Goal: Submit feedback/report problem: Submit feedback/report problem

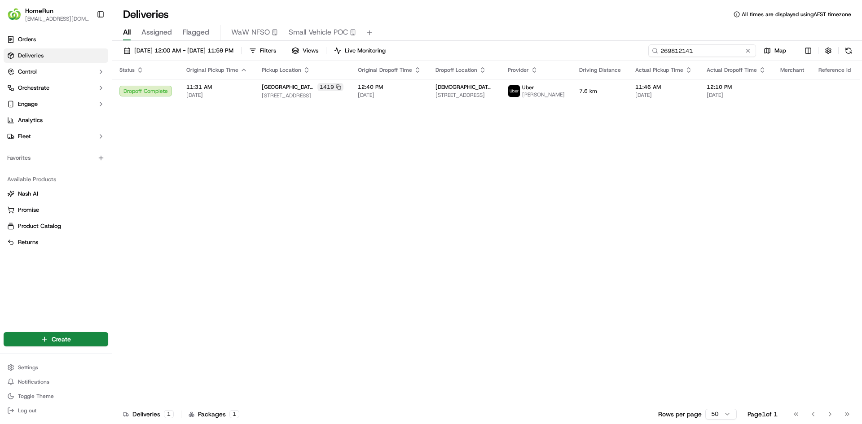
drag, startPoint x: 724, startPoint y: 50, endPoint x: 472, endPoint y: 48, distance: 252.2
click at [488, 57] on div "01/09/2025 12:00 AM - 30/09/2025 11:59 PM Filters Views Live Monitoring 2698121…" at bounding box center [486, 52] width 749 height 17
paste input "95963"
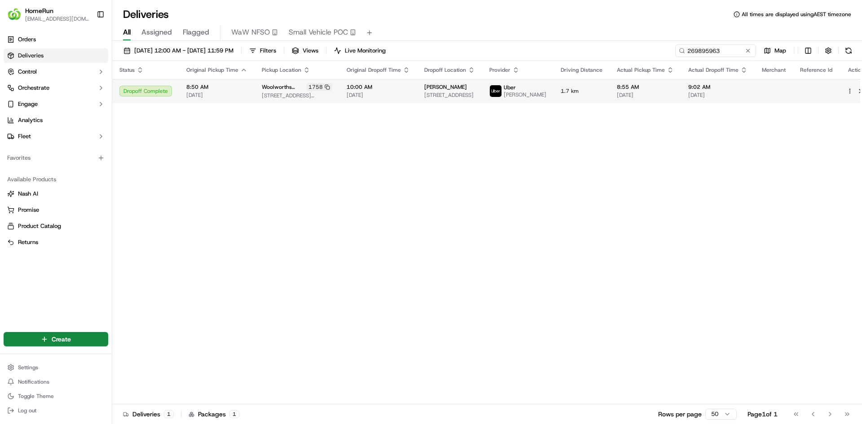
click at [553, 88] on td "1.7 km" at bounding box center [581, 91] width 56 height 24
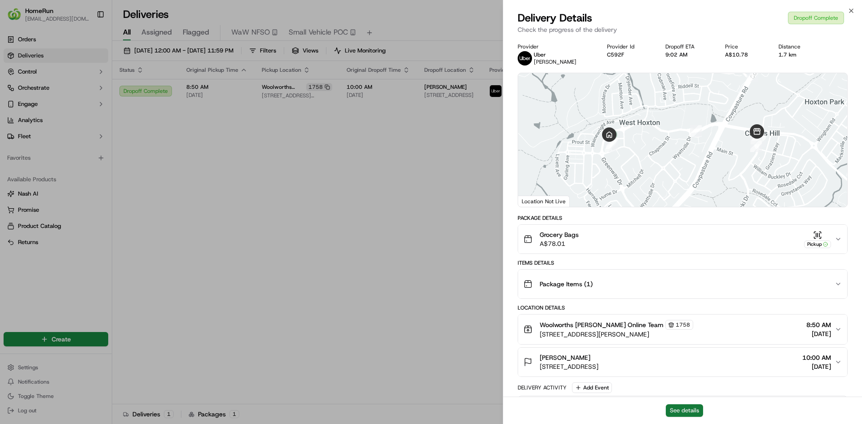
click at [683, 408] on button "See details" at bounding box center [683, 410] width 37 height 13
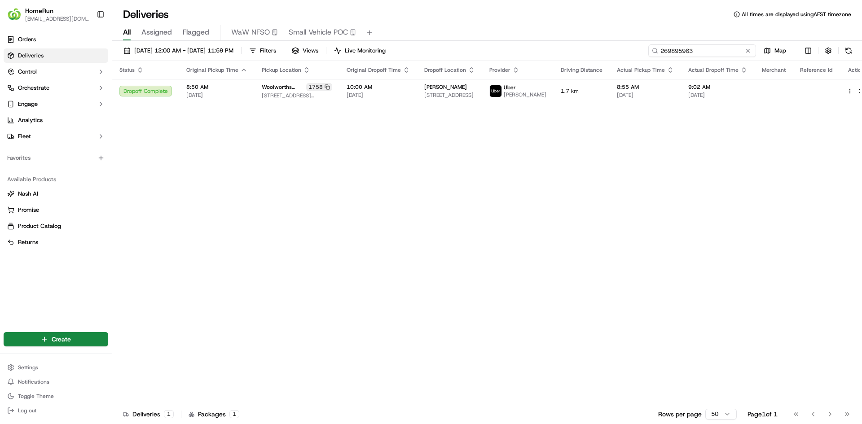
click at [716, 53] on input "269895963" at bounding box center [702, 50] width 108 height 13
drag, startPoint x: 636, startPoint y: 50, endPoint x: 586, endPoint y: 51, distance: 49.8
click at [594, 51] on div "01/09/2025 12:00 AM - 30/09/2025 11:59 PM Filters Views Live Monitoring 2698959…" at bounding box center [486, 52] width 749 height 17
paste input "85761"
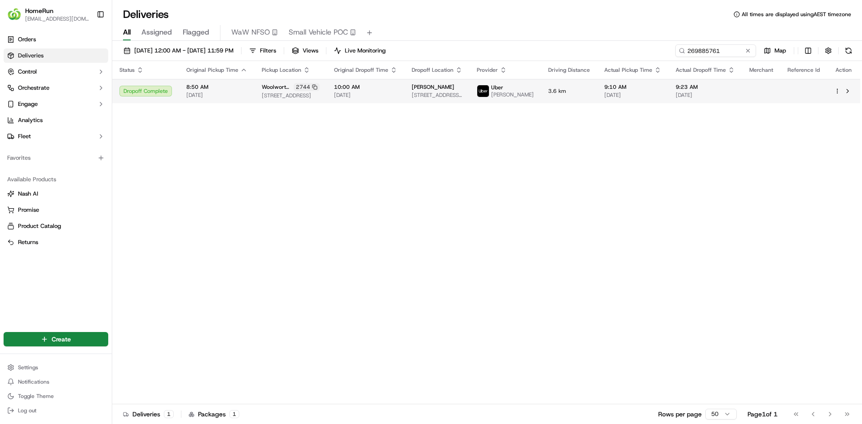
click at [622, 94] on span "[DATE]" at bounding box center [632, 95] width 57 height 7
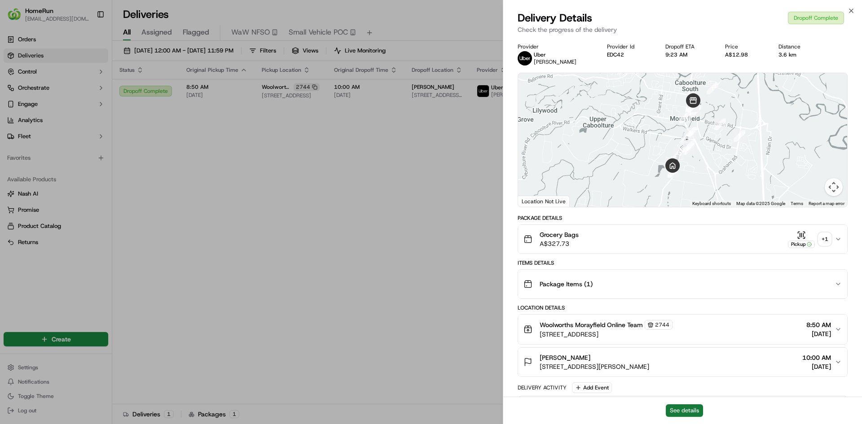
click at [675, 406] on button "See details" at bounding box center [683, 410] width 37 height 13
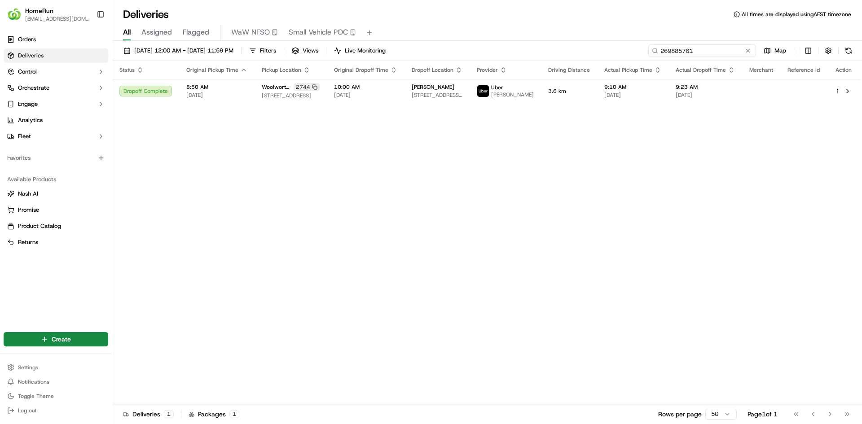
drag, startPoint x: 732, startPoint y: 52, endPoint x: 522, endPoint y: 25, distance: 211.7
click at [528, 25] on div "Deliveries All times are displayed using AEST timezone All Assigned Flagged WaW…" at bounding box center [486, 212] width 749 height 424
paste input "99186"
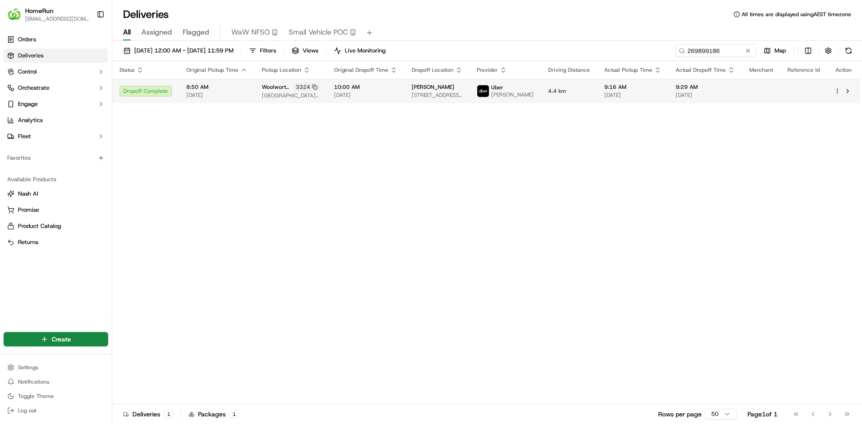
click at [603, 90] on td "9:16 AM 18/09/2025" at bounding box center [632, 91] width 71 height 24
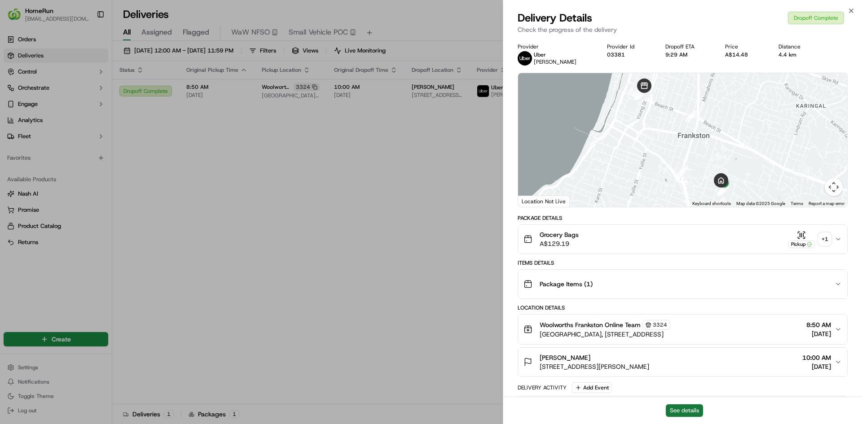
click at [685, 410] on button "See details" at bounding box center [683, 410] width 37 height 13
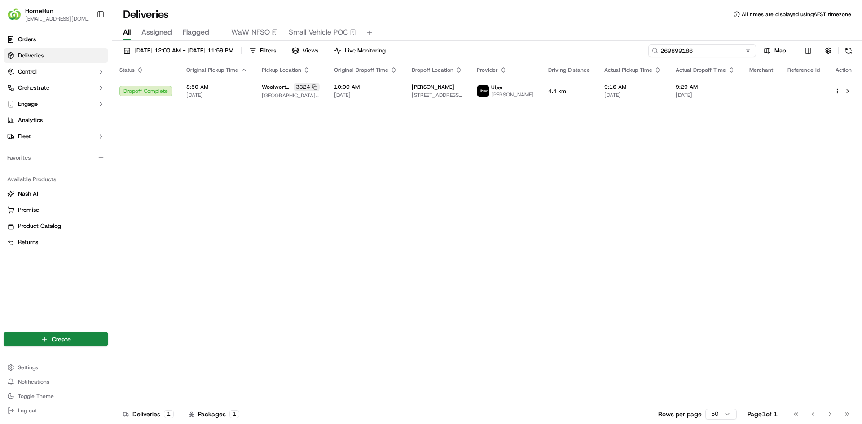
drag, startPoint x: 723, startPoint y: 46, endPoint x: 537, endPoint y: 48, distance: 185.8
click at [552, 50] on div "01/09/2025 12:00 AM - 30/09/2025 11:59 PM Filters Views Live Monitoring 2698991…" at bounding box center [486, 52] width 749 height 17
paste input "697027"
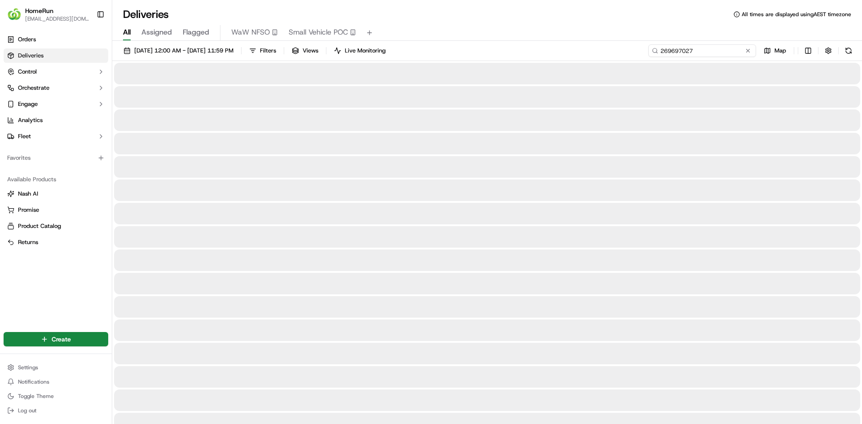
click at [727, 52] on input "269697027" at bounding box center [702, 50] width 108 height 13
click at [705, 53] on input "269697027" at bounding box center [702, 50] width 108 height 13
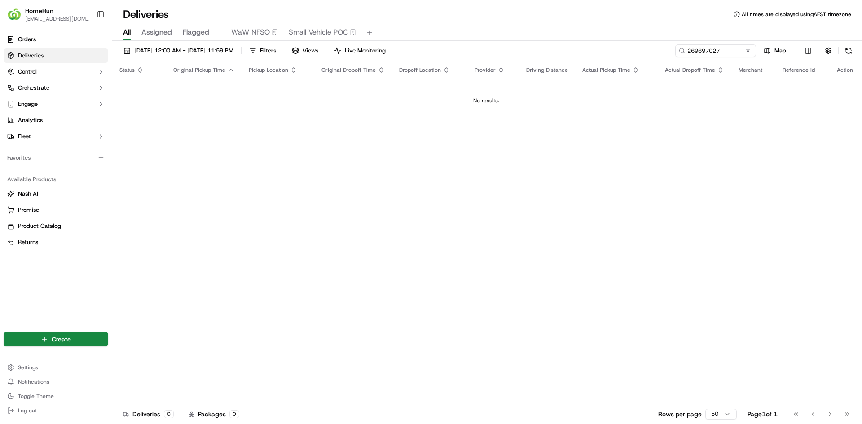
drag, startPoint x: 439, startPoint y: 236, endPoint x: 598, endPoint y: 173, distance: 171.4
click at [441, 236] on div "Status Original Pickup Time Pickup Location Original Dropoff Time Dropoff Locat…" at bounding box center [486, 232] width 748 height 343
drag, startPoint x: 733, startPoint y: 52, endPoint x: 400, endPoint y: 19, distance: 335.1
click at [420, 24] on div "Deliveries All times are displayed using AEST timezone All Assigned Flagged WaW…" at bounding box center [486, 212] width 749 height 424
paste input "861390"
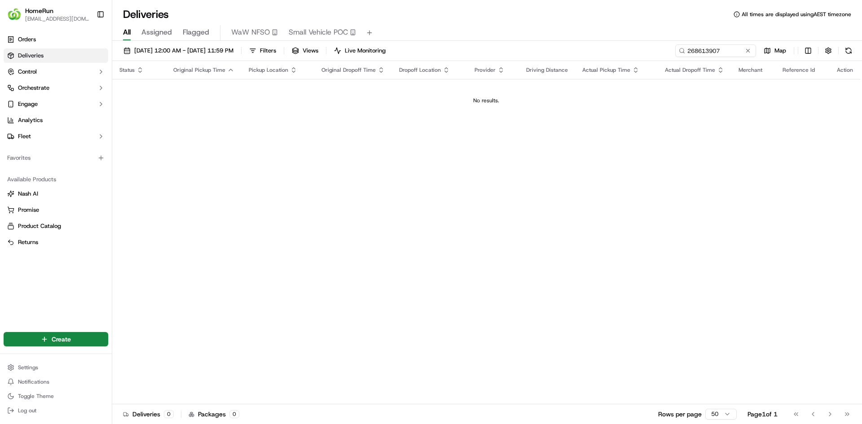
click at [617, 210] on div "Status Original Pickup Time Pickup Location Original Dropoff Time Dropoff Locat…" at bounding box center [486, 232] width 748 height 343
drag, startPoint x: 221, startPoint y: 223, endPoint x: 795, endPoint y: 152, distance: 578.3
click at [228, 223] on div "Status Original Pickup Time Pickup Location Original Dropoff Time Dropoff Locat…" at bounding box center [486, 232] width 748 height 343
drag, startPoint x: 727, startPoint y: 47, endPoint x: 463, endPoint y: 45, distance: 264.8
click at [501, 46] on div "01/09/2025 12:00 AM - 30/09/2025 11:59 PM Filters Views Live Monitoring 2686139…" at bounding box center [486, 52] width 749 height 17
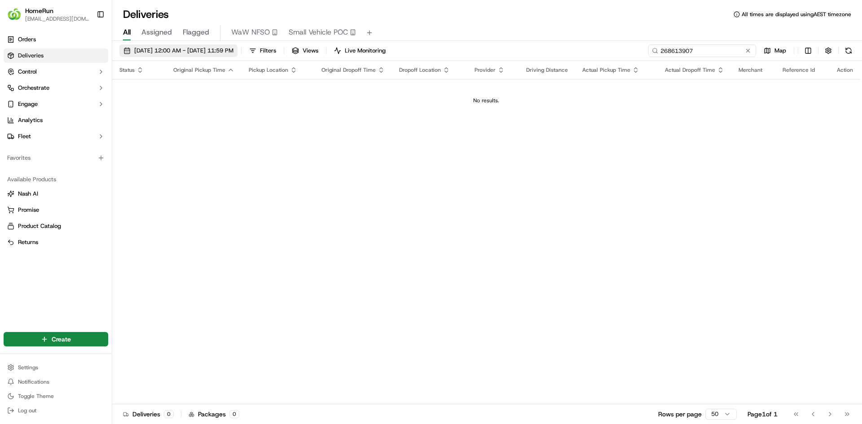
paste input "9625668"
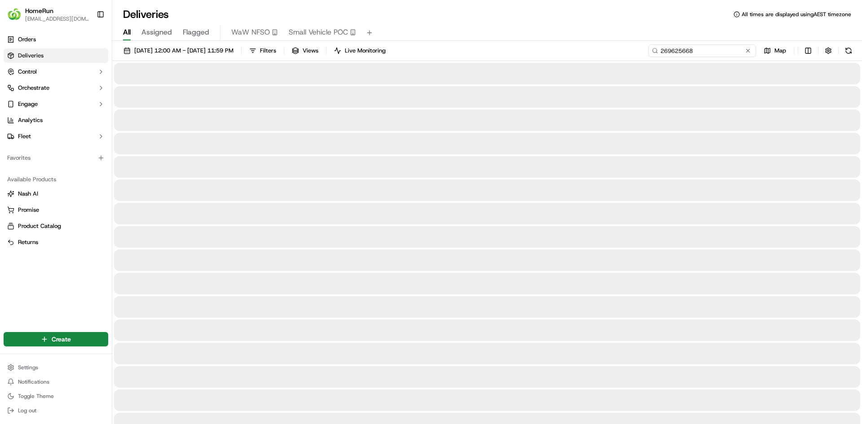
click at [719, 53] on input "269625668" at bounding box center [702, 50] width 108 height 13
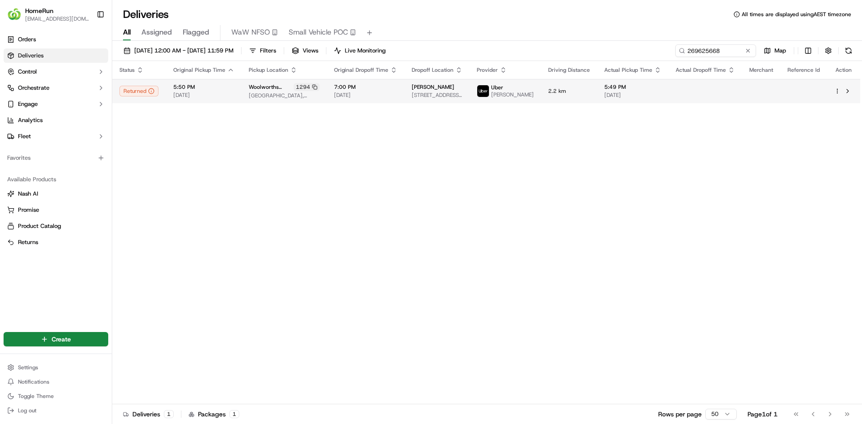
click at [438, 99] on span "7 Salisbury Rd, Hornsby, NSW 2077, AU" at bounding box center [436, 95] width 51 height 7
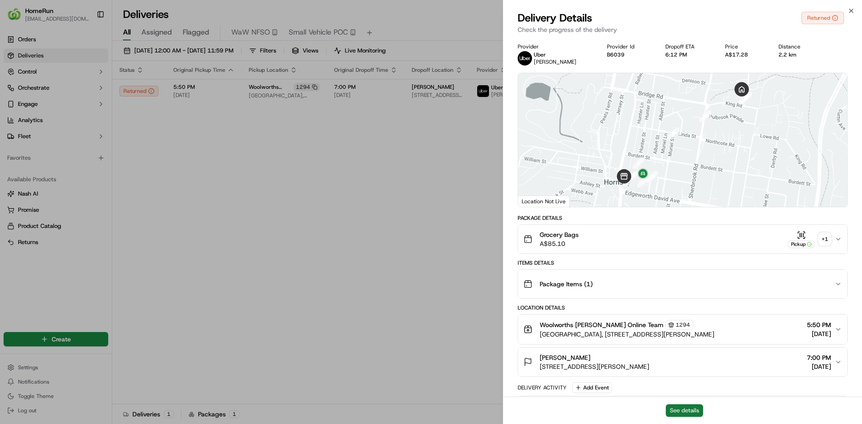
click at [684, 415] on button "See details" at bounding box center [683, 410] width 37 height 13
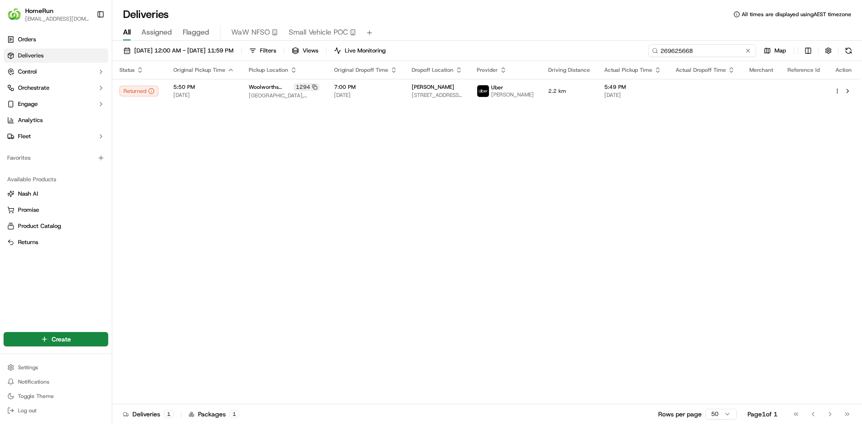
paste input "269835739"
drag, startPoint x: 730, startPoint y: 46, endPoint x: 688, endPoint y: 49, distance: 41.8
click at [688, 49] on input "2696256269835739" at bounding box center [702, 50] width 108 height 13
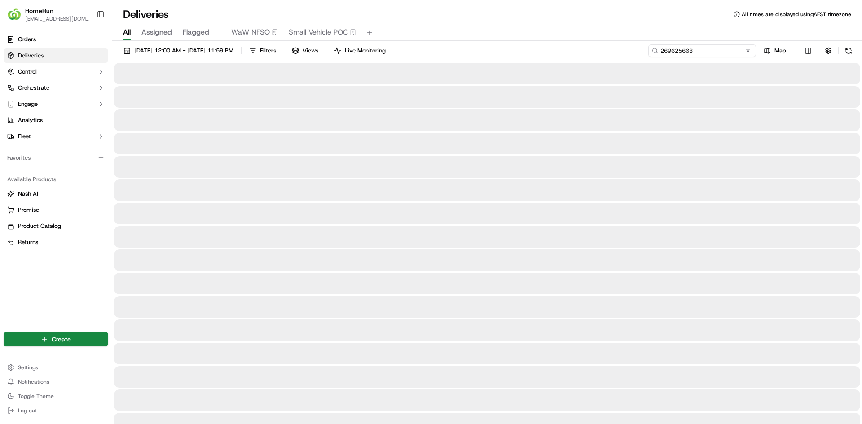
click at [693, 54] on input "269625668" at bounding box center [702, 50] width 108 height 13
drag, startPoint x: 701, startPoint y: 49, endPoint x: 557, endPoint y: 52, distance: 143.6
click at [557, 52] on div "01/09/2025 12:00 AM - 30/09/2025 11:59 PM Filters Views Live Monitoring 2696256…" at bounding box center [486, 52] width 749 height 17
drag, startPoint x: 626, startPoint y: 125, endPoint x: 644, endPoint y: 122, distance: 18.2
click at [626, 125] on div at bounding box center [487, 120] width 746 height 22
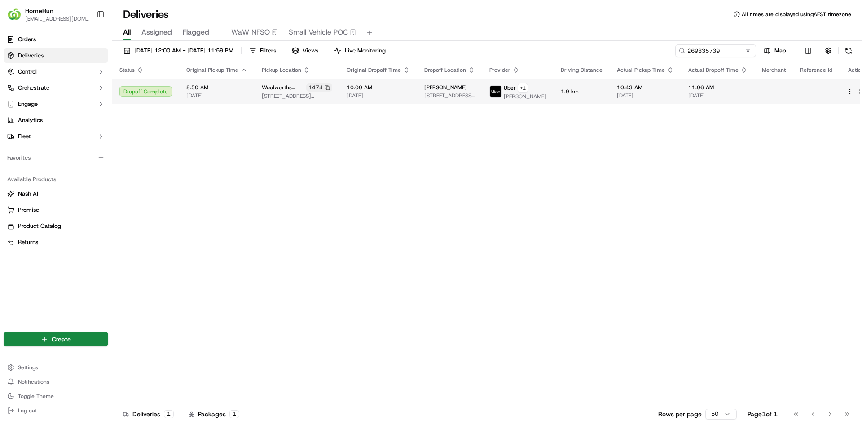
click at [350, 93] on span "[DATE]" at bounding box center [377, 95] width 63 height 7
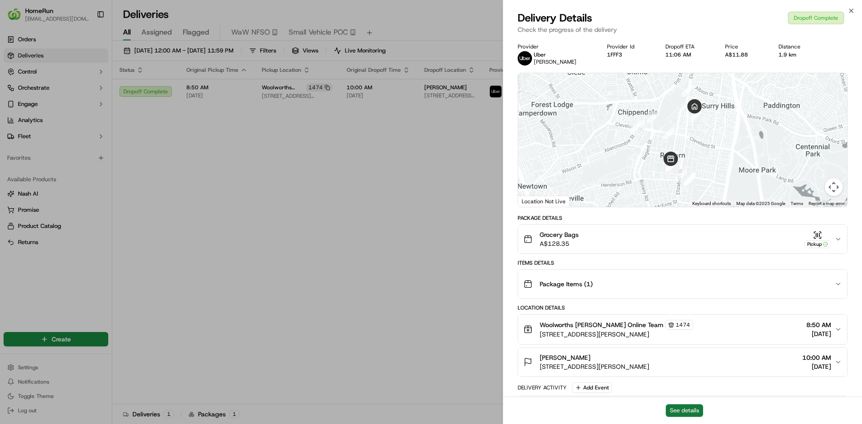
click at [686, 409] on button "See details" at bounding box center [683, 410] width 37 height 13
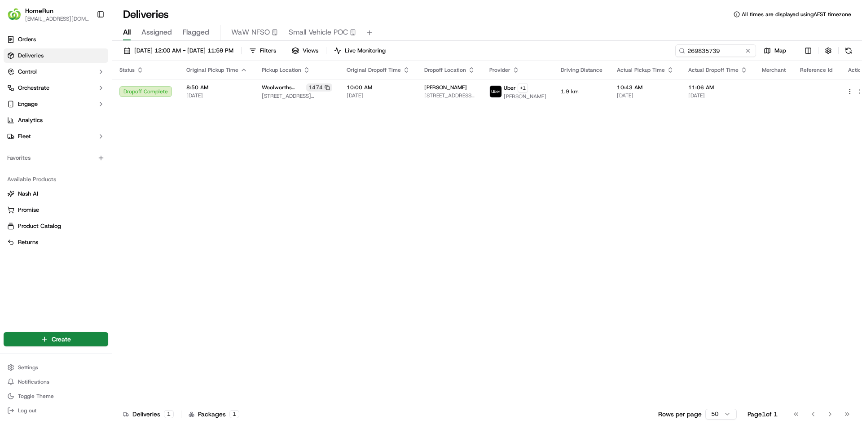
drag, startPoint x: 329, startPoint y: 171, endPoint x: 679, endPoint y: 63, distance: 366.8
drag, startPoint x: 733, startPoint y: 52, endPoint x: 461, endPoint y: 38, distance: 272.3
click at [486, 39] on div "Deliveries All times are displayed using AEST timezone All Assigned Flagged WaW…" at bounding box center [486, 212] width 749 height 424
paste input "91749"
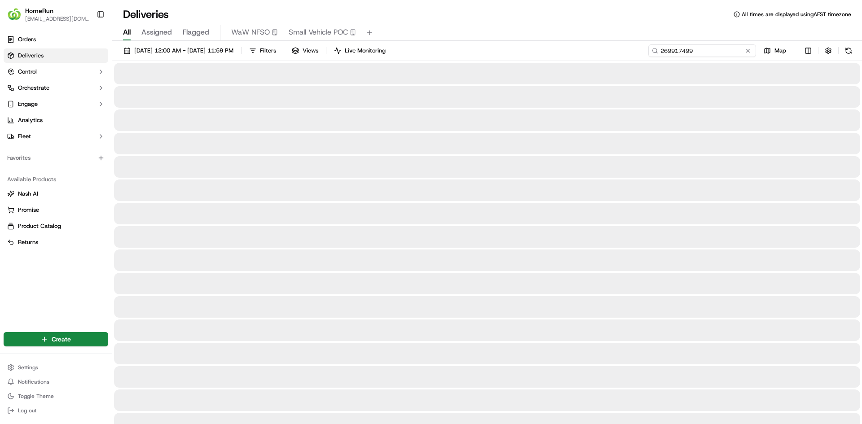
click at [725, 49] on input "269917499" at bounding box center [702, 50] width 108 height 13
drag, startPoint x: 696, startPoint y: 49, endPoint x: 698, endPoint y: 57, distance: 7.3
click at [697, 51] on input "269917499" at bounding box center [702, 50] width 108 height 13
drag, startPoint x: 715, startPoint y: 53, endPoint x: 726, endPoint y: 59, distance: 12.5
click at [715, 53] on input "269917499" at bounding box center [702, 50] width 108 height 13
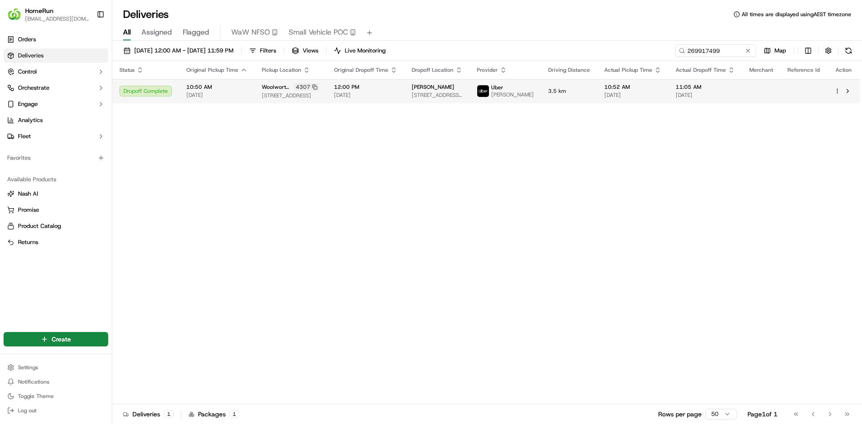
click at [387, 99] on span "[DATE]" at bounding box center [365, 95] width 63 height 7
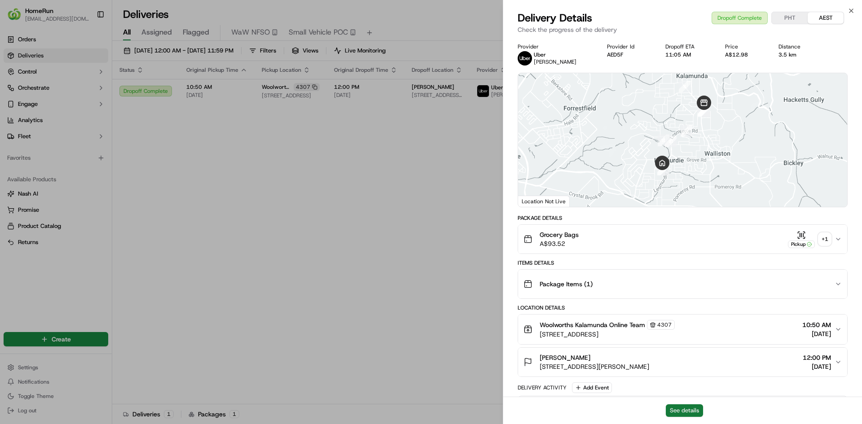
click at [677, 413] on button "See details" at bounding box center [683, 410] width 37 height 13
click at [821, 243] on div "+ 1" at bounding box center [824, 239] width 13 height 13
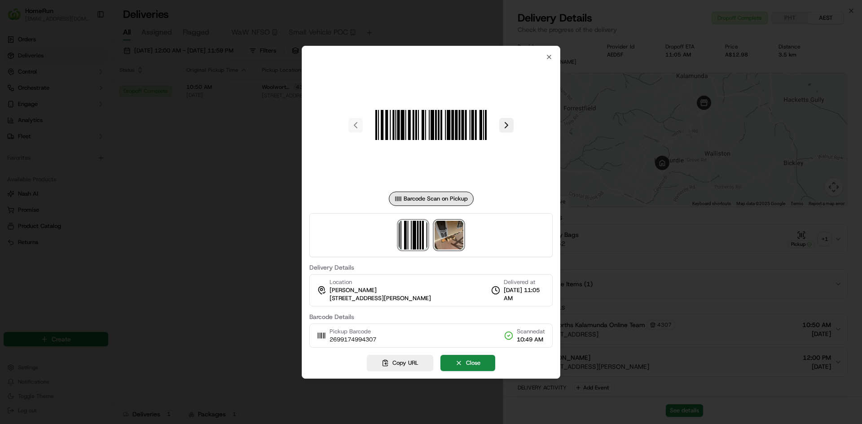
click at [452, 245] on img at bounding box center [448, 235] width 29 height 29
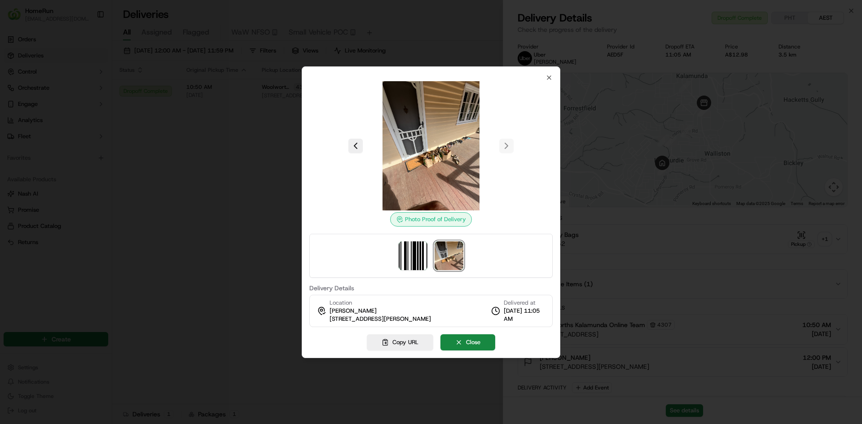
drag, startPoint x: 211, startPoint y: 248, endPoint x: 355, endPoint y: 246, distance: 143.6
click at [211, 247] on div at bounding box center [431, 212] width 862 height 424
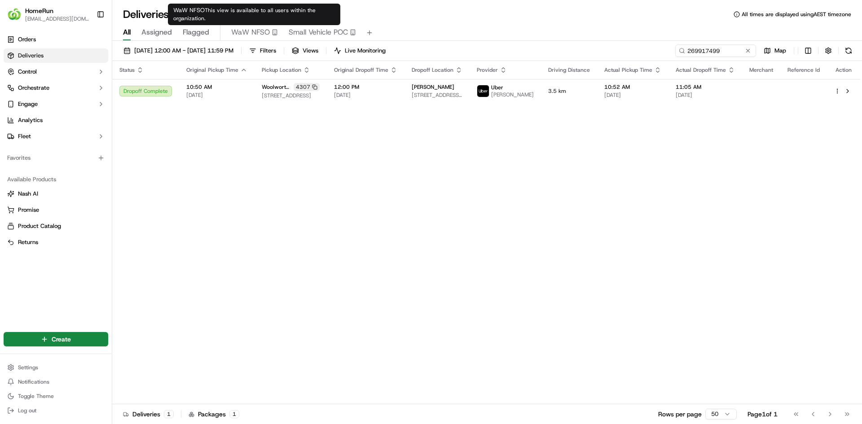
click at [366, 245] on div "Status Original Pickup Time Pickup Location Original Dropoff Time Dropoff Locat…" at bounding box center [486, 232] width 748 height 343
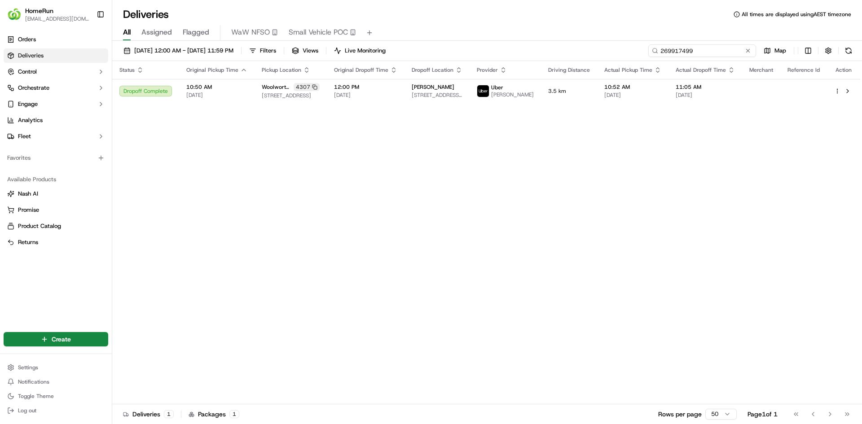
drag, startPoint x: 724, startPoint y: 50, endPoint x: 483, endPoint y: 19, distance: 242.9
click at [490, 20] on div "Deliveries All times are displayed using AEST timezone All Assigned Flagged WaW…" at bounding box center [486, 212] width 749 height 424
paste input "8485385"
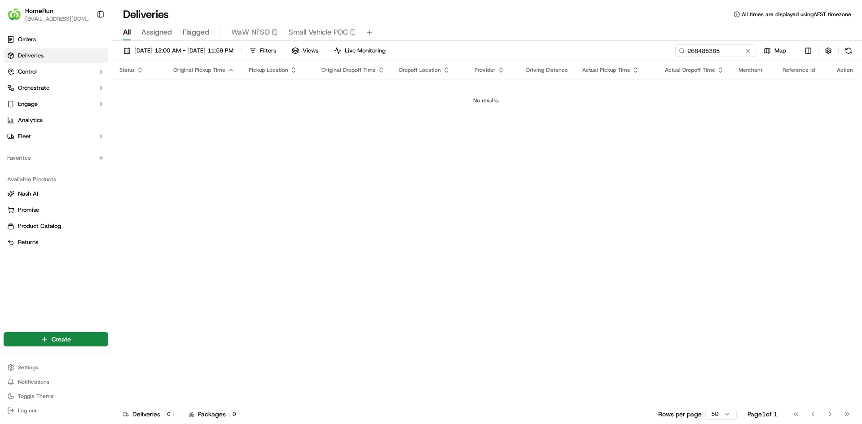
drag, startPoint x: 385, startPoint y: 257, endPoint x: 693, endPoint y: 110, distance: 341.0
click at [388, 255] on div "Status Original Pickup Time Pickup Location Original Dropoff Time Dropoff Locat…" at bounding box center [486, 232] width 748 height 343
drag, startPoint x: 728, startPoint y: 54, endPoint x: 493, endPoint y: 48, distance: 235.7
click at [533, 40] on div "Deliveries All times are displayed using AEST timezone All Assigned Flagged WaW…" at bounding box center [486, 212] width 749 height 424
paste input "20680"
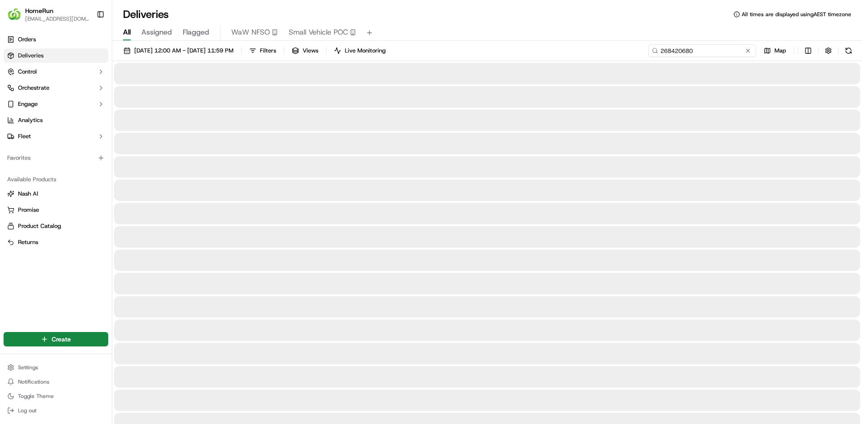
click at [714, 52] on input "268420680" at bounding box center [702, 50] width 108 height 13
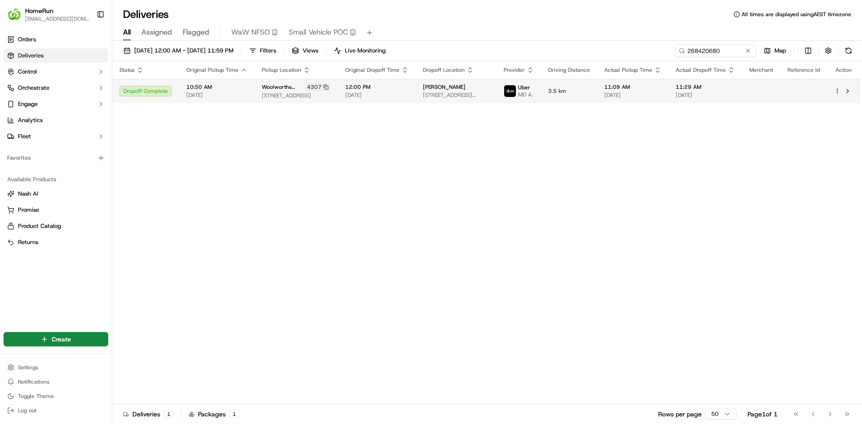
click at [394, 97] on span "08/09/2025" at bounding box center [376, 95] width 63 height 7
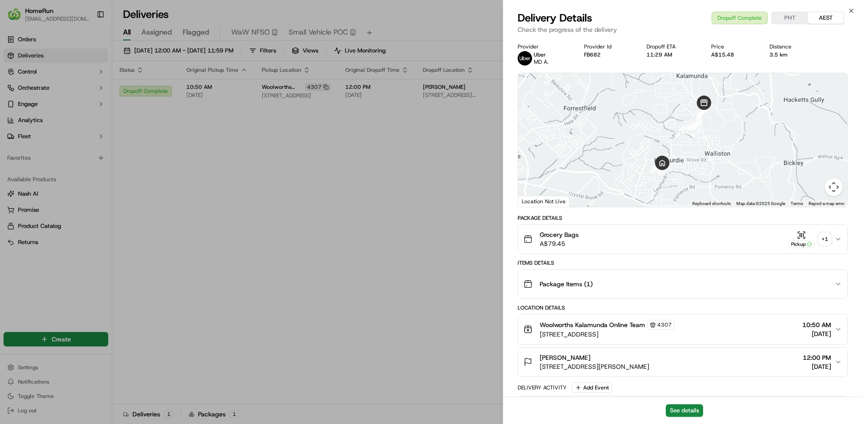
click at [821, 239] on div "+ 1" at bounding box center [824, 239] width 13 height 13
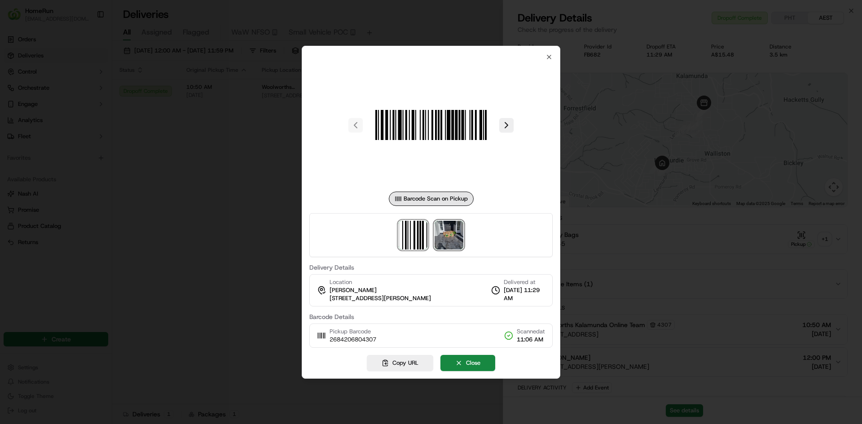
click at [450, 238] on img at bounding box center [448, 235] width 29 height 29
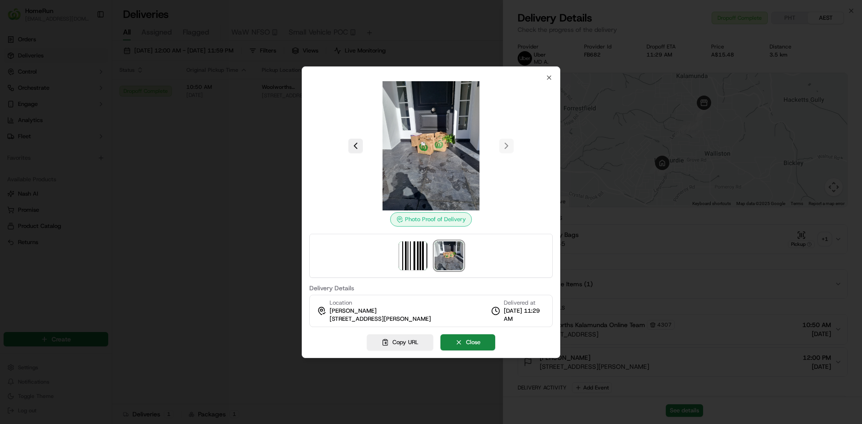
drag, startPoint x: 204, startPoint y: 158, endPoint x: 223, endPoint y: 166, distance: 20.9
click at [205, 158] on div at bounding box center [431, 212] width 862 height 424
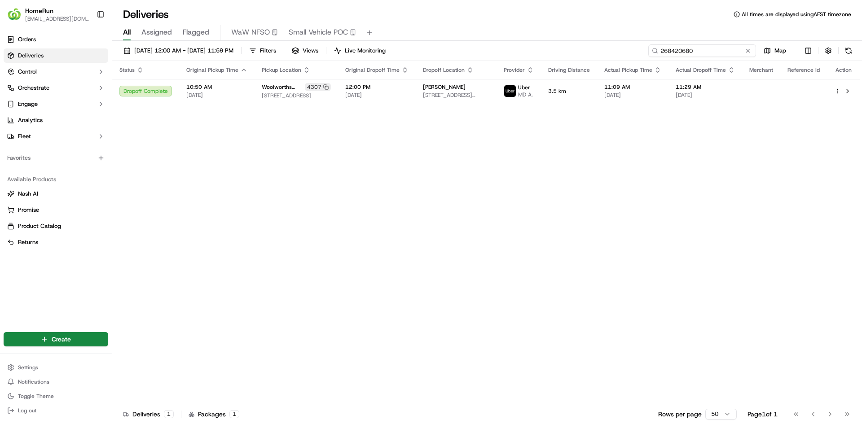
drag, startPoint x: 736, startPoint y: 54, endPoint x: 617, endPoint y: 57, distance: 119.4
click at [636, 55] on div "01/09/2025 12:00 AM - 30/09/2025 11:59 PM Filters Views Live Monitoring 2684206…" at bounding box center [486, 52] width 749 height 17
paste input "9960584"
click at [544, 109] on div "Status Original Pickup Time Pickup Location Original Dropoff Time Dropoff Locat…" at bounding box center [486, 232] width 748 height 343
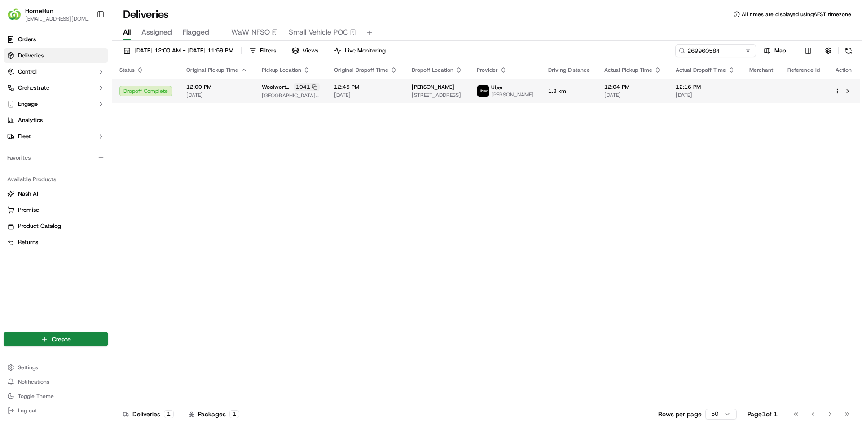
click at [489, 93] on img at bounding box center [483, 91] width 12 height 12
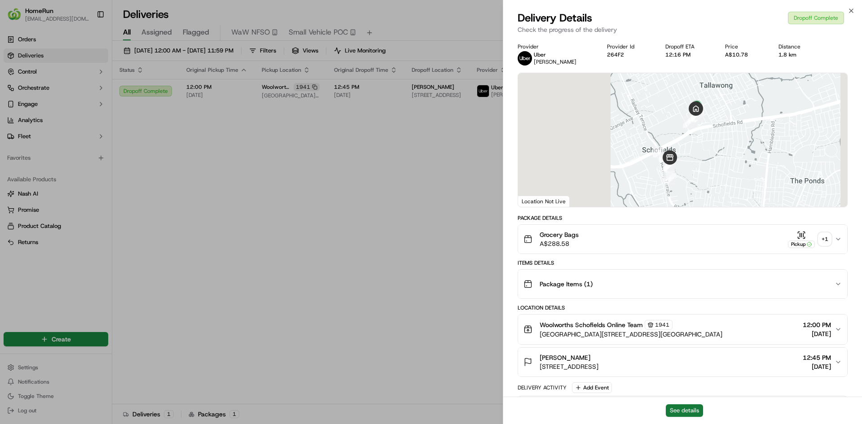
click at [686, 411] on button "See details" at bounding box center [683, 410] width 37 height 13
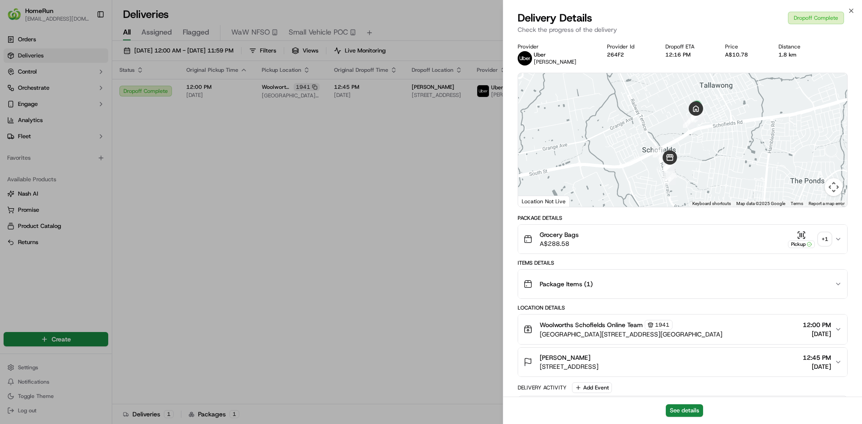
click at [825, 242] on div "+ 1" at bounding box center [824, 239] width 13 height 13
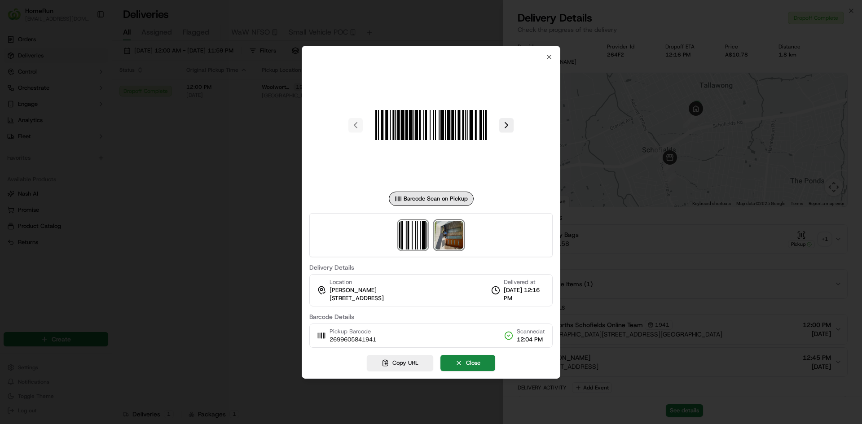
click at [448, 239] on img at bounding box center [448, 235] width 29 height 29
click at [217, 232] on div at bounding box center [431, 212] width 862 height 424
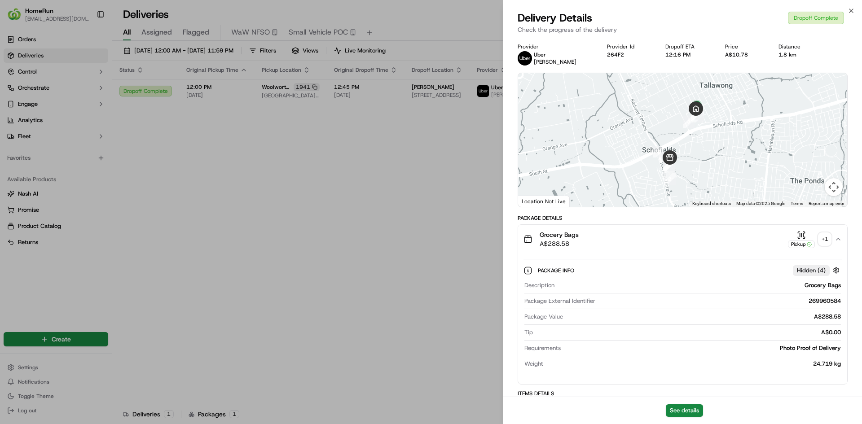
drag, startPoint x: 376, startPoint y: 235, endPoint x: 712, endPoint y: 116, distance: 356.1
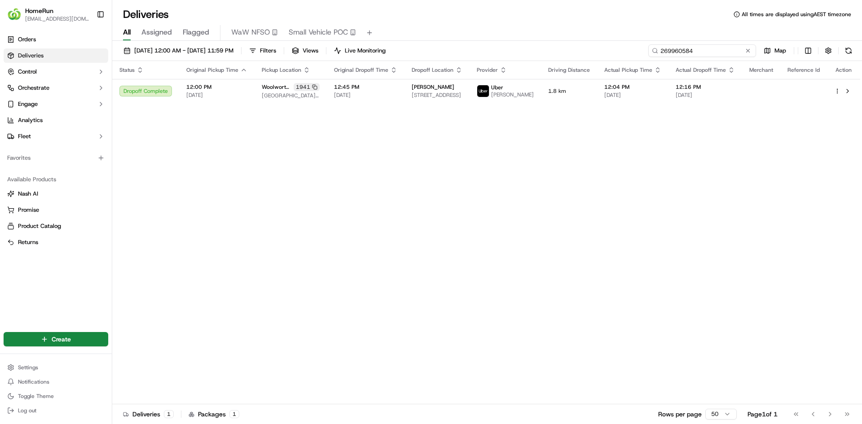
drag, startPoint x: 726, startPoint y: 53, endPoint x: 506, endPoint y: 31, distance: 220.5
click at [508, 33] on div "Deliveries All times are displayed using AEST timezone All Assigned Flagged WaW…" at bounding box center [486, 212] width 749 height 424
paste input "175543"
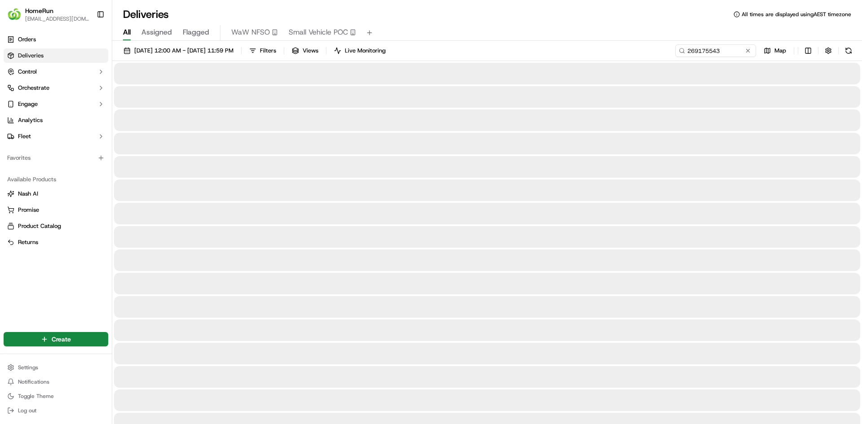
click at [615, 17] on div "Deliveries All times are displayed using AEST timezone" at bounding box center [486, 14] width 749 height 14
click at [695, 49] on input "269175543" at bounding box center [702, 50] width 108 height 13
click at [707, 49] on input "269175543" at bounding box center [702, 50] width 108 height 13
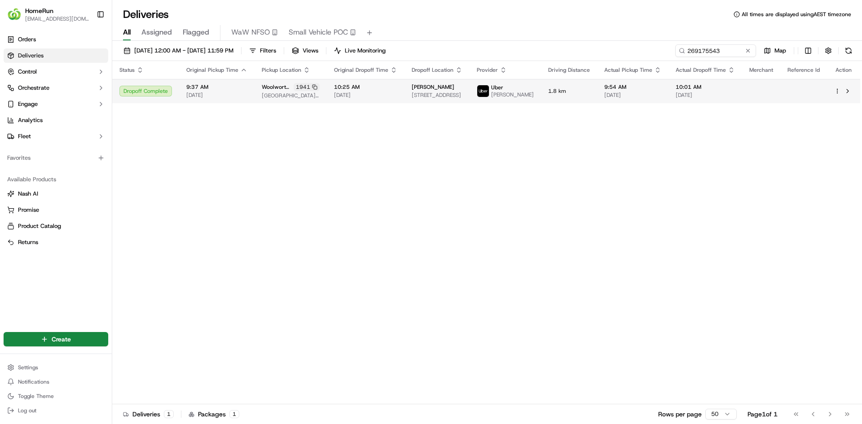
click at [611, 93] on div "9:54 AM 13/09/2025" at bounding box center [632, 90] width 57 height 15
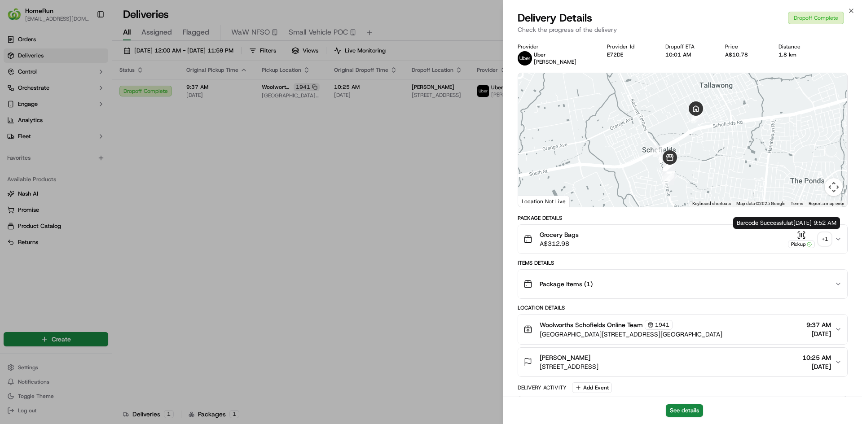
click at [818, 231] on button "Pickup + 1" at bounding box center [809, 240] width 43 height 18
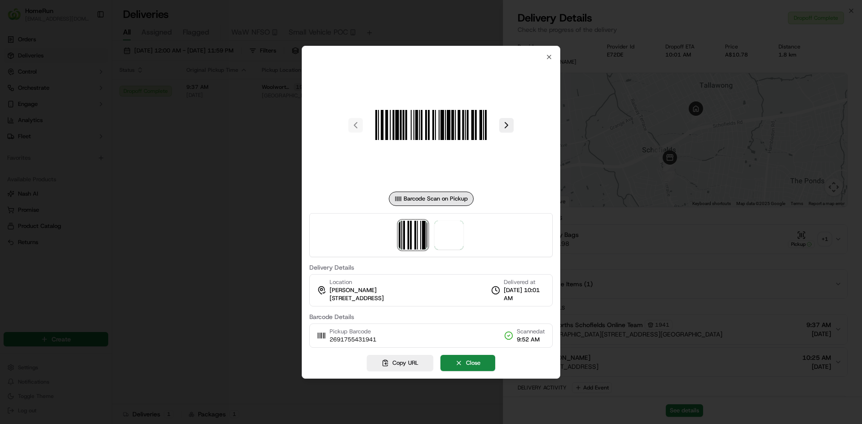
click at [338, 178] on div at bounding box center [430, 125] width 243 height 129
click at [444, 243] on span at bounding box center [448, 235] width 29 height 29
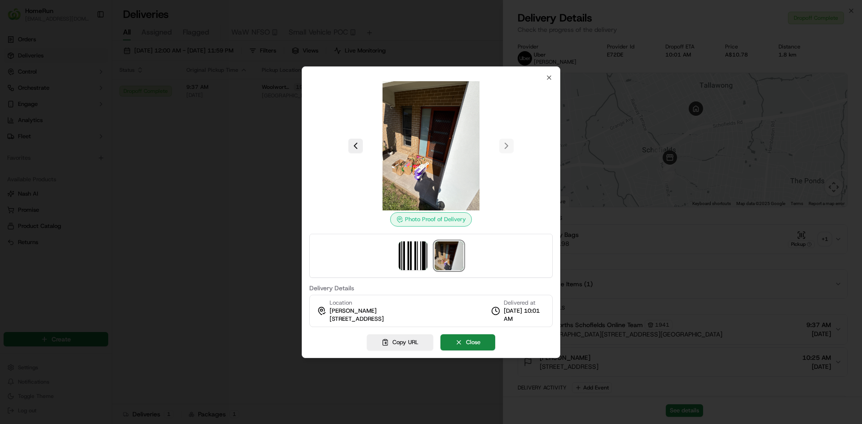
click at [446, 247] on img at bounding box center [448, 255] width 29 height 29
drag, startPoint x: 325, startPoint y: 315, endPoint x: 386, endPoint y: 319, distance: 61.2
click at [384, 321] on div "Location Jessica Conley 52 Whitechapel Ave, Tallawong, NSW 2762, AU" at bounding box center [350, 311] width 67 height 24
click at [384, 314] on div "Location Jessica Conley 52 Whitechapel Ave, Tallawong, NSW 2762, AU" at bounding box center [356, 311] width 54 height 24
copy span "52 Whitechapel Ave, Tallawong, NSW 2762"
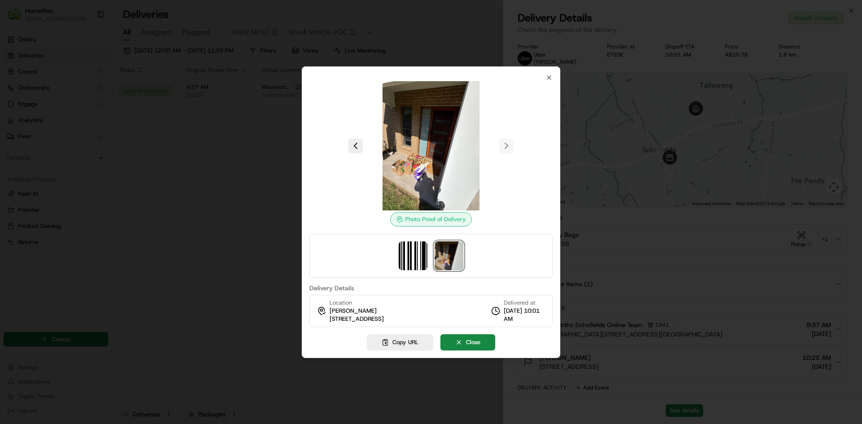
drag, startPoint x: 446, startPoint y: 319, endPoint x: 329, endPoint y: 326, distance: 117.3
click at [329, 326] on div "Location Jessica Conley 52 Whitechapel Ave, Tallawong, NSW 2762, AU Delivered a…" at bounding box center [430, 311] width 243 height 32
click at [476, 337] on button "Close" at bounding box center [467, 342] width 55 height 16
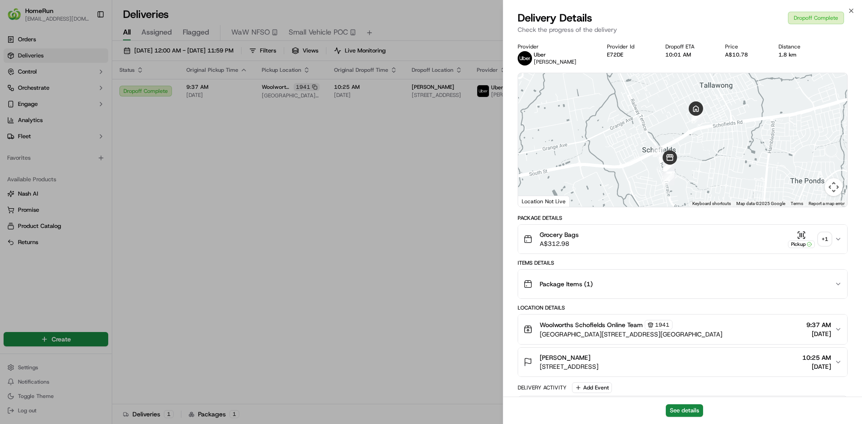
drag, startPoint x: 376, startPoint y: 237, endPoint x: 381, endPoint y: 237, distance: 4.5
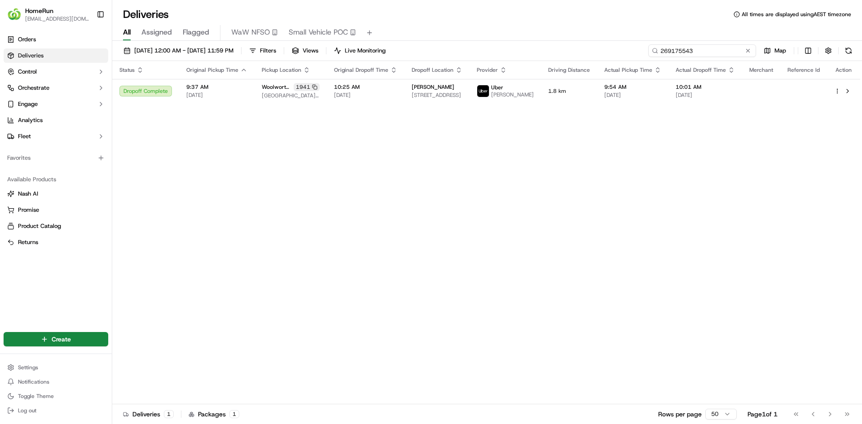
drag, startPoint x: 726, startPoint y: 51, endPoint x: 437, endPoint y: 36, distance: 289.4
click at [440, 36] on div "Deliveries All times are displayed using AEST timezone All Assigned Flagged WaW…" at bounding box center [486, 212] width 749 height 424
paste input "900046"
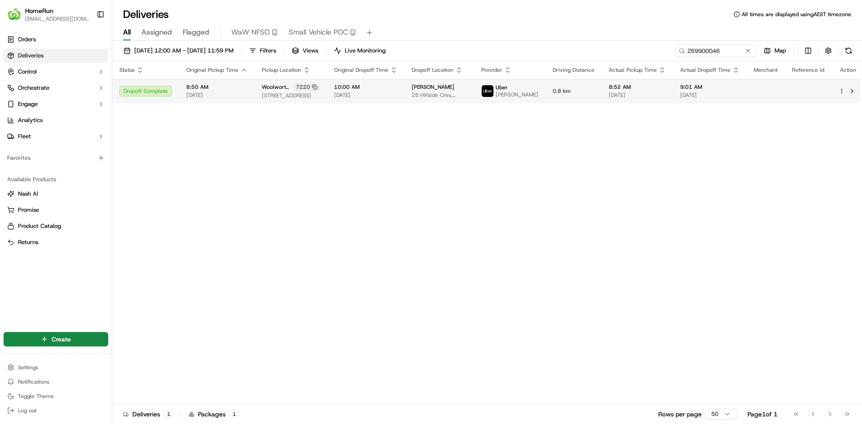
click at [515, 89] on div "Uber JAGSEER B." at bounding box center [509, 91] width 57 height 14
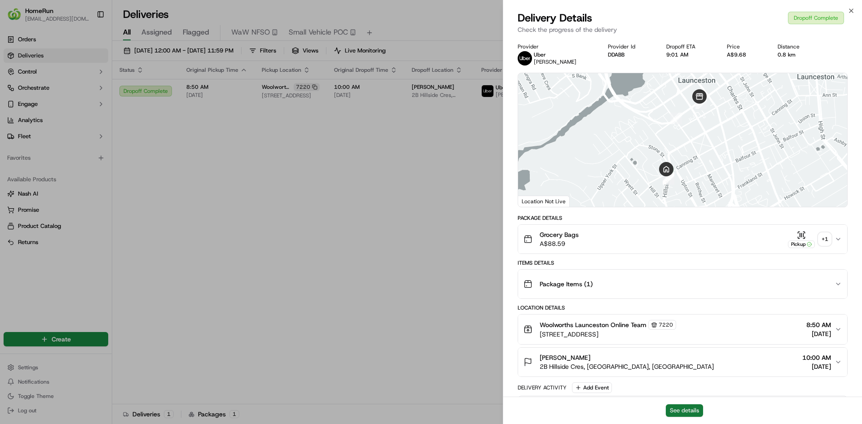
click at [691, 411] on button "See details" at bounding box center [683, 410] width 37 height 13
click at [825, 241] on div "+ 1" at bounding box center [824, 239] width 13 height 13
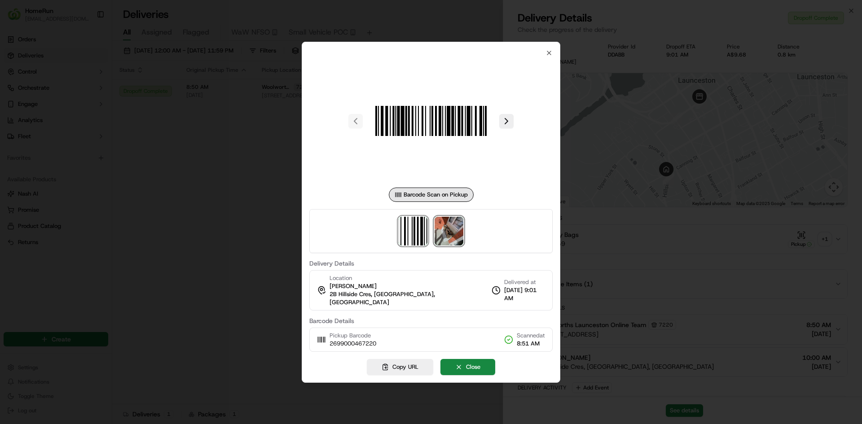
click at [452, 235] on img at bounding box center [448, 231] width 29 height 29
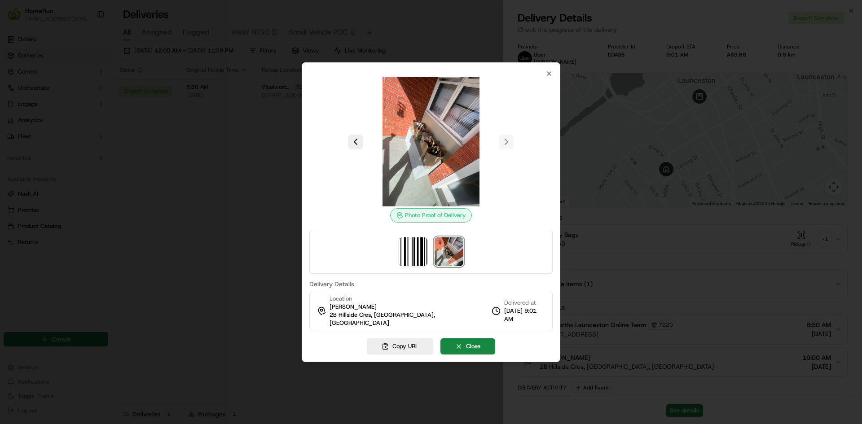
click at [245, 226] on div at bounding box center [431, 212] width 862 height 424
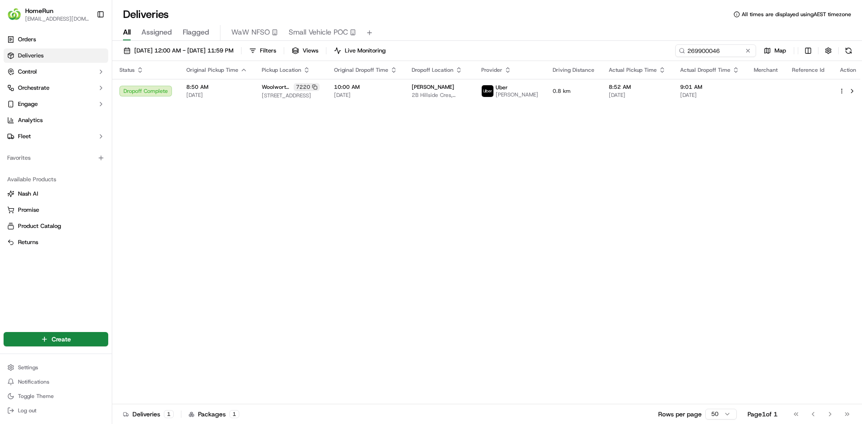
drag, startPoint x: 422, startPoint y: 206, endPoint x: 654, endPoint y: 129, distance: 244.4
drag, startPoint x: 729, startPoint y: 52, endPoint x: 486, endPoint y: 44, distance: 243.4
click at [495, 44] on div "01/09/2025 12:00 AM - 30/09/2025 11:59 PM Filters Views Live Monitoring 2699000…" at bounding box center [486, 233] width 749 height 385
paste input "55384491"
type input "255384491"
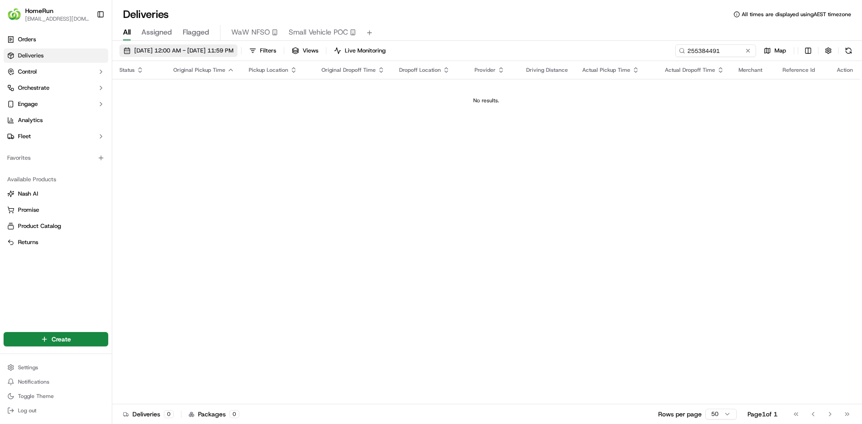
click at [180, 50] on span "01/09/2025 12:00 AM - 30/09/2025 11:59 PM" at bounding box center [183, 51] width 99 height 8
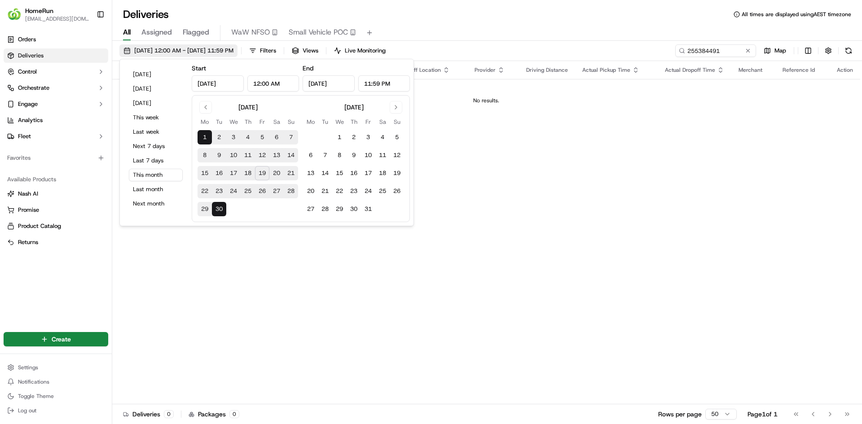
click at [153, 50] on span "01/09/2025 12:00 AM - 30/09/2025 11:59 PM" at bounding box center [183, 51] width 99 height 8
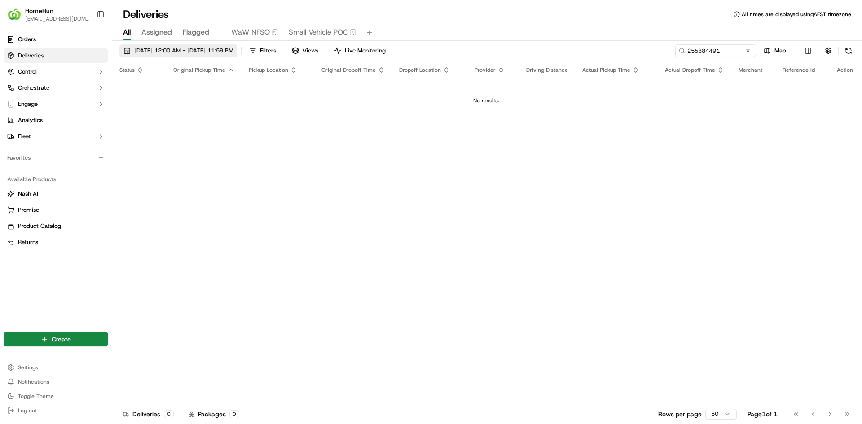
click at [153, 50] on span "01/09/2025 12:00 AM - 30/09/2025 11:59 PM" at bounding box center [183, 51] width 99 height 8
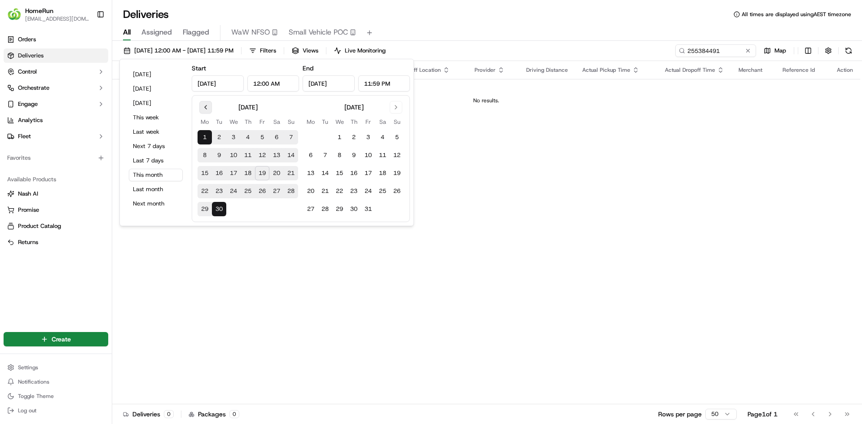
click at [209, 105] on button "Go to previous month" at bounding box center [205, 107] width 13 height 13
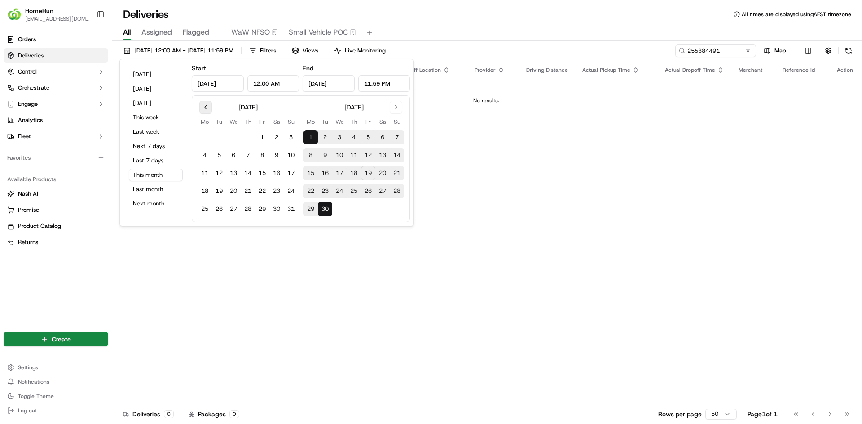
click at [209, 105] on button "Go to previous month" at bounding box center [205, 107] width 13 height 13
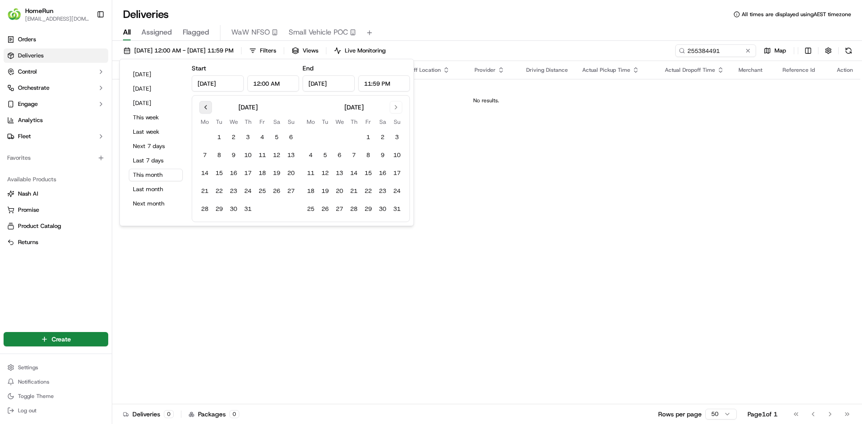
click at [209, 105] on button "Go to previous month" at bounding box center [205, 107] width 13 height 13
drag, startPoint x: 248, startPoint y: 134, endPoint x: 248, endPoint y: 126, distance: 7.6
click at [248, 128] on tbody "1 2 3 4 5 6 7 8 9 10 11 12 13 14 15 16 17 18 19 20 21 22 23 24 25 26 27 28 29 3…" at bounding box center [247, 172] width 101 height 90
click at [247, 137] on button "1" at bounding box center [248, 137] width 14 height 14
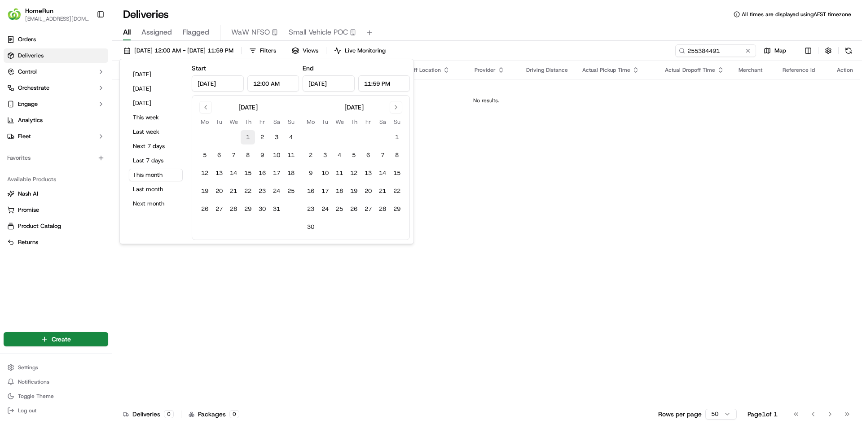
type input "May 1, 2025"
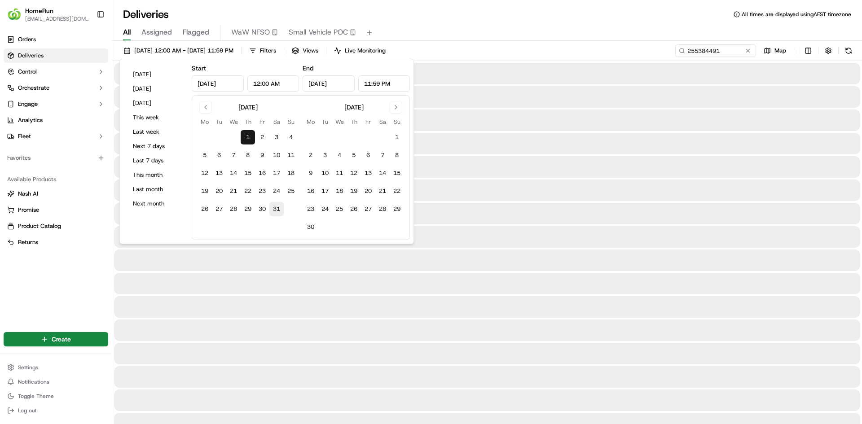
click at [276, 206] on button "31" at bounding box center [276, 209] width 14 height 14
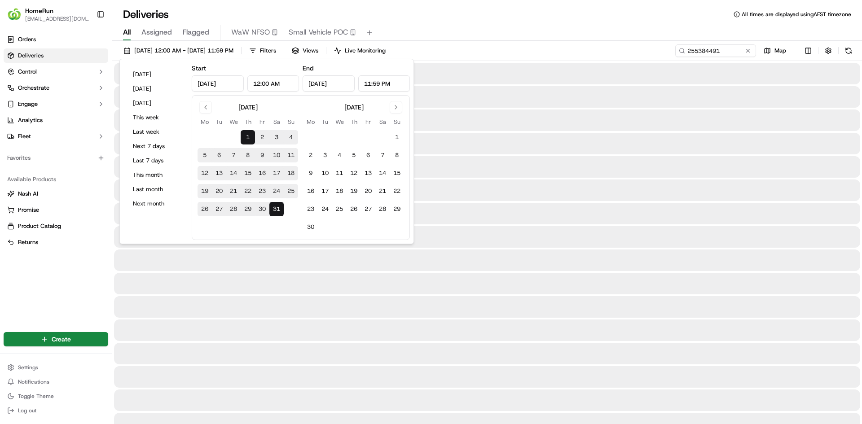
type input "May 31, 2025"
click at [748, 54] on button at bounding box center [747, 50] width 9 height 9
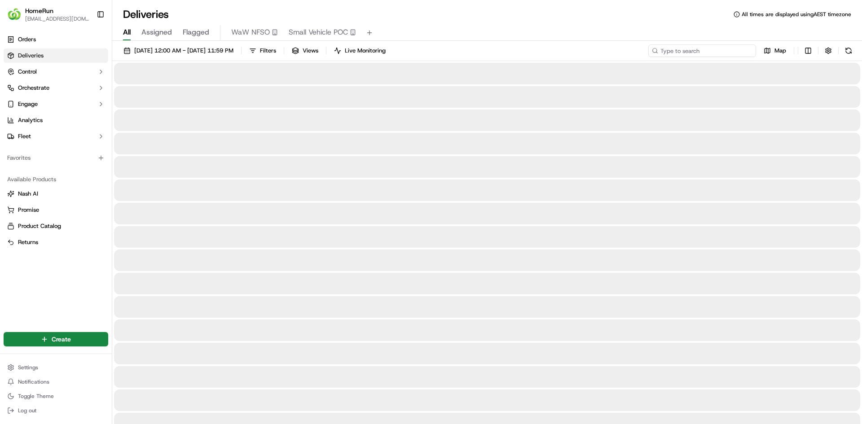
click at [737, 53] on input at bounding box center [702, 50] width 108 height 13
paste input "252667142"
click at [729, 52] on input "252667142" at bounding box center [702, 50] width 108 height 13
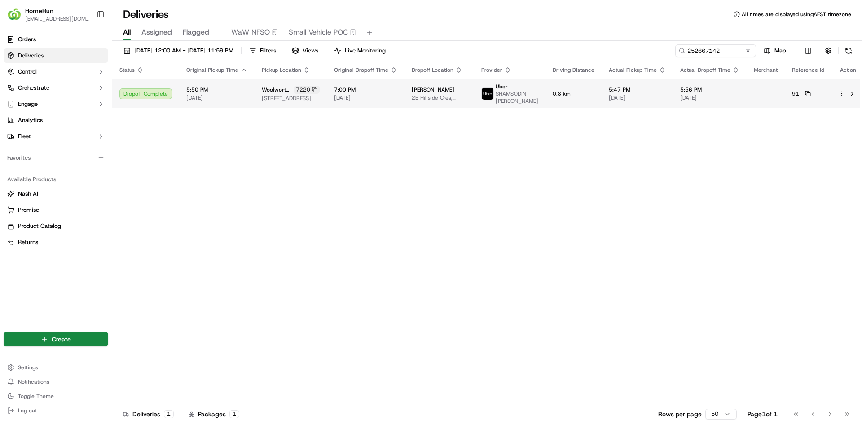
click at [583, 81] on td "0.8 km" at bounding box center [573, 93] width 56 height 29
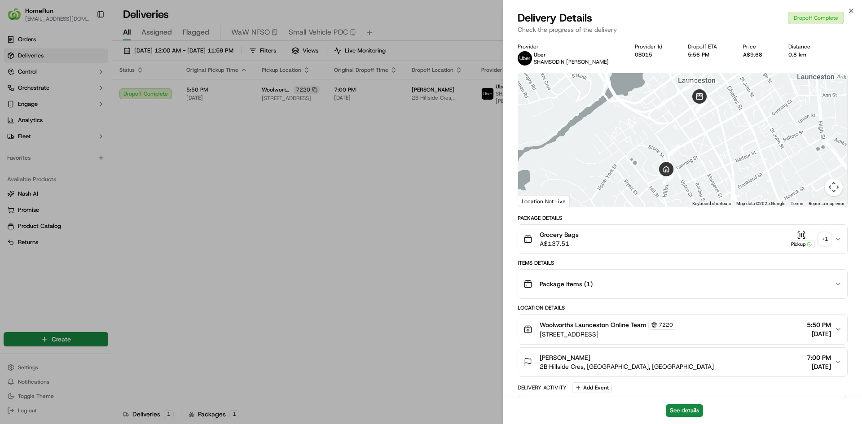
click at [820, 240] on div "+ 1" at bounding box center [824, 239] width 13 height 13
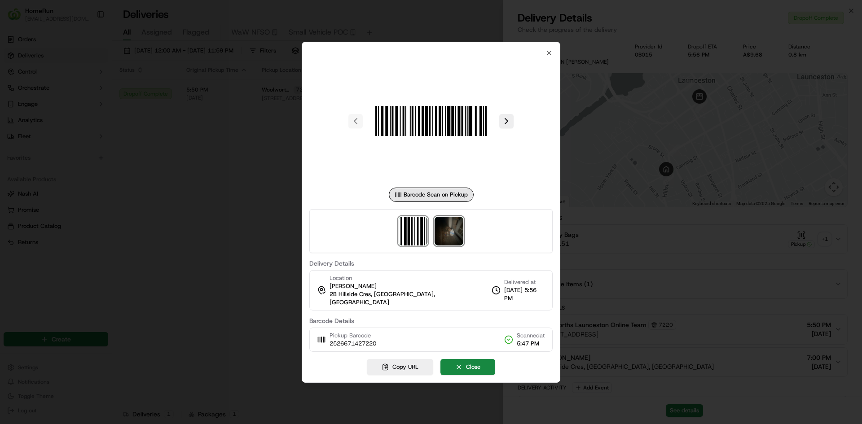
click at [461, 245] on img at bounding box center [448, 231] width 29 height 29
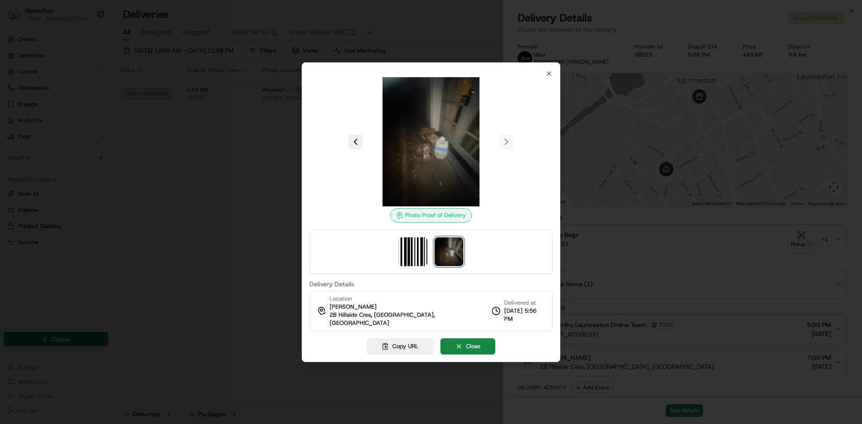
drag, startPoint x: 201, startPoint y: 198, endPoint x: 244, endPoint y: 204, distance: 42.5
click at [203, 199] on div at bounding box center [431, 212] width 862 height 424
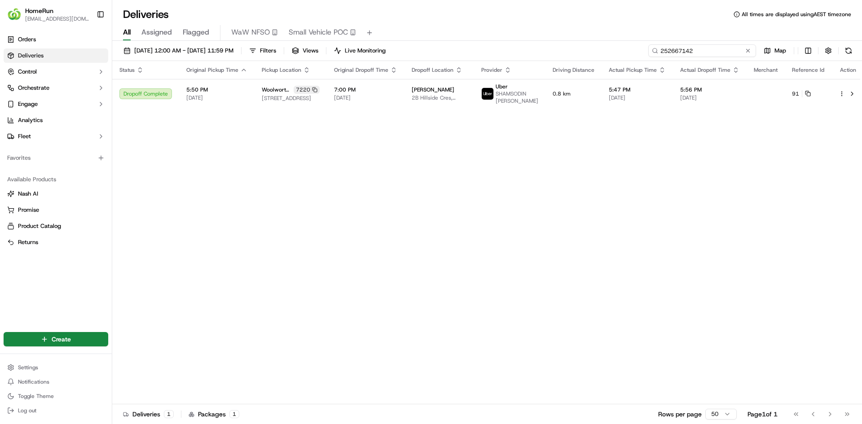
drag, startPoint x: 734, startPoint y: 55, endPoint x: 510, endPoint y: 40, distance: 224.4
click at [512, 39] on div "Deliveries All times are displayed using AEST timezone All Assigned Flagged WaW…" at bounding box center [486, 212] width 749 height 424
paste input "69926958"
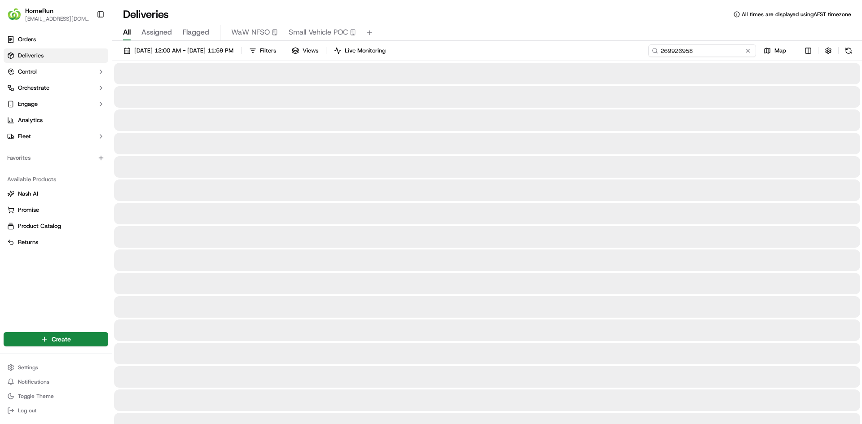
type input "269926958"
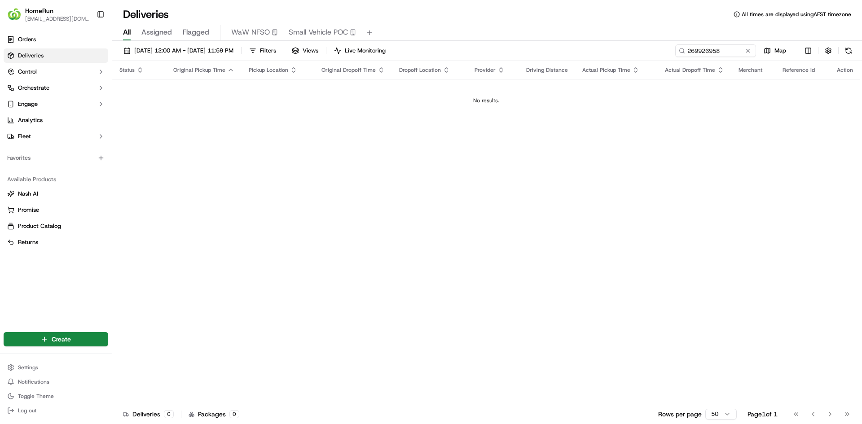
drag, startPoint x: 576, startPoint y: 179, endPoint x: 538, endPoint y: 162, distance: 41.4
click at [576, 179] on div "Status Original Pickup Time Pickup Location Original Dropoff Time Dropoff Locat…" at bounding box center [486, 232] width 748 height 343
click at [222, 48] on span "01/05/2025 12:00 AM - 31/05/2025 11:59 PM" at bounding box center [183, 51] width 99 height 8
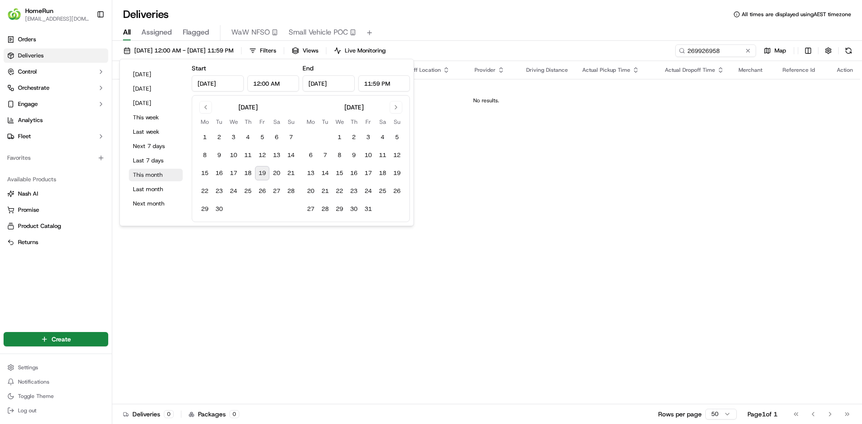
click at [154, 175] on button "This month" at bounding box center [156, 175] width 54 height 13
type input "Sep 1, 2025"
type input "Sep 30, 2025"
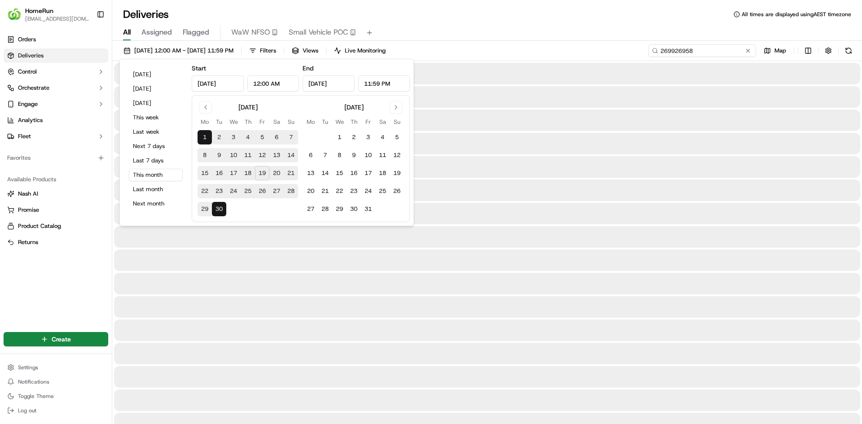
click at [725, 53] on input "269926958" at bounding box center [702, 50] width 108 height 13
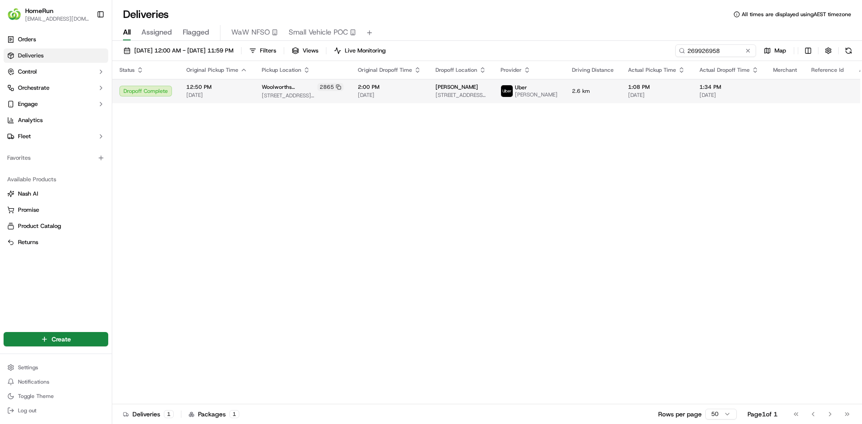
click at [628, 89] on span "1:08 PM" at bounding box center [656, 86] width 57 height 7
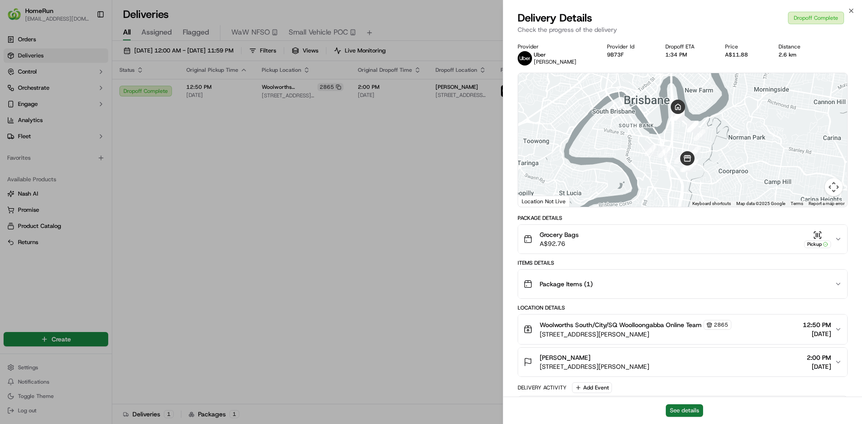
click at [672, 416] on button "See details" at bounding box center [683, 410] width 37 height 13
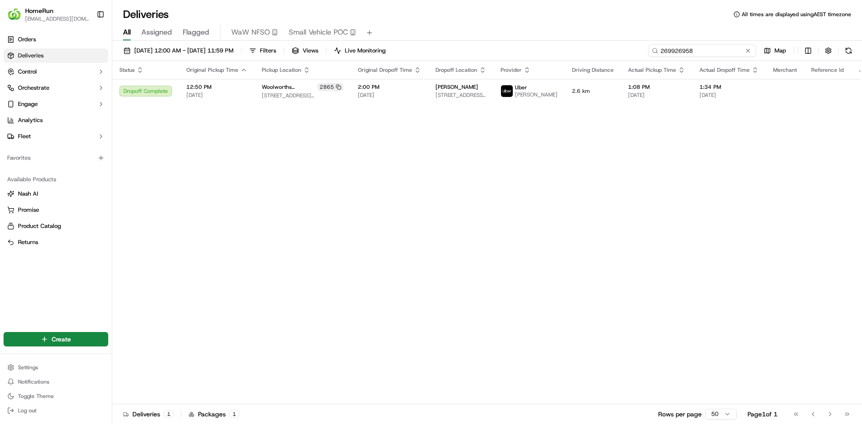
drag, startPoint x: 716, startPoint y: 48, endPoint x: 430, endPoint y: 38, distance: 285.6
click at [464, 39] on div "Deliveries All times are displayed using AEST timezone All Assigned Flagged WaW…" at bounding box center [486, 212] width 749 height 424
paste input "834815"
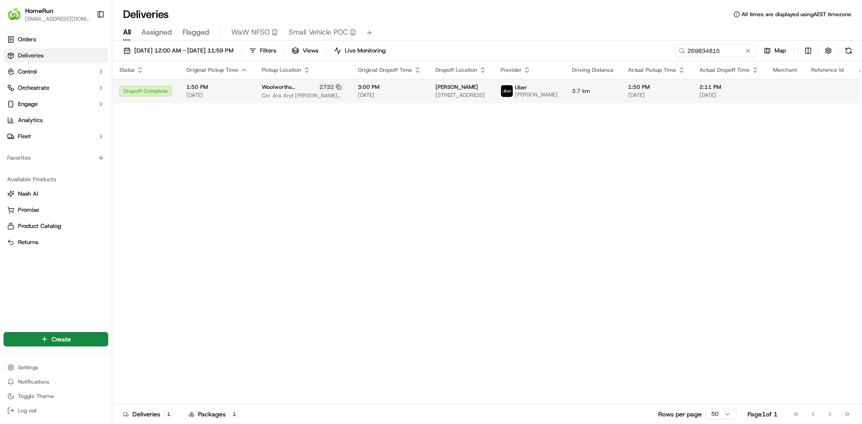
click at [572, 92] on span "3.7 km" at bounding box center [593, 91] width 42 height 7
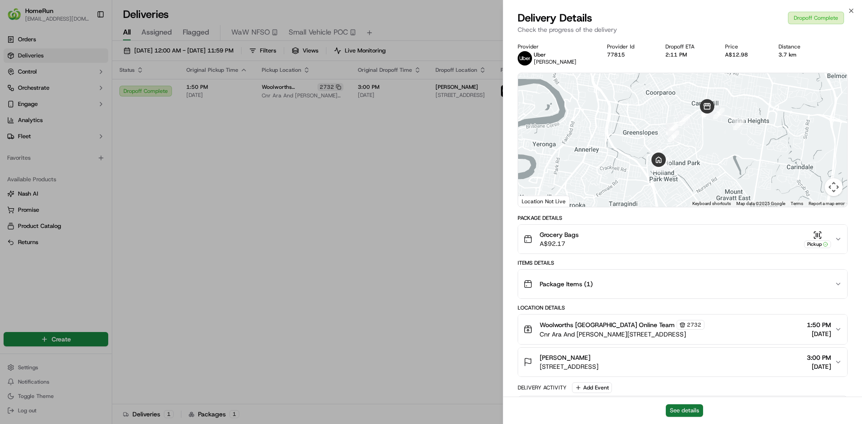
click at [687, 409] on button "See details" at bounding box center [683, 410] width 37 height 13
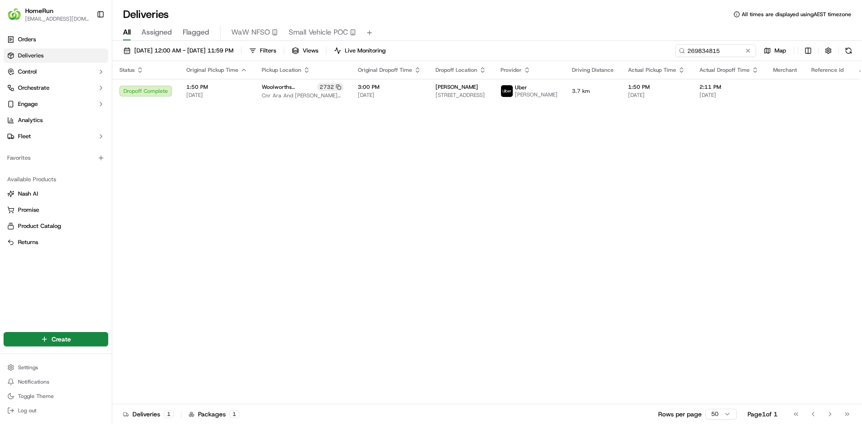
drag, startPoint x: 386, startPoint y: 245, endPoint x: 392, endPoint y: 245, distance: 5.9
click at [385, 245] on div "Status Original Pickup Time Pickup Location Original Dropoff Time Dropoff Locat…" at bounding box center [497, 232] width 771 height 343
click at [294, 232] on div "Status Original Pickup Time Pickup Location Original Dropoff Time Dropoff Locat…" at bounding box center [497, 232] width 771 height 343
drag, startPoint x: 471, startPoint y: 195, endPoint x: 528, endPoint y: 177, distance: 60.2
click at [479, 195] on div "Status Original Pickup Time Pickup Location Original Dropoff Time Dropoff Locat…" at bounding box center [497, 232] width 771 height 343
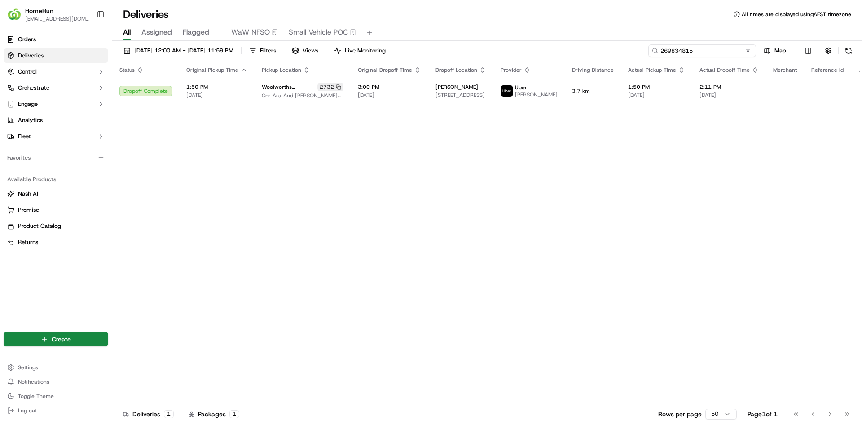
drag, startPoint x: 733, startPoint y: 50, endPoint x: 578, endPoint y: 50, distance: 155.3
click at [579, 50] on div "01/09/2025 12:00 AM - 30/09/2025 11:59 PM Filters Views Live Monitoring 2698348…" at bounding box center [486, 52] width 749 height 17
paste input "79537"
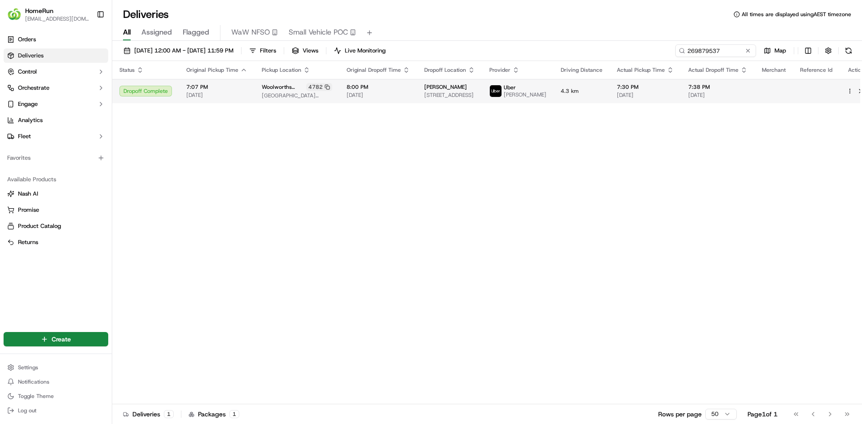
click at [347, 96] on td "8:00 PM 17/09/2025" at bounding box center [378, 91] width 78 height 24
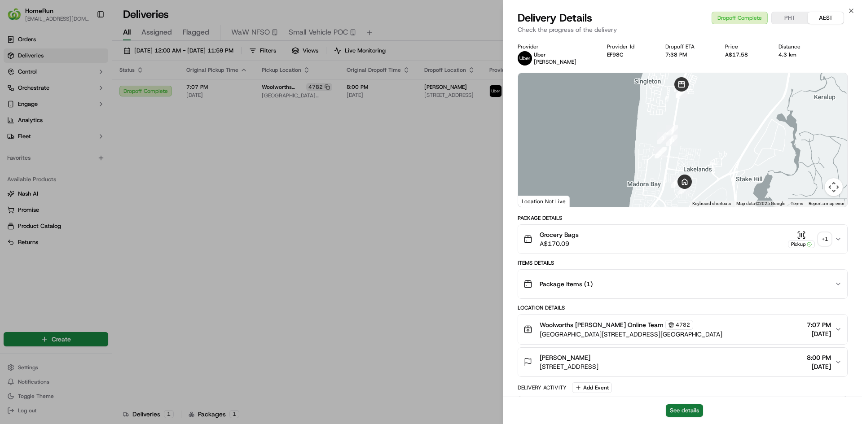
click at [690, 409] on button "See details" at bounding box center [683, 410] width 37 height 13
click at [825, 236] on div "+ 1" at bounding box center [824, 239] width 13 height 13
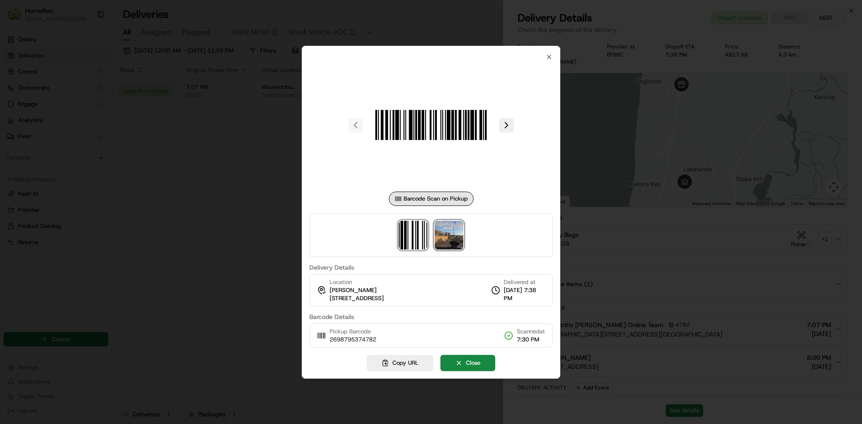
click at [444, 236] on img at bounding box center [448, 235] width 29 height 29
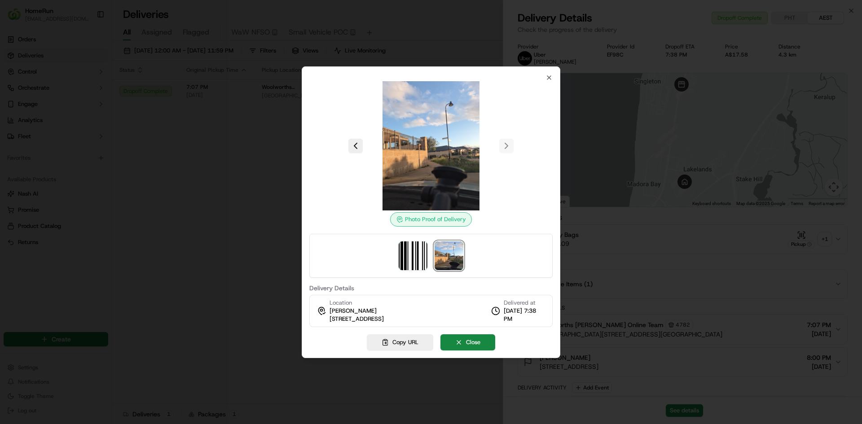
click at [184, 197] on div at bounding box center [431, 212] width 862 height 424
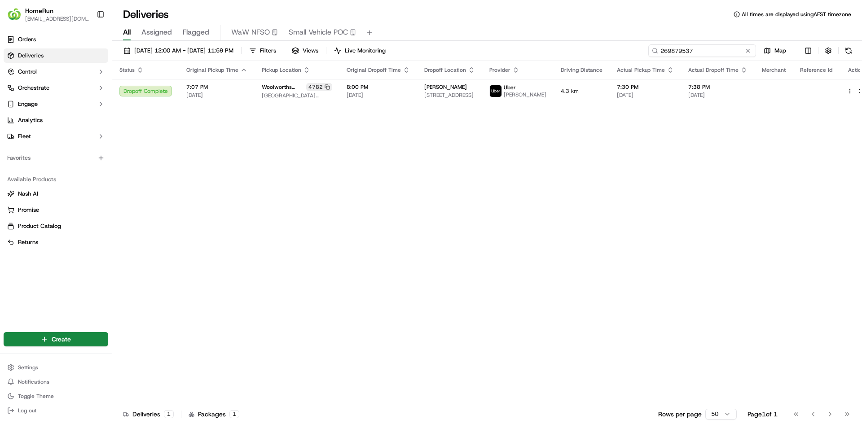
drag, startPoint x: 731, startPoint y: 50, endPoint x: 456, endPoint y: 19, distance: 276.4
click at [512, 27] on div "Deliveries All times are displayed using AEST timezone All Assigned Flagged WaW…" at bounding box center [486, 212] width 749 height 424
paste input "70020749"
type input "270020749"
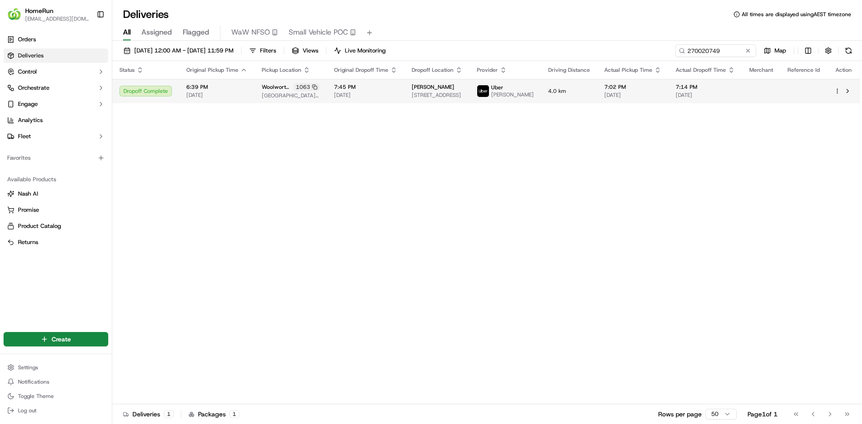
click at [633, 88] on span "7:02 PM" at bounding box center [632, 86] width 57 height 7
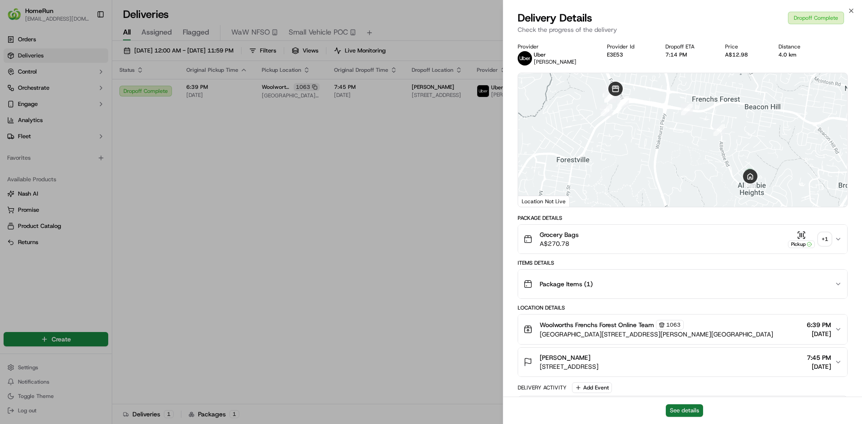
click at [693, 411] on button "See details" at bounding box center [683, 410] width 37 height 13
click at [827, 242] on div "+ 1" at bounding box center [824, 239] width 13 height 13
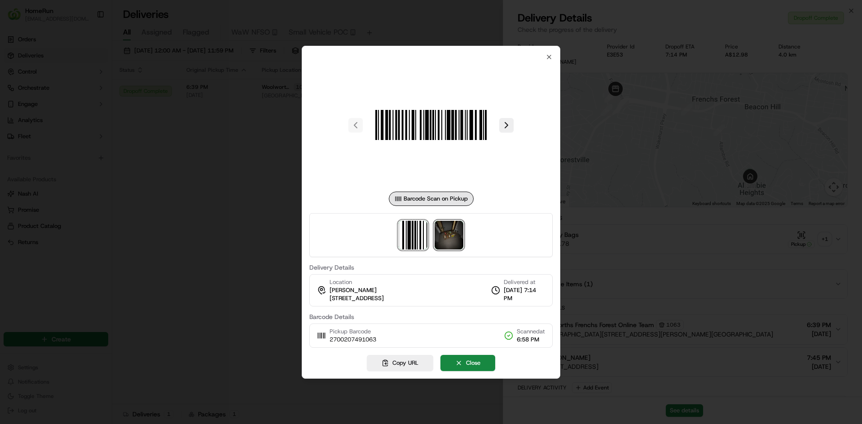
click at [446, 246] on img at bounding box center [448, 235] width 29 height 29
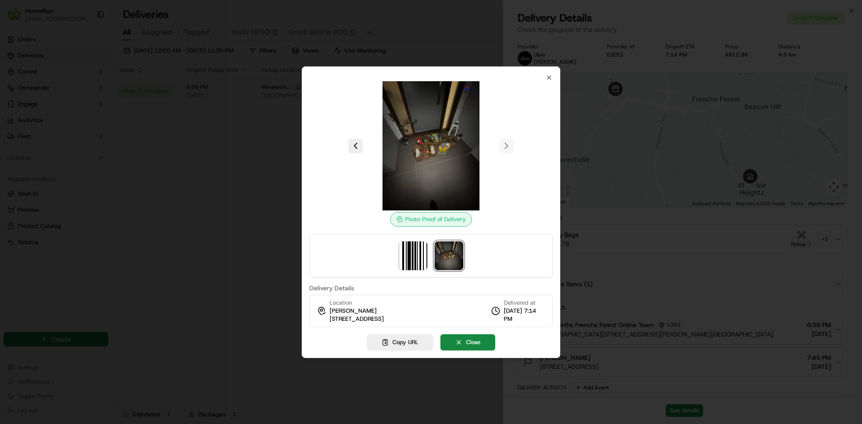
click at [244, 216] on div at bounding box center [431, 212] width 862 height 424
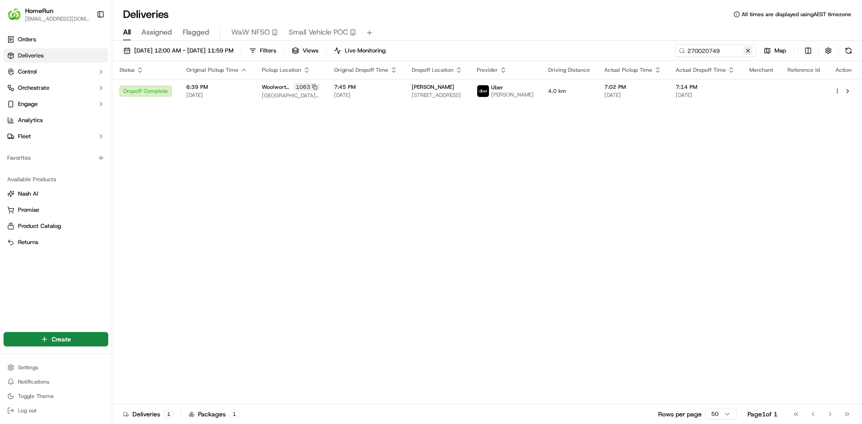
click at [748, 51] on button at bounding box center [747, 50] width 9 height 9
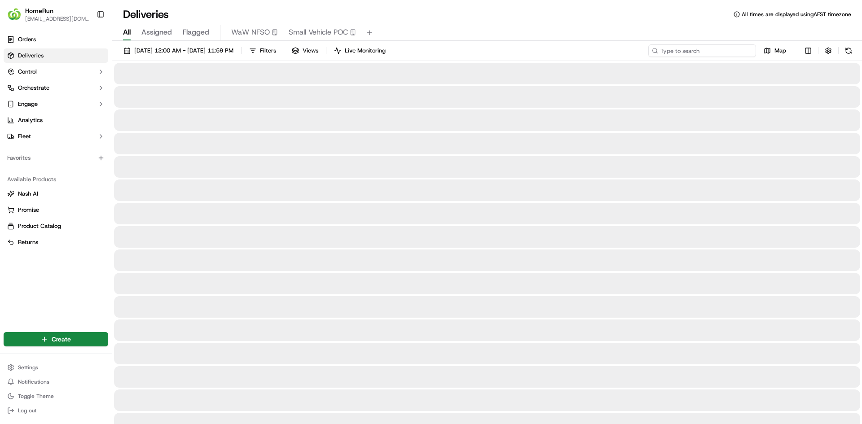
click at [735, 51] on input at bounding box center [702, 50] width 108 height 13
paste input "268872949"
type input "268872949"
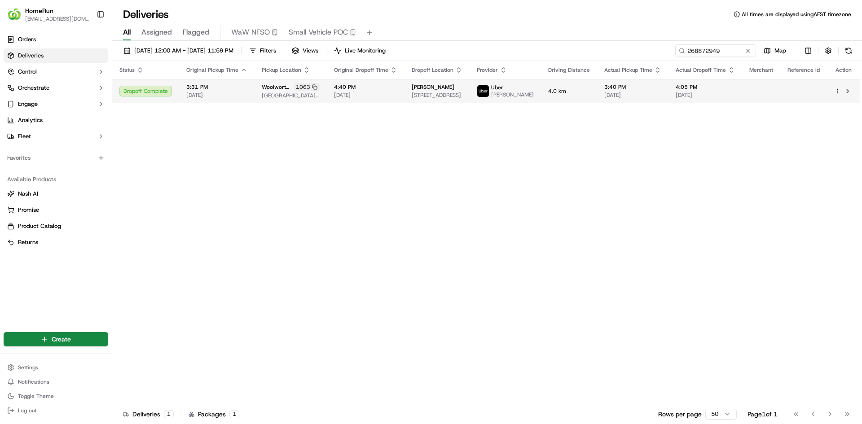
click at [462, 99] on span "23 Inglebar Ave, Allambie Heights, NSW 2100, AU" at bounding box center [436, 95] width 51 height 7
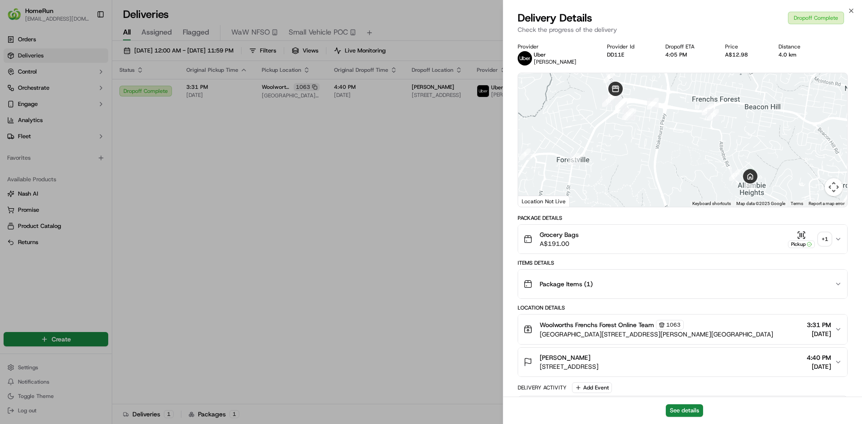
click at [824, 236] on div "+ 1" at bounding box center [824, 239] width 13 height 13
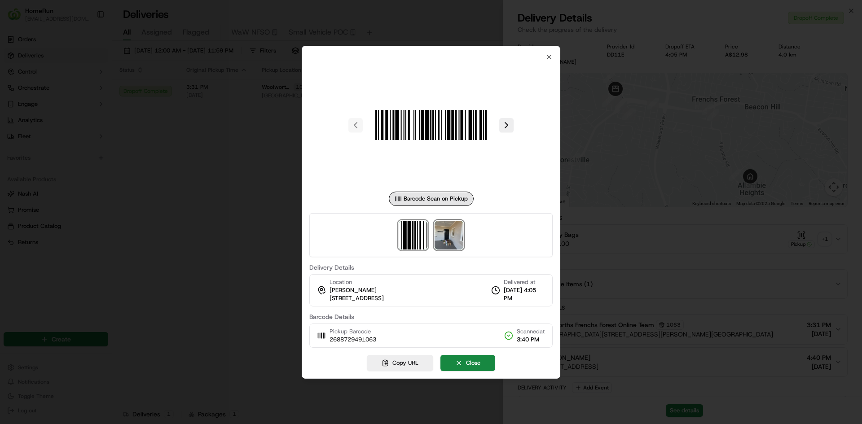
click at [456, 241] on img at bounding box center [448, 235] width 29 height 29
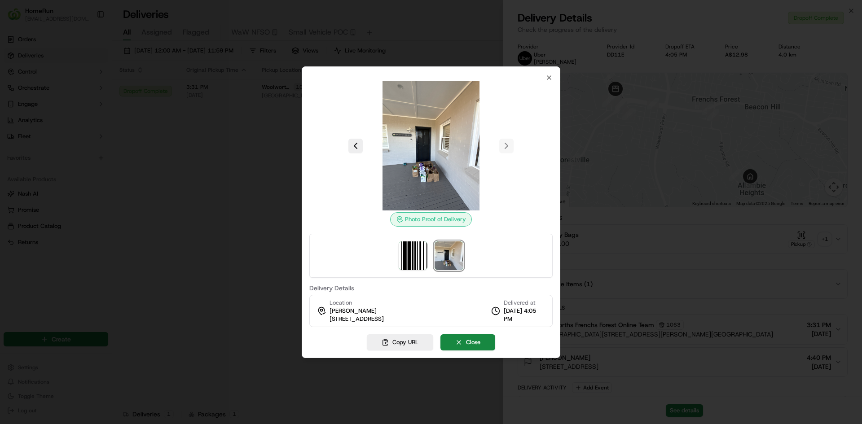
drag, startPoint x: 224, startPoint y: 290, endPoint x: 239, endPoint y: 288, distance: 14.9
click at [225, 290] on div at bounding box center [431, 212] width 862 height 424
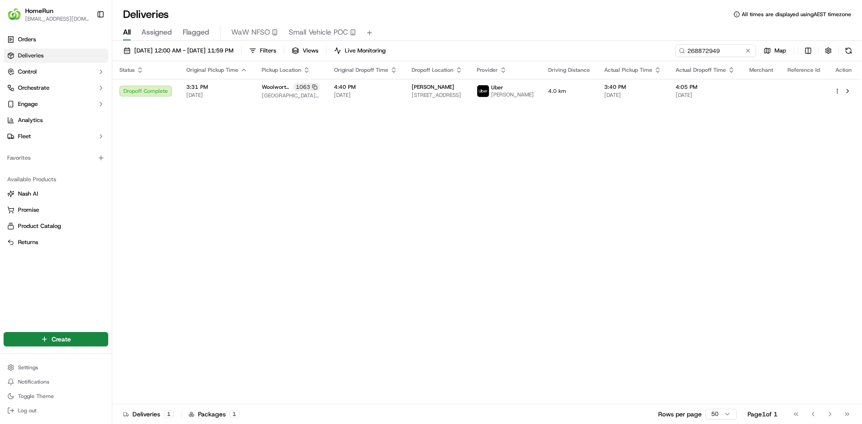
click at [373, 218] on div "Status Original Pickup Time Pickup Location Original Dropoff Time Dropoff Locat…" at bounding box center [486, 232] width 748 height 343
click at [749, 52] on button at bounding box center [747, 50] width 9 height 9
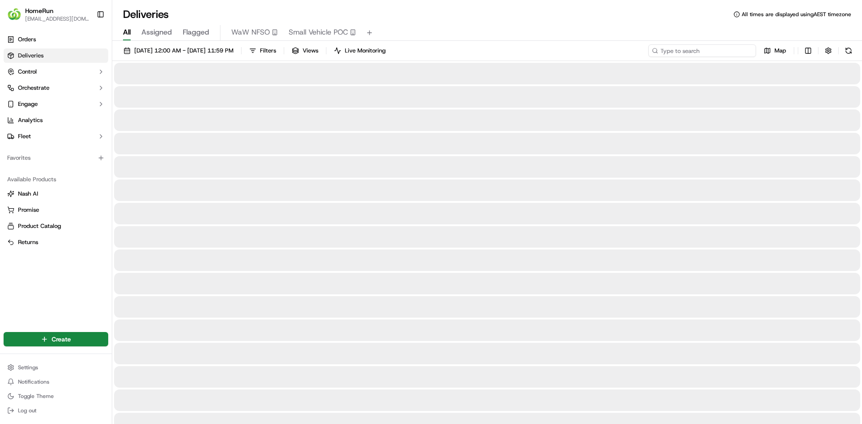
click at [736, 52] on input at bounding box center [702, 50] width 108 height 13
paste input "269976007"
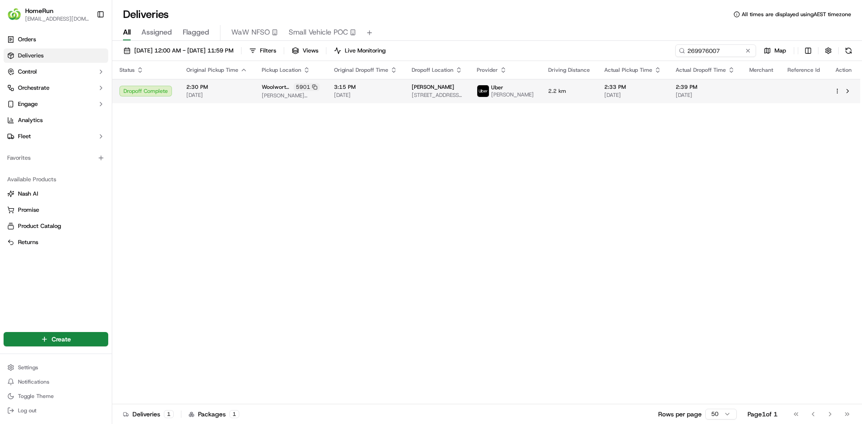
drag, startPoint x: 545, startPoint y: 98, endPoint x: 552, endPoint y: 99, distance: 7.2
click at [541, 96] on td "Uber NAMRA P." at bounding box center [504, 91] width 71 height 24
click at [571, 88] on td "2.2 km" at bounding box center [569, 91] width 56 height 24
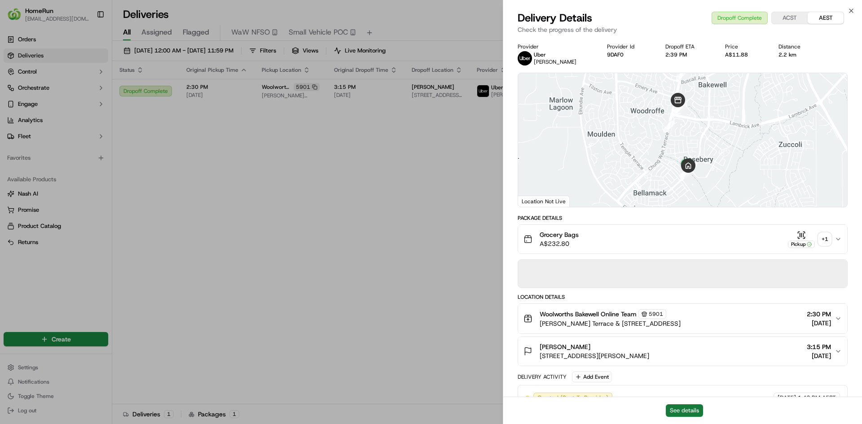
click at [687, 414] on button "See details" at bounding box center [683, 410] width 37 height 13
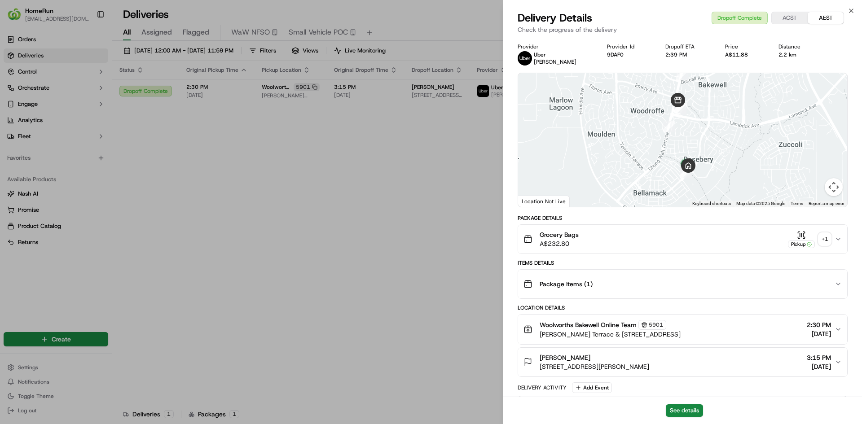
click at [821, 240] on div "+ 1" at bounding box center [824, 239] width 13 height 13
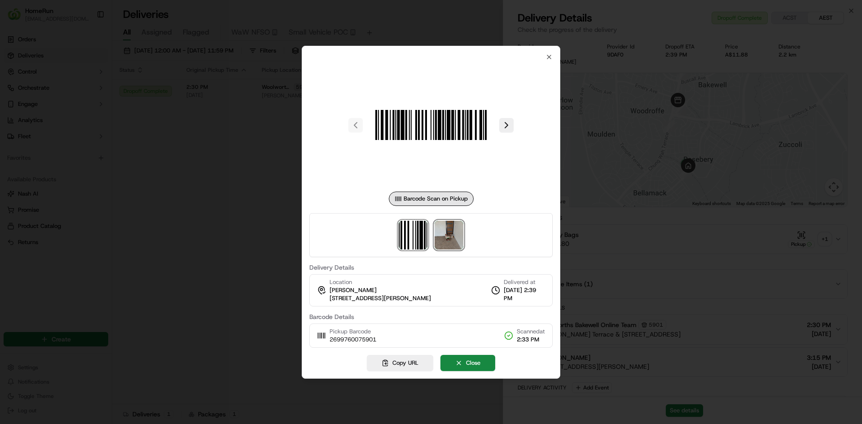
click at [452, 244] on img at bounding box center [448, 235] width 29 height 29
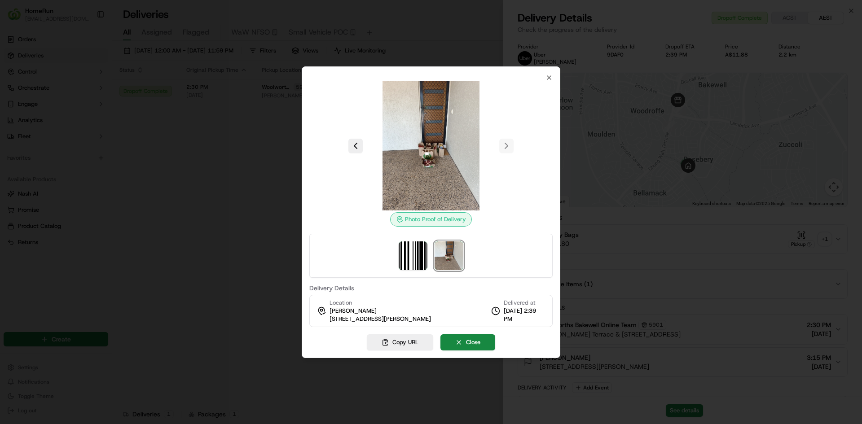
click at [222, 283] on div at bounding box center [431, 212] width 862 height 424
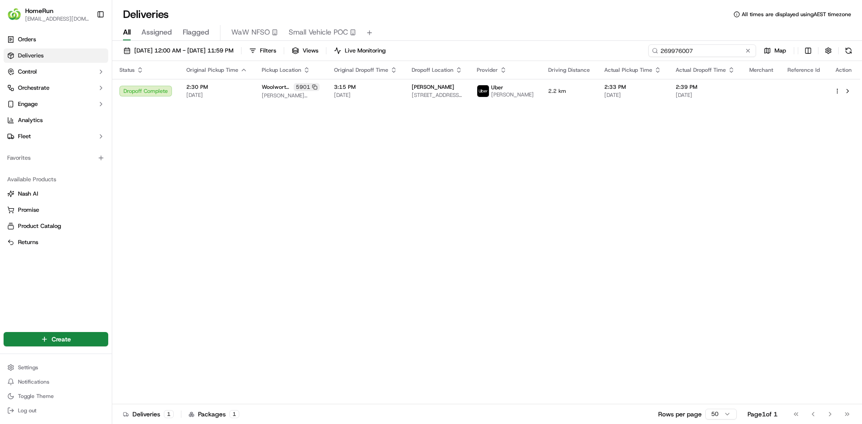
drag, startPoint x: 729, startPoint y: 50, endPoint x: 572, endPoint y: 49, distance: 156.6
click at [572, 49] on div "01/09/2025 12:00 AM - 30/09/2025 11:59 PM Filters Views Live Monitoring 2699760…" at bounding box center [486, 52] width 749 height 17
paste input "231718"
type input "269231718"
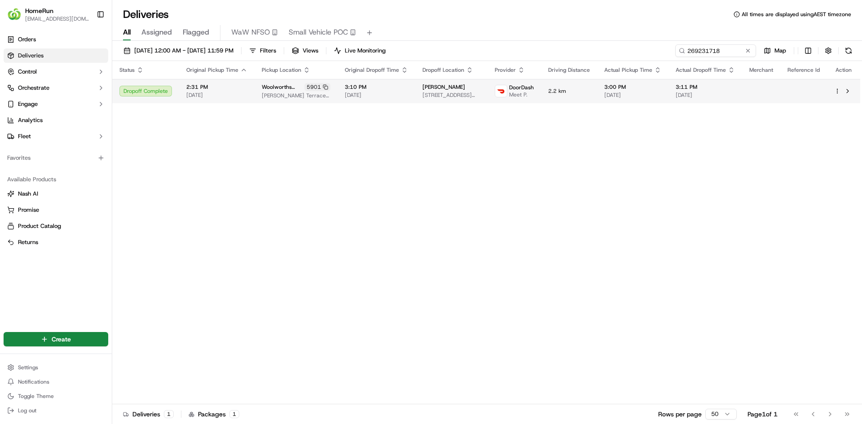
click at [476, 97] on span "47 Mcaulay St, U 2, Rosebery, NT 0832, AU" at bounding box center [451, 95] width 58 height 7
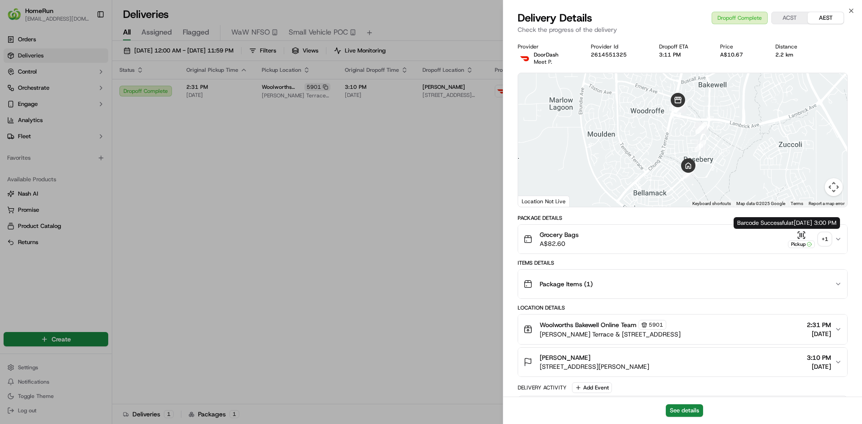
click at [826, 238] on div "+ 1" at bounding box center [824, 239] width 13 height 13
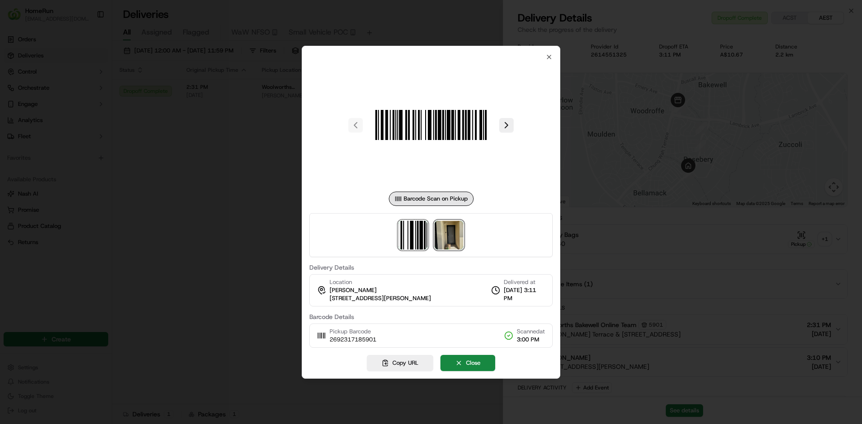
click at [455, 248] on img at bounding box center [448, 235] width 29 height 29
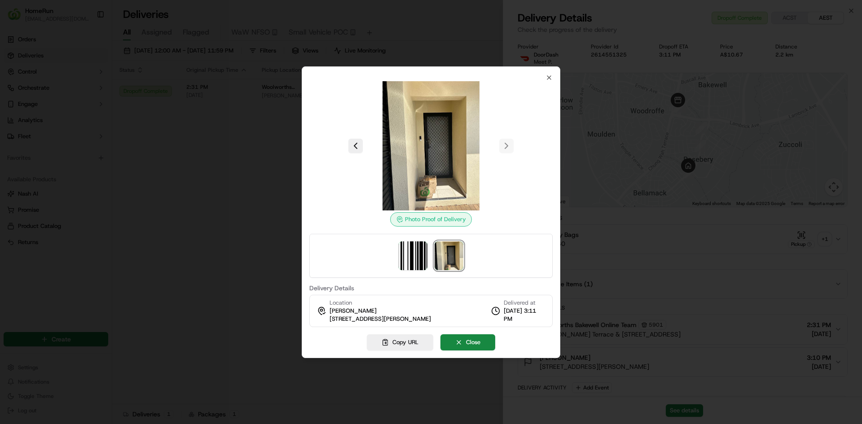
click at [233, 211] on div at bounding box center [431, 212] width 862 height 424
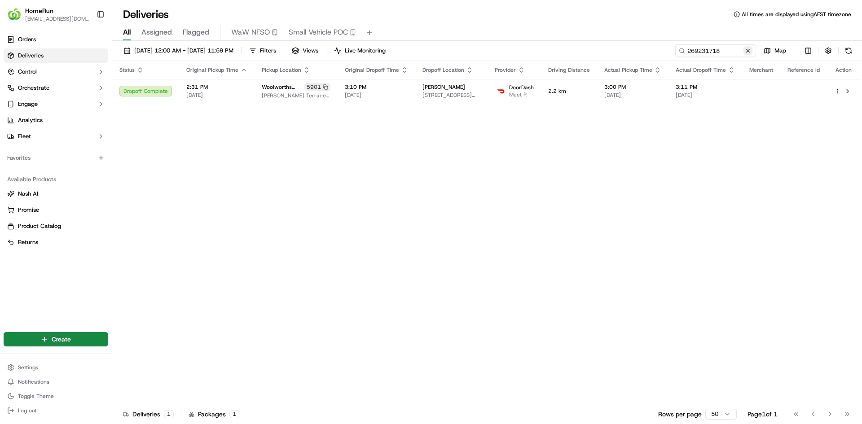
click at [749, 51] on button at bounding box center [747, 50] width 9 height 9
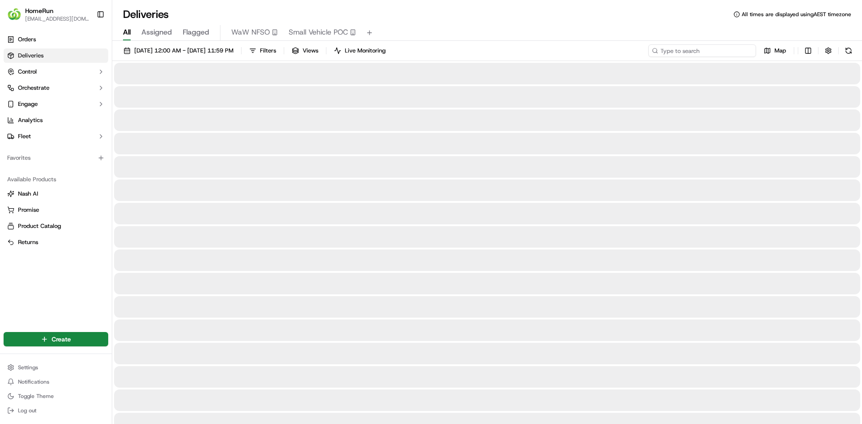
click at [732, 51] on input at bounding box center [702, 50] width 108 height 13
paste input "269965510"
type input "269965510"
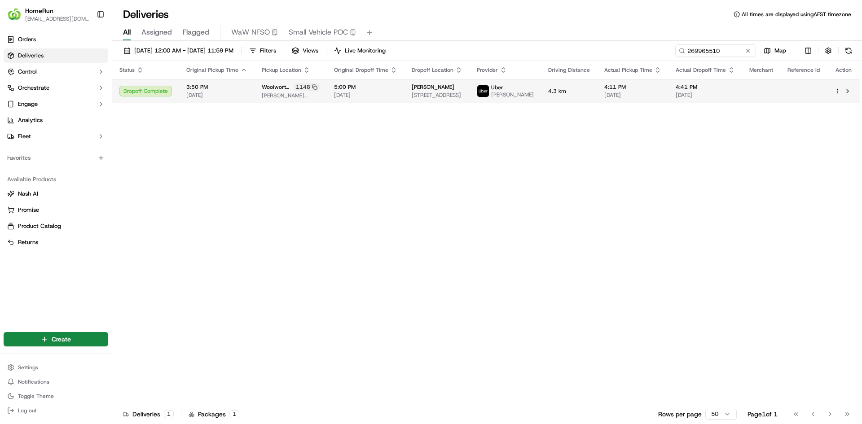
click at [421, 93] on td "Lisa Burns 17 Villa St, East Maitland, NSW 2323, AU" at bounding box center [436, 91] width 65 height 24
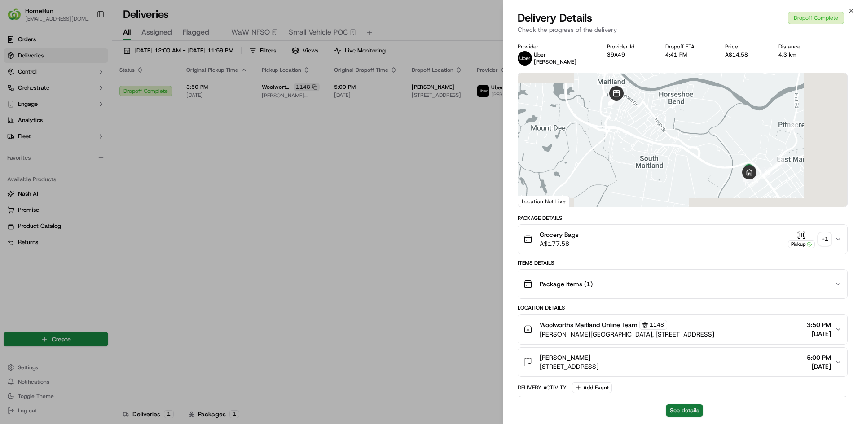
click at [685, 414] on button "See details" at bounding box center [683, 410] width 37 height 13
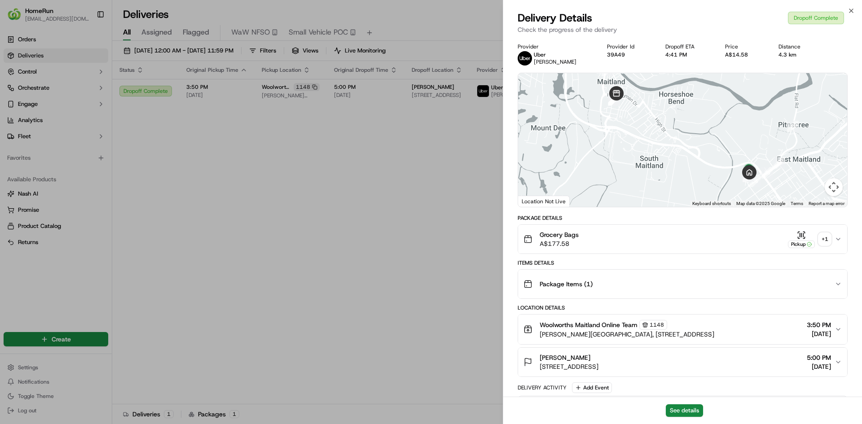
click at [824, 234] on div "+ 1" at bounding box center [824, 239] width 13 height 13
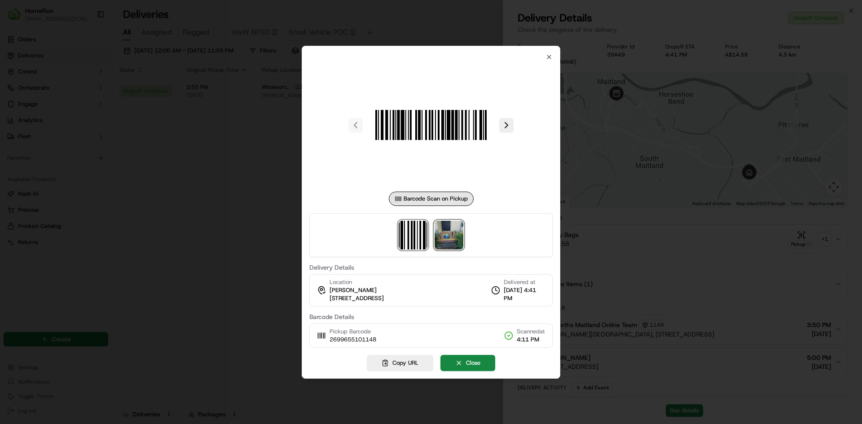
click at [460, 231] on img at bounding box center [448, 235] width 29 height 29
click at [248, 206] on div at bounding box center [431, 212] width 862 height 424
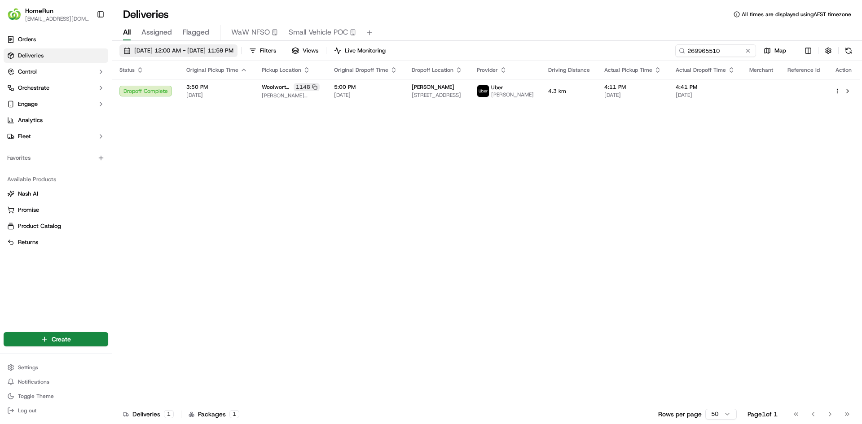
click at [201, 49] on span "01/09/2025 12:00 AM - 30/09/2025 11:59 PM" at bounding box center [183, 51] width 99 height 8
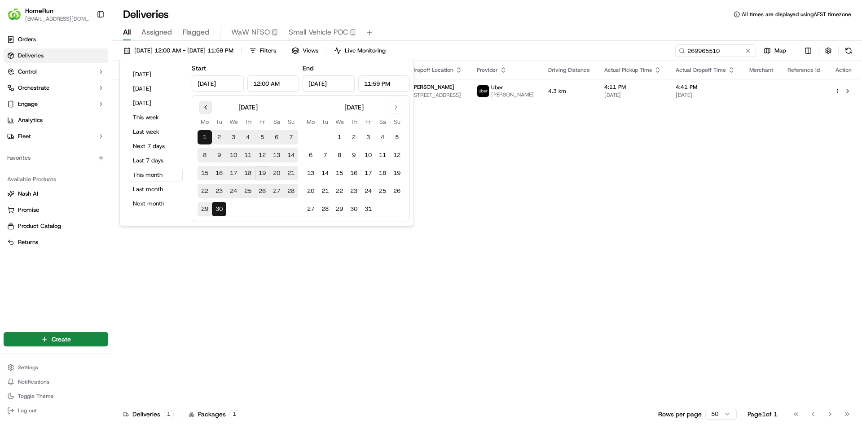
click at [207, 109] on button "Go to previous month" at bounding box center [205, 107] width 13 height 13
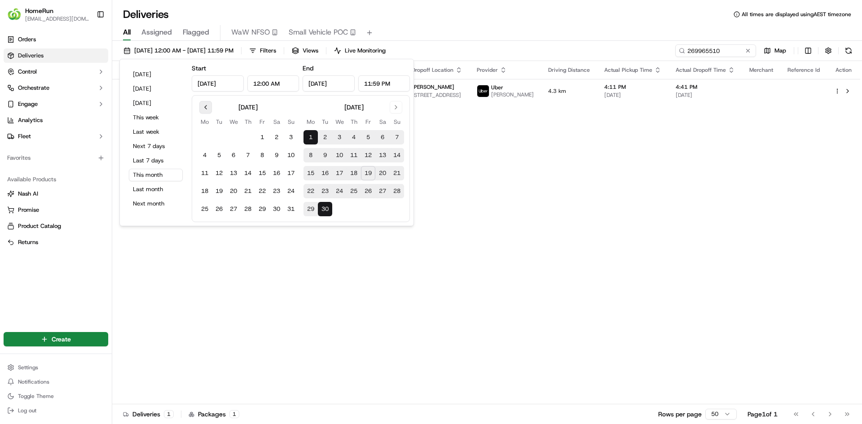
click at [207, 109] on button "Go to previous month" at bounding box center [205, 107] width 13 height 13
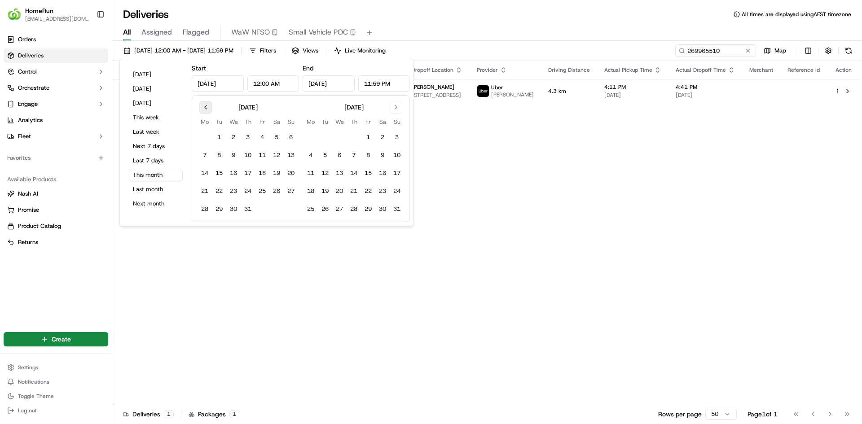
click at [207, 109] on button "Go to previous month" at bounding box center [205, 107] width 13 height 13
click at [204, 106] on button "Go to previous month" at bounding box center [205, 107] width 13 height 13
click at [247, 141] on button "1" at bounding box center [248, 137] width 14 height 14
type input "May 1, 2025"
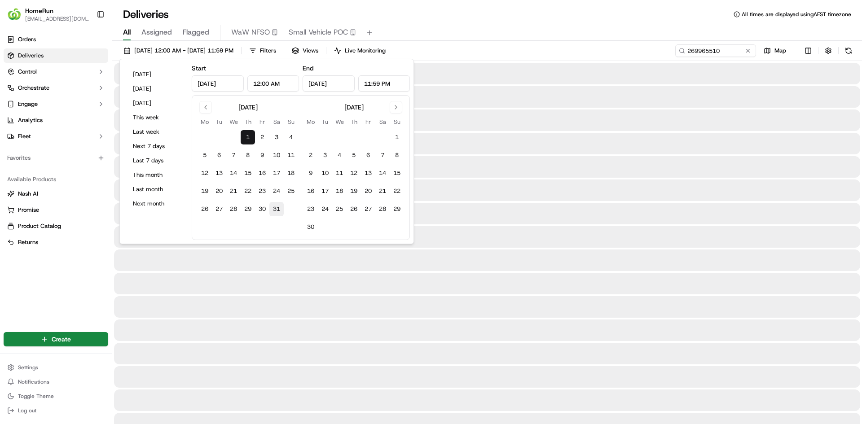
click at [276, 212] on button "31" at bounding box center [276, 209] width 14 height 14
type input "May 31, 2025"
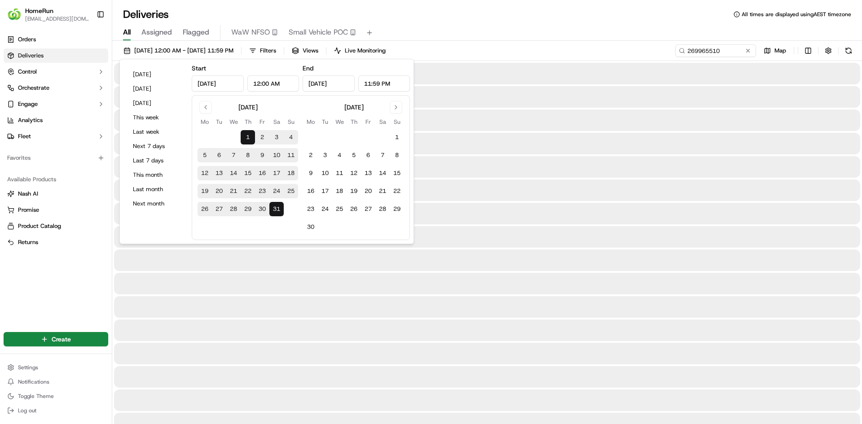
click at [598, 48] on div "01/05/2025 12:00 AM - 31/05/2025 11:59 PM Filters Views Live Monitoring 2699655…" at bounding box center [486, 52] width 749 height 17
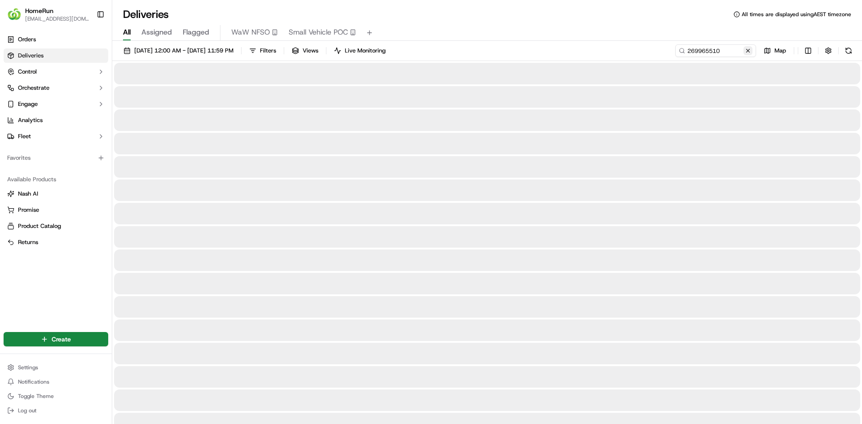
click at [748, 52] on button at bounding box center [747, 50] width 9 height 9
click at [740, 50] on input at bounding box center [702, 50] width 108 height 13
paste input "250279381"
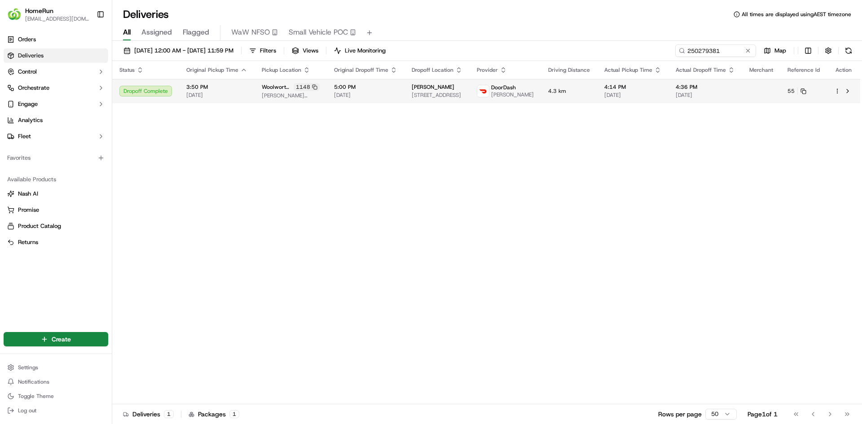
click at [462, 88] on div "Lisa Burns" at bounding box center [436, 86] width 51 height 7
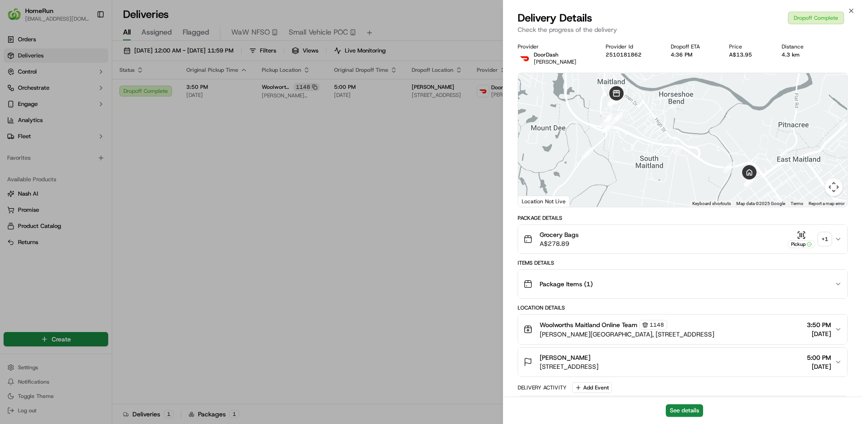
click at [825, 244] on div "+ 1" at bounding box center [824, 239] width 13 height 13
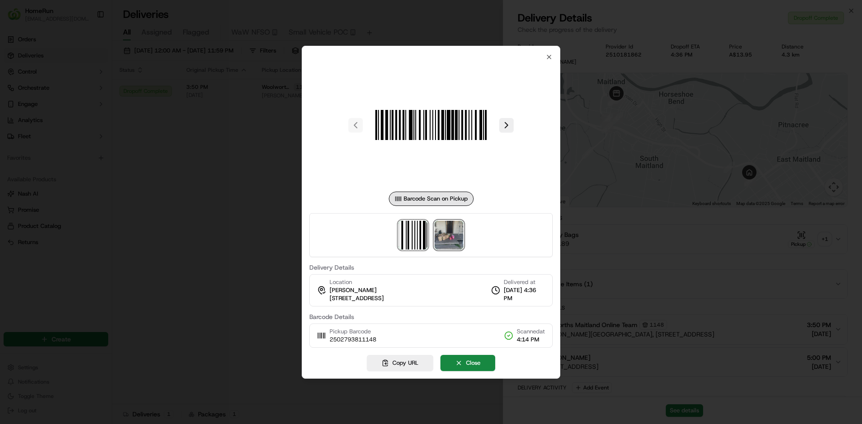
click at [450, 233] on img at bounding box center [448, 235] width 29 height 29
click at [259, 234] on div at bounding box center [431, 212] width 862 height 424
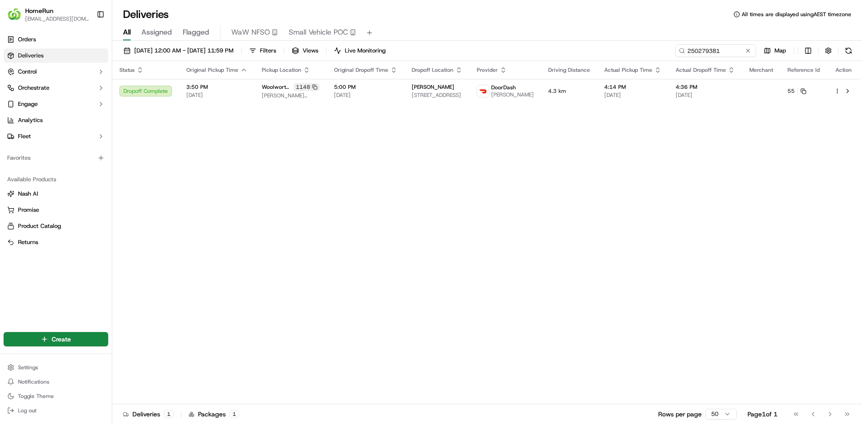
drag, startPoint x: 266, startPoint y: 230, endPoint x: 272, endPoint y: 229, distance: 6.0
drag, startPoint x: 721, startPoint y: 52, endPoint x: 604, endPoint y: 53, distance: 117.1
click at [606, 53] on div "01/05/2025 12:00 AM - 31/05/2025 11:59 PM Filters Views Live Monitoring 2502793…" at bounding box center [486, 52] width 749 height 17
paste input "69637453"
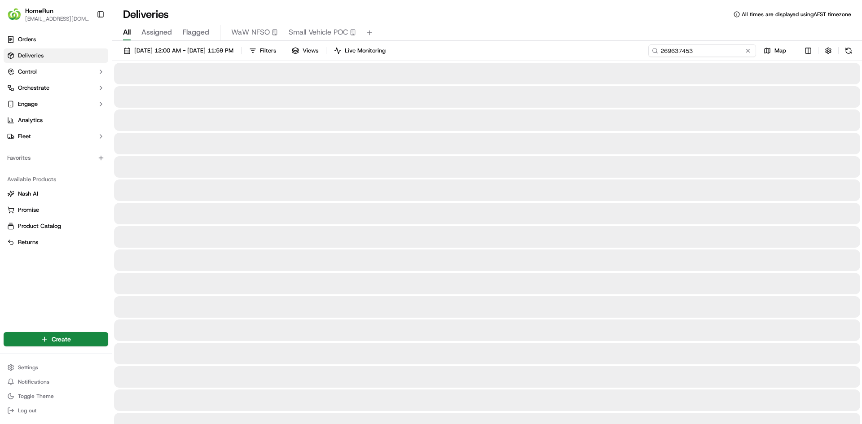
type input "269637453"
drag, startPoint x: 731, startPoint y: 51, endPoint x: 736, endPoint y: 49, distance: 5.6
click at [731, 51] on input "269637453" at bounding box center [702, 50] width 108 height 13
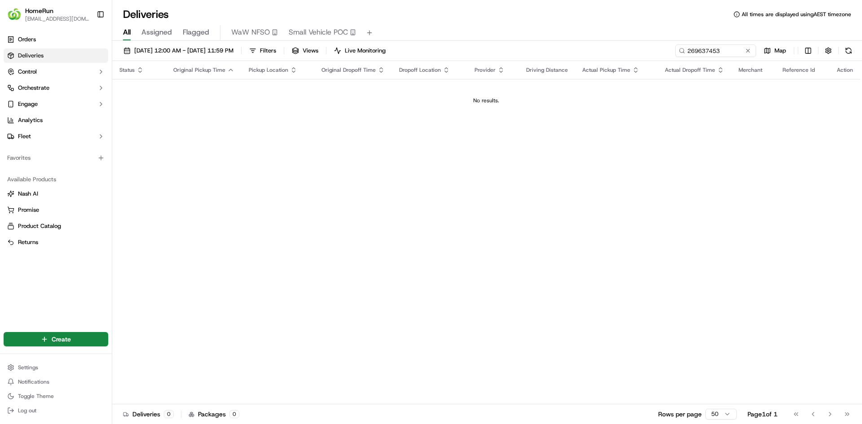
click at [555, 231] on div "Status Original Pickup Time Pickup Location Original Dropoff Time Dropoff Locat…" at bounding box center [486, 232] width 748 height 343
click at [212, 57] on div "01/05/2025 12:00 AM - 31/05/2025 11:59 PM Filters Views Live Monitoring 2696374…" at bounding box center [486, 52] width 749 height 17
click at [205, 53] on span "01/05/2025 12:00 AM - 31/05/2025 11:59 PM" at bounding box center [183, 51] width 99 height 8
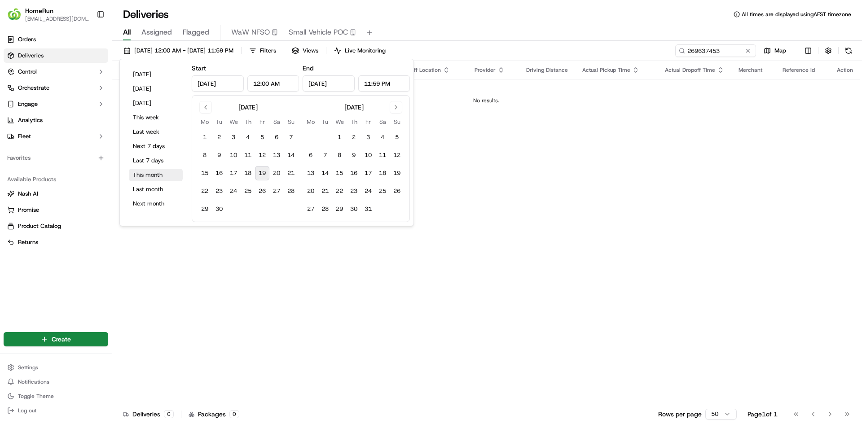
click at [155, 173] on button "This month" at bounding box center [156, 175] width 54 height 13
type input "Sep 1, 2025"
type input "Sep 30, 2025"
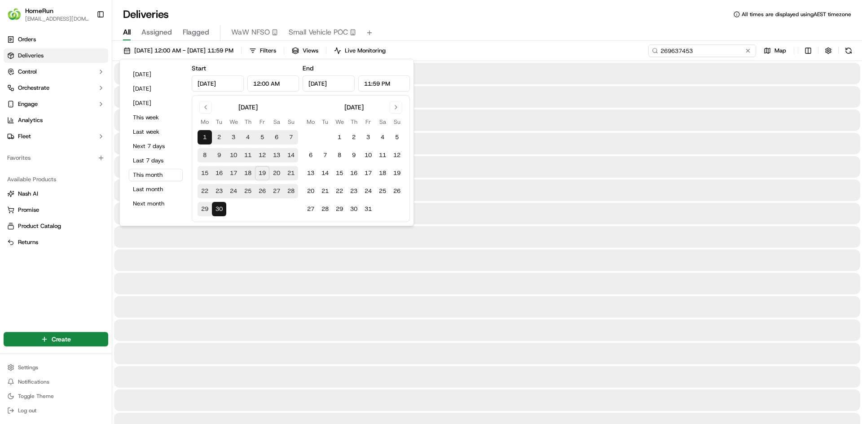
click at [722, 53] on input "269637453" at bounding box center [702, 50] width 108 height 13
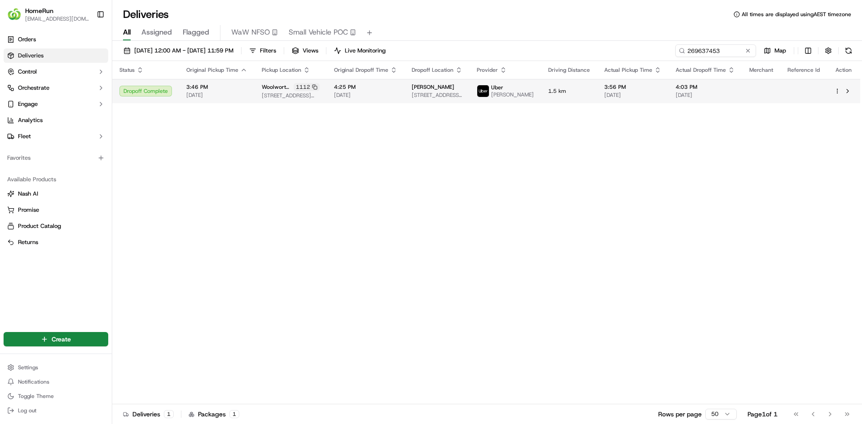
click at [633, 91] on span "3:56 PM" at bounding box center [632, 86] width 57 height 7
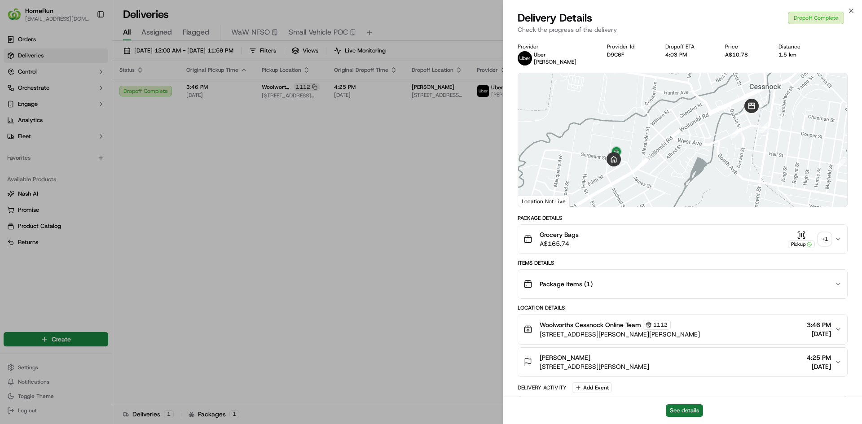
click at [689, 407] on button "See details" at bounding box center [683, 410] width 37 height 13
click at [827, 243] on div "+ 1" at bounding box center [824, 239] width 13 height 13
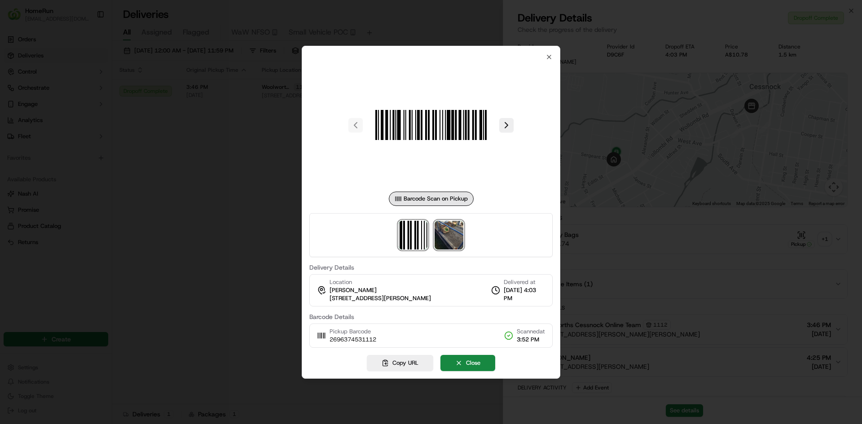
click at [451, 234] on img at bounding box center [448, 235] width 29 height 29
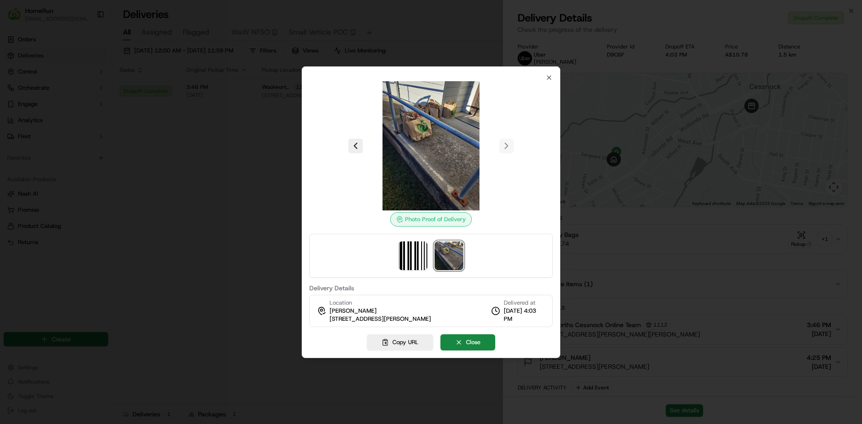
click at [451, 233] on div "Photo Proof of Delivery" at bounding box center [430, 179] width 243 height 197
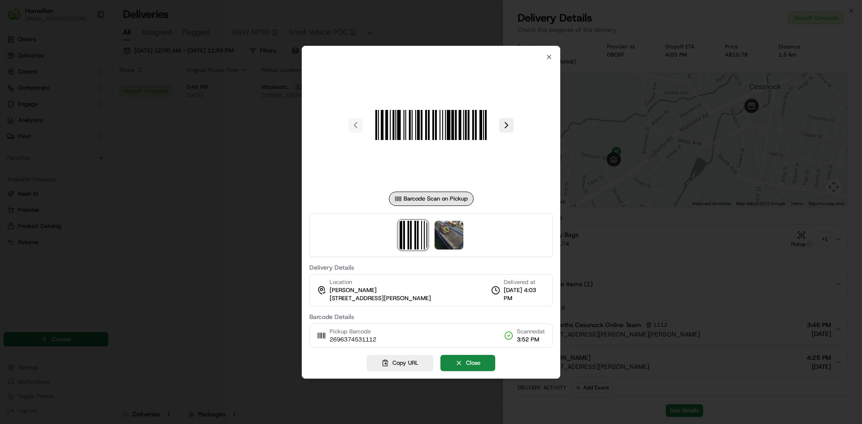
click at [252, 250] on div at bounding box center [431, 212] width 862 height 424
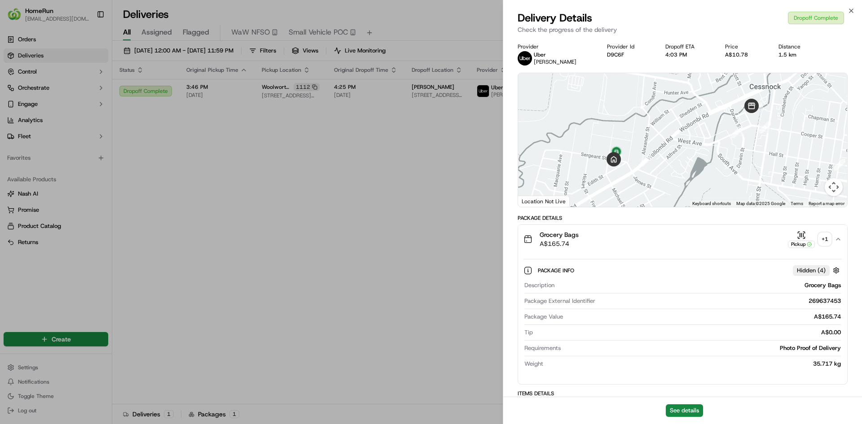
click at [829, 237] on div "+ 1" at bounding box center [824, 239] width 13 height 13
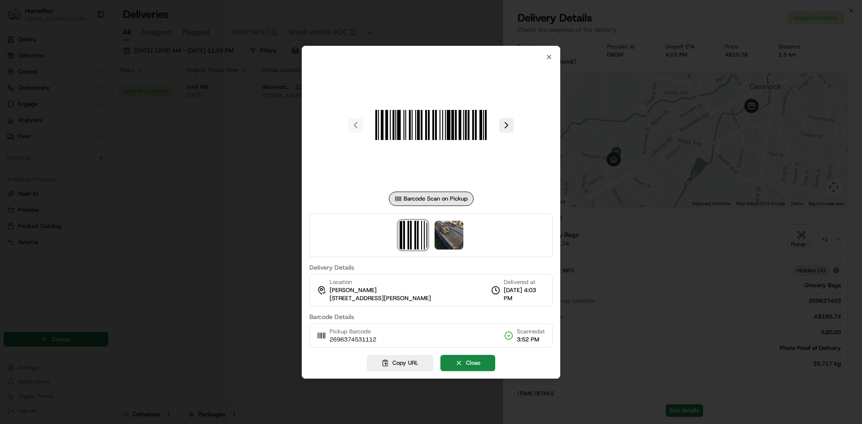
click at [258, 165] on div at bounding box center [431, 212] width 862 height 424
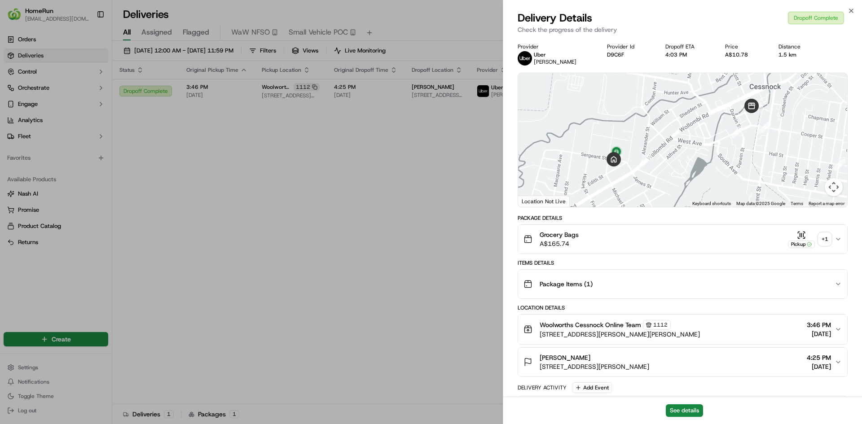
drag, startPoint x: 256, startPoint y: 165, endPoint x: 261, endPoint y: 164, distance: 5.0
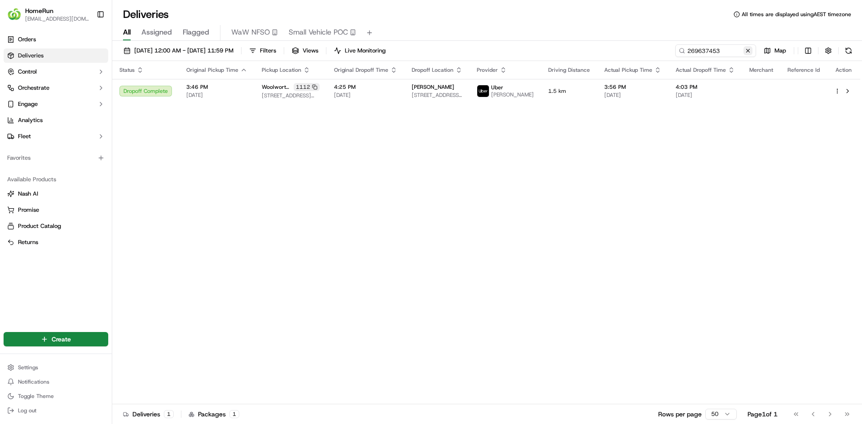
click at [748, 49] on button at bounding box center [747, 50] width 9 height 9
click at [732, 49] on input at bounding box center [702, 50] width 108 height 13
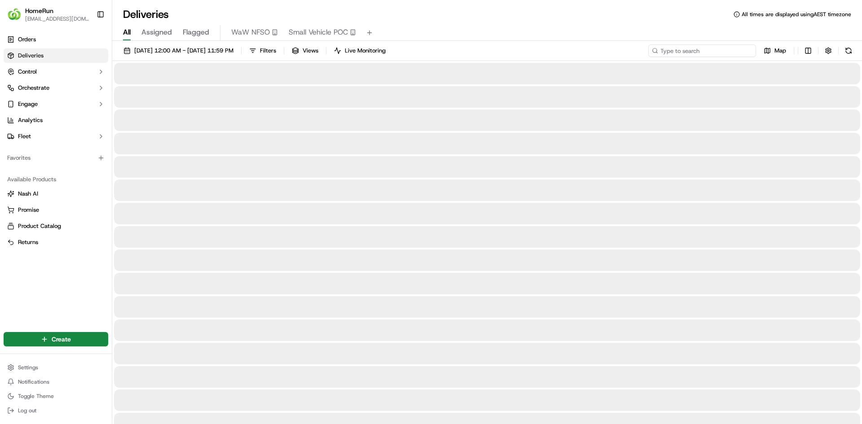
paste input "266484563"
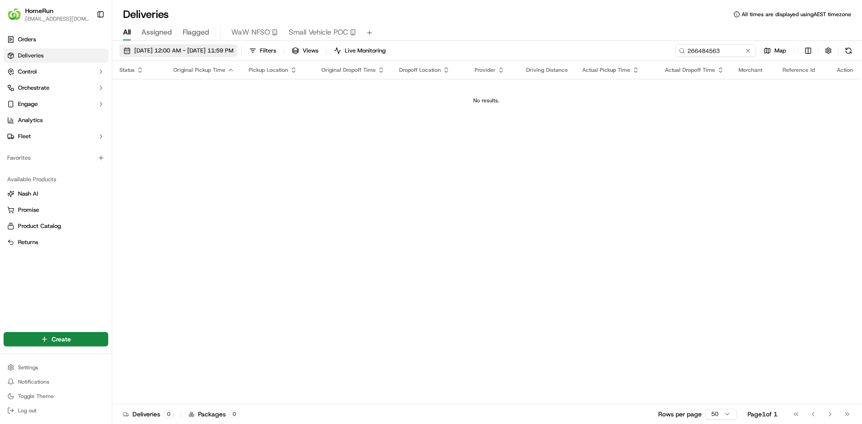
drag, startPoint x: 218, startPoint y: 52, endPoint x: 221, endPoint y: 56, distance: 4.8
click at [218, 52] on span "01/09/2025 12:00 AM - 30/09/2025 11:59 PM" at bounding box center [183, 51] width 99 height 8
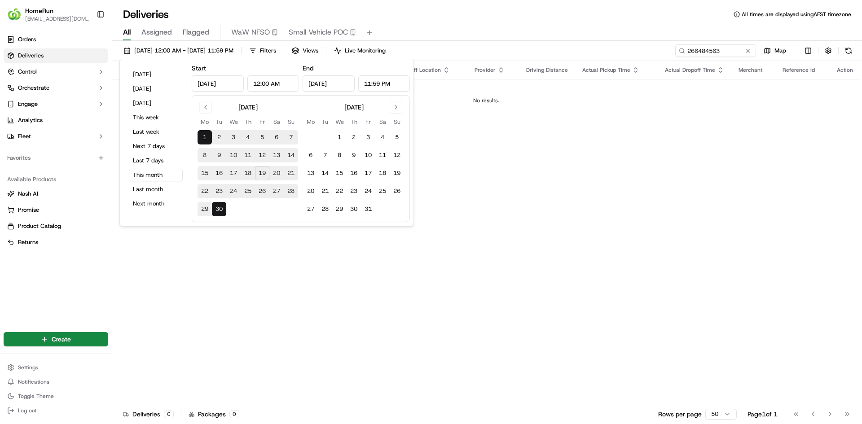
click at [573, 154] on div "Status Original Pickup Time Pickup Location Original Dropoff Time Dropoff Locat…" at bounding box center [486, 232] width 748 height 343
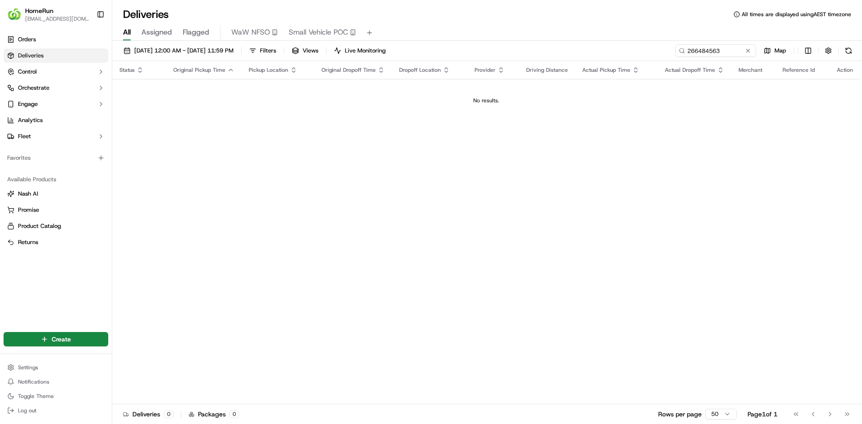
click at [357, 167] on div "Status Original Pickup Time Pickup Location Original Dropoff Time Dropoff Locat…" at bounding box center [486, 232] width 748 height 343
drag, startPoint x: 725, startPoint y: 50, endPoint x: 586, endPoint y: 43, distance: 138.8
click at [601, 43] on div "01/09/2025 12:00 AM - 30/09/2025 11:59 PM Filters Views Live Monitoring 2664845…" at bounding box center [486, 233] width 749 height 385
paste input "70008502"
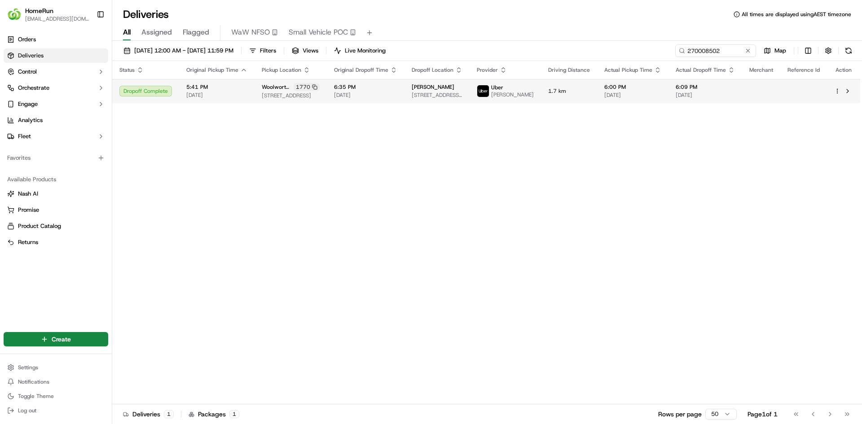
click at [671, 91] on td "6:09 PM 18/09/2025" at bounding box center [705, 91] width 74 height 24
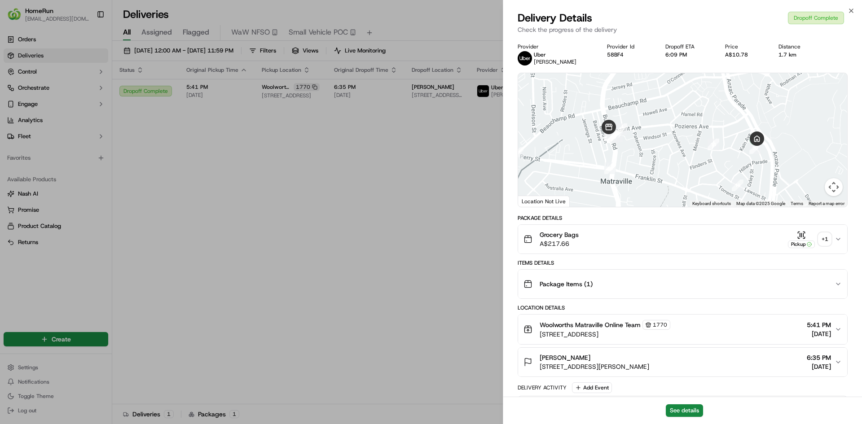
click at [822, 238] on div "+ 1" at bounding box center [824, 239] width 13 height 13
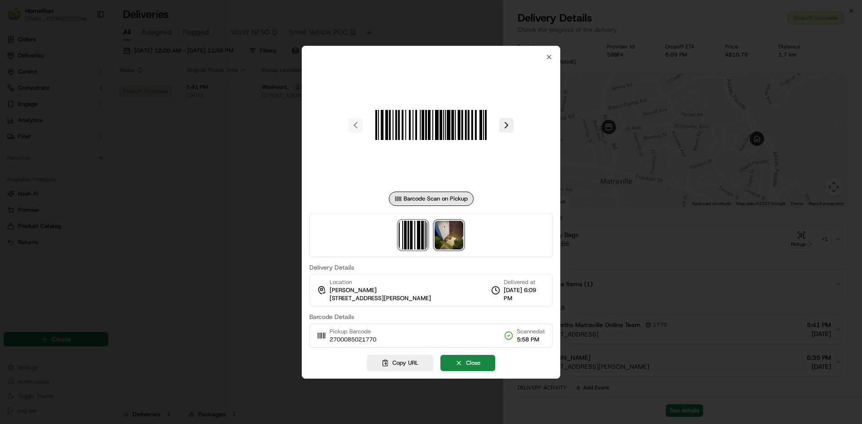
click at [455, 241] on img at bounding box center [448, 235] width 29 height 29
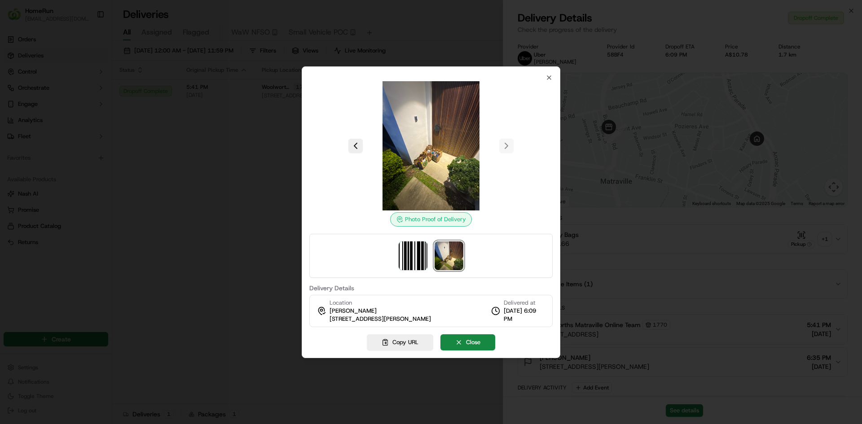
click at [210, 269] on div at bounding box center [431, 212] width 862 height 424
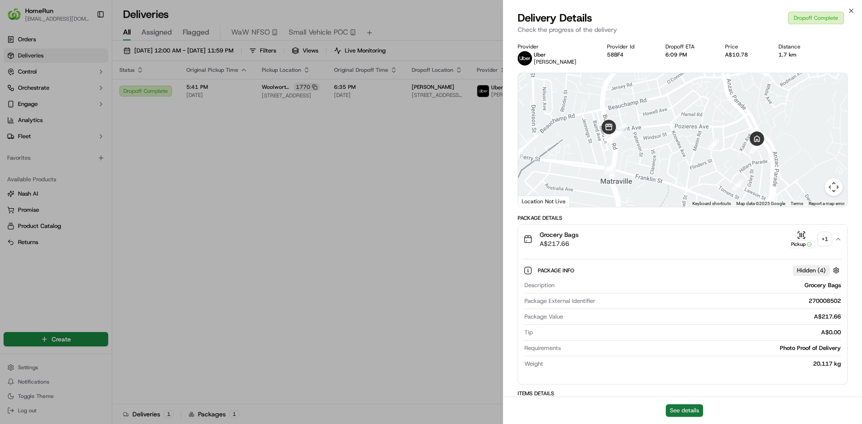
click at [691, 407] on button "See details" at bounding box center [683, 410] width 37 height 13
drag, startPoint x: 405, startPoint y: 225, endPoint x: 161, endPoint y: 105, distance: 272.3
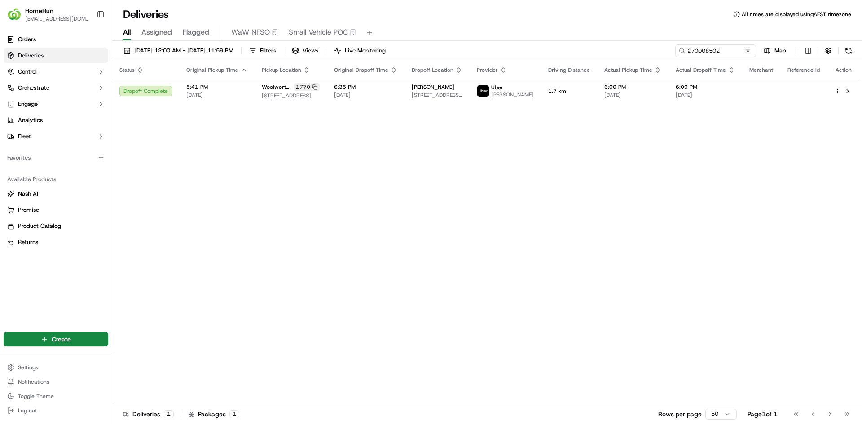
click at [390, 212] on div "Status Original Pickup Time Pickup Location Original Dropoff Time Dropoff Locat…" at bounding box center [486, 232] width 748 height 343
drag, startPoint x: 732, startPoint y: 51, endPoint x: 569, endPoint y: 49, distance: 162.9
click at [569, 49] on div "01/09/2025 12:00 AM - 30/09/2025 11:59 PM Filters Views Live Monitoring 2700085…" at bounding box center [486, 52] width 749 height 17
paste input "68522687"
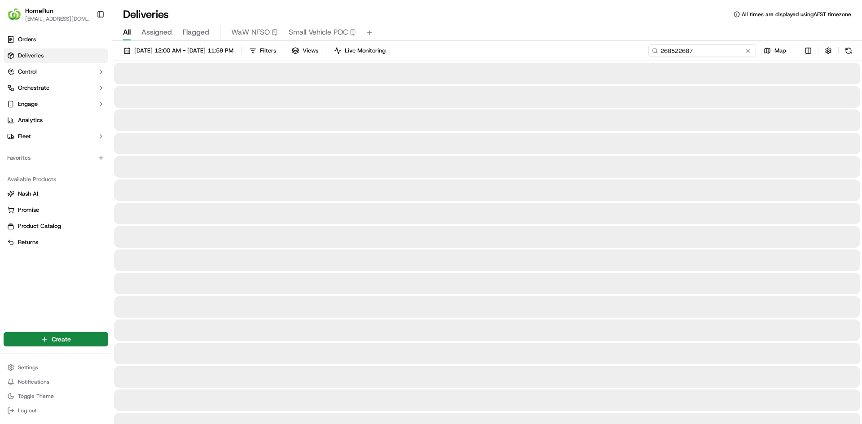
drag, startPoint x: 703, startPoint y: 51, endPoint x: 587, endPoint y: 42, distance: 116.1
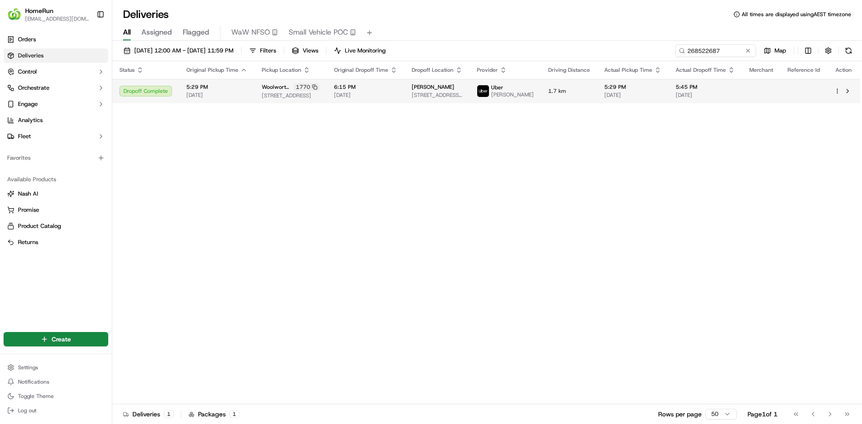
click at [602, 97] on td "5:29 PM 08/09/2025" at bounding box center [632, 91] width 71 height 24
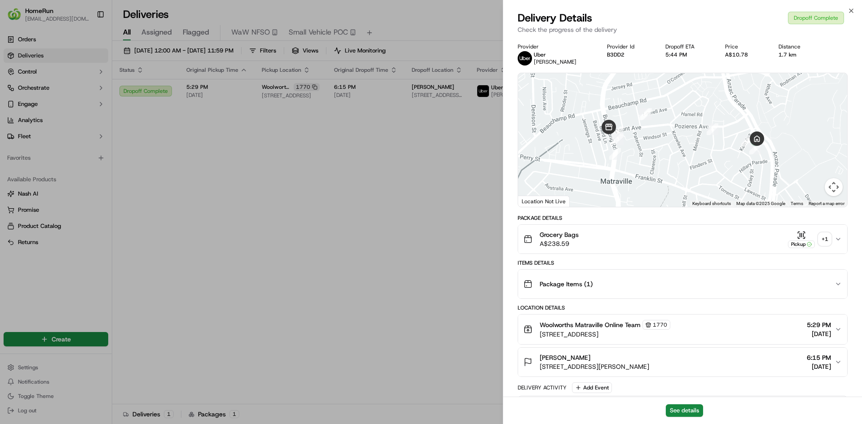
click at [822, 239] on div "+ 1" at bounding box center [824, 239] width 13 height 13
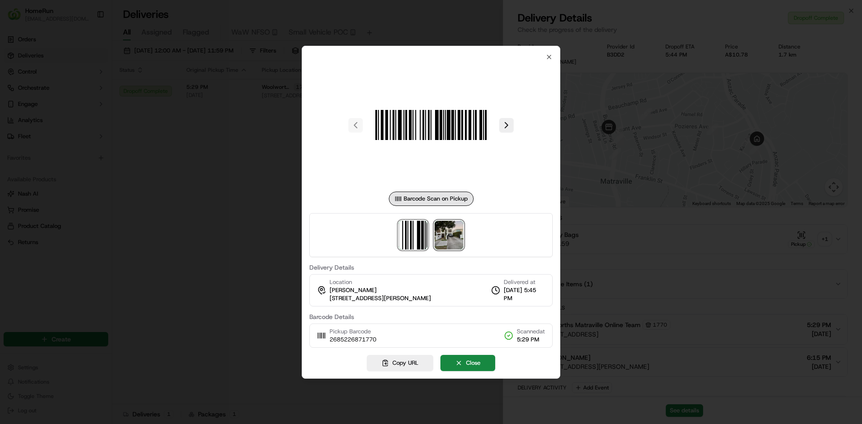
click at [455, 232] on img at bounding box center [448, 235] width 29 height 29
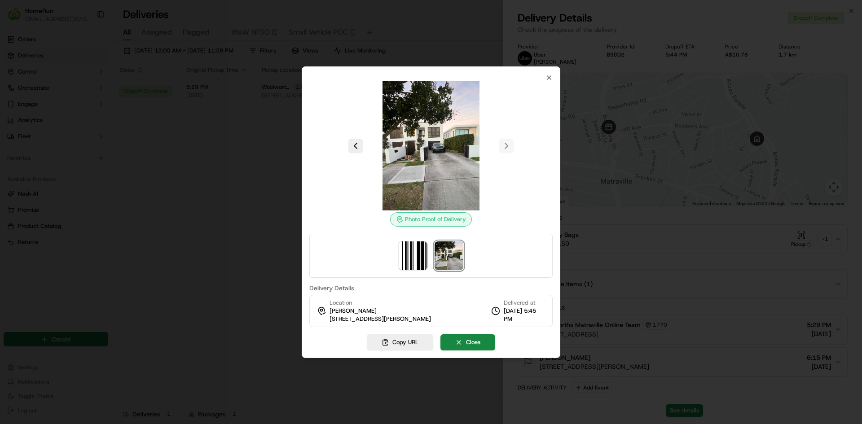
click at [442, 150] on img at bounding box center [430, 145] width 129 height 129
drag, startPoint x: 484, startPoint y: 0, endPoint x: 681, endPoint y: 33, distance: 200.1
click at [651, 35] on div at bounding box center [431, 212] width 862 height 424
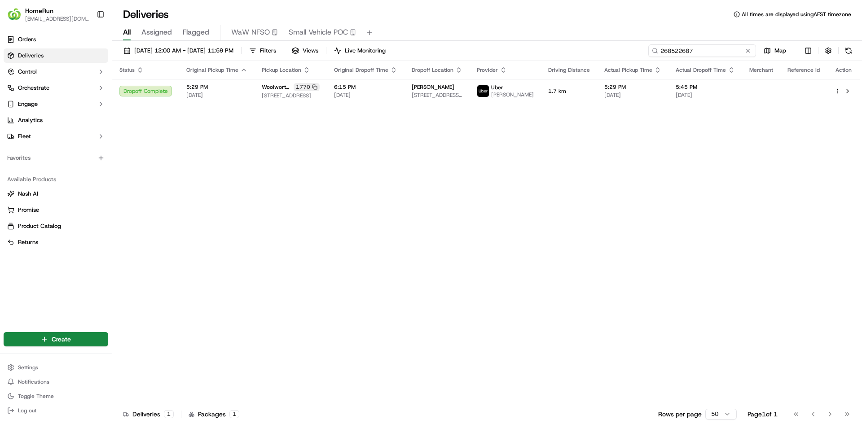
drag, startPoint x: 735, startPoint y: 55, endPoint x: 443, endPoint y: 50, distance: 292.2
click at [445, 52] on div "01/09/2025 12:00 AM - 30/09/2025 11:59 PM Filters Views Live Monitoring 2685226…" at bounding box center [486, 52] width 749 height 17
paste input "6484563"
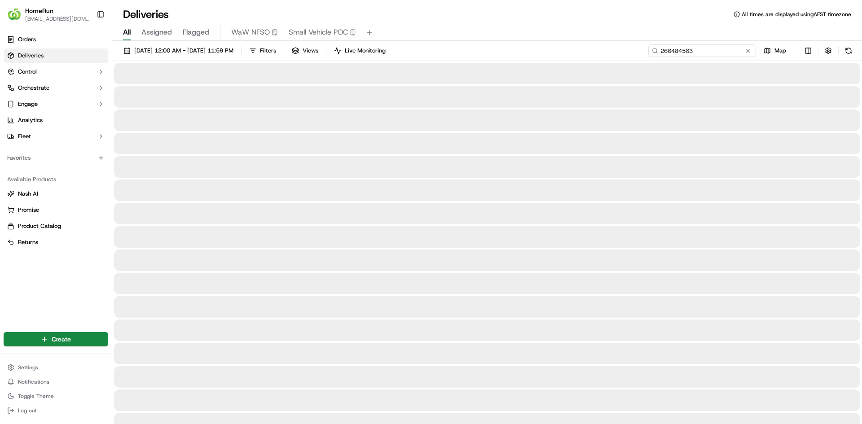
type input "266484563"
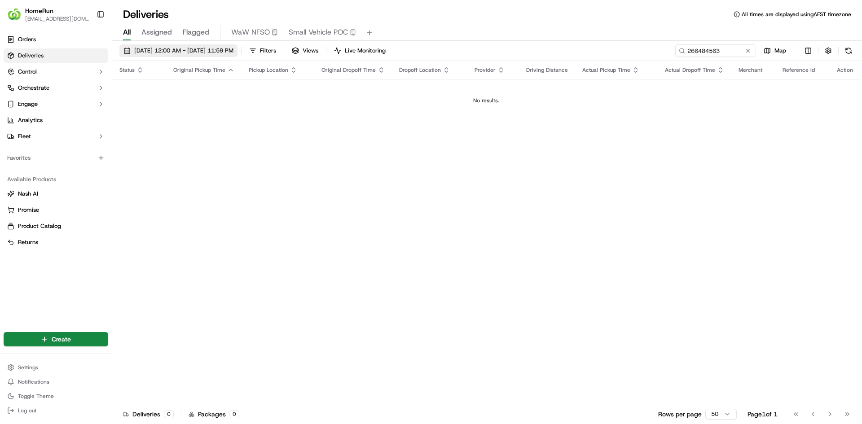
click at [209, 49] on span "01/09/2025 12:00 AM - 30/09/2025 11:59 PM" at bounding box center [183, 51] width 99 height 8
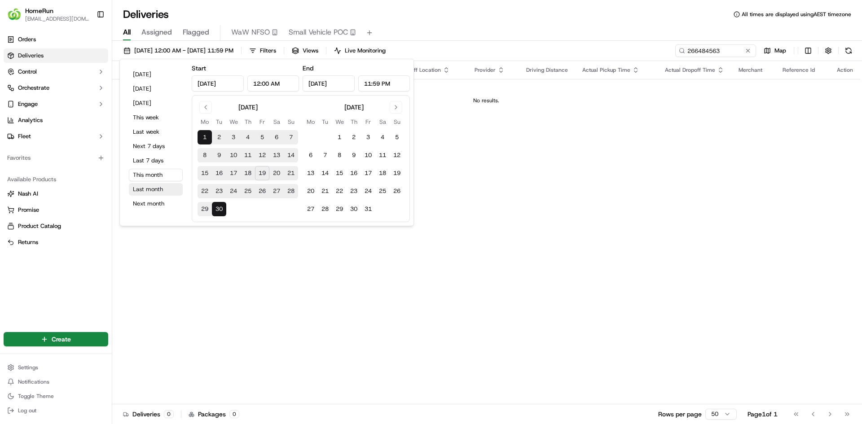
click at [142, 193] on button "Last month" at bounding box center [156, 189] width 54 height 13
type input "Aug 1, 2025"
type input "Aug 31, 2025"
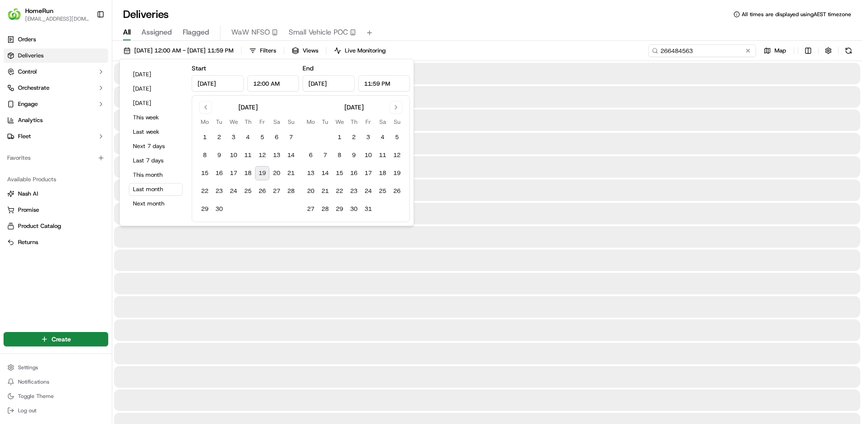
click at [701, 53] on input "266484563" at bounding box center [702, 50] width 108 height 13
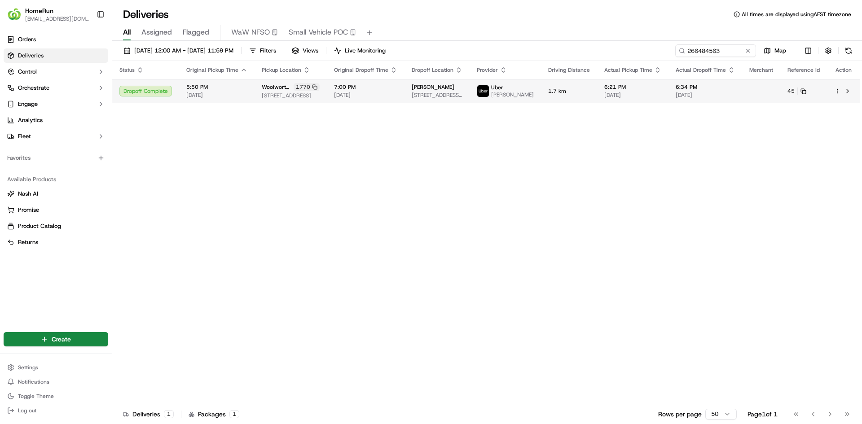
click at [434, 93] on div "Nathalie GANACHAUD 9 Meehan St, Matraville, NSW 2036, AU" at bounding box center [436, 90] width 51 height 15
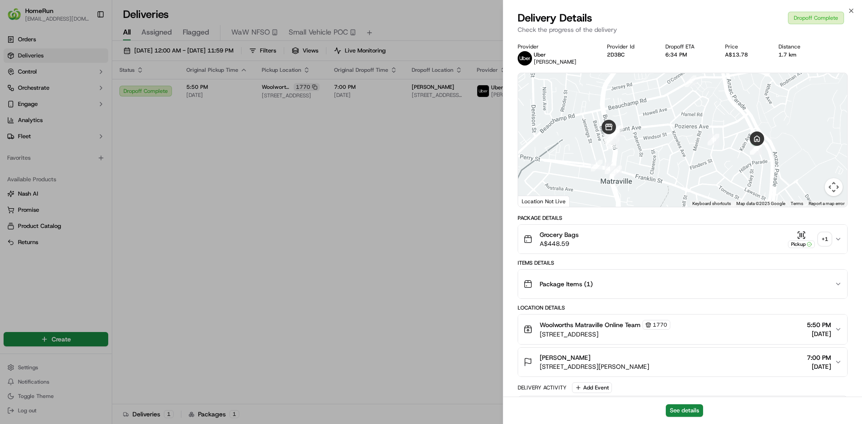
click at [828, 239] on div "+ 1" at bounding box center [824, 239] width 13 height 13
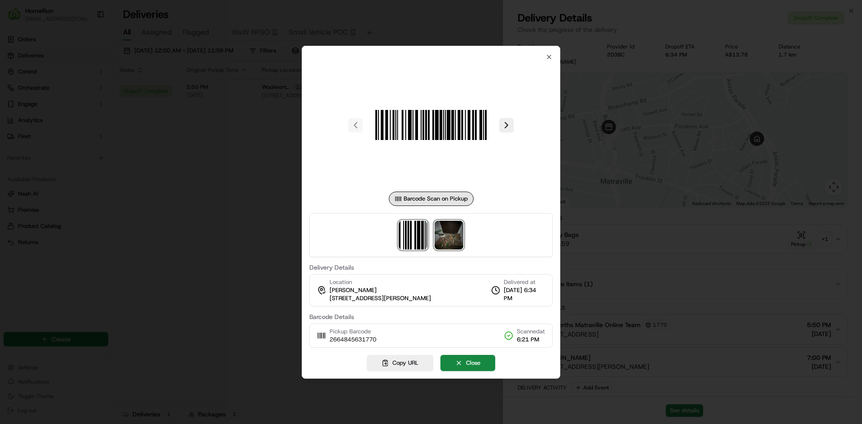
click at [452, 238] on img at bounding box center [448, 235] width 29 height 29
drag, startPoint x: 219, startPoint y: 263, endPoint x: 442, endPoint y: 228, distance: 225.7
click at [219, 263] on div at bounding box center [431, 212] width 862 height 424
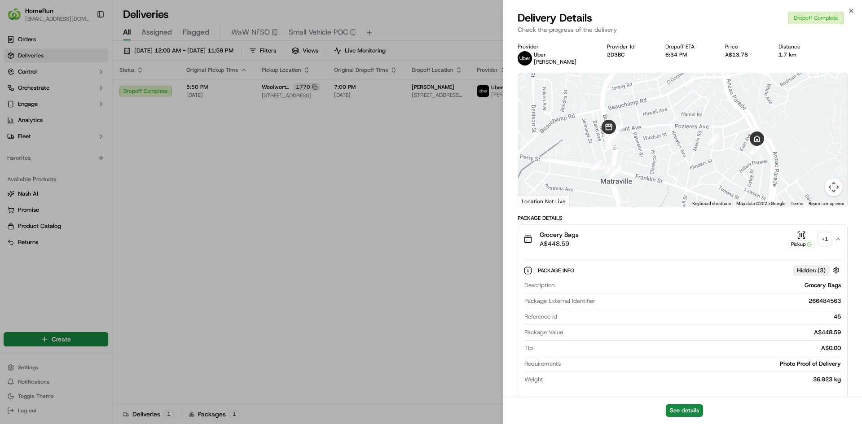
click at [823, 241] on div "+ 1" at bounding box center [824, 239] width 13 height 13
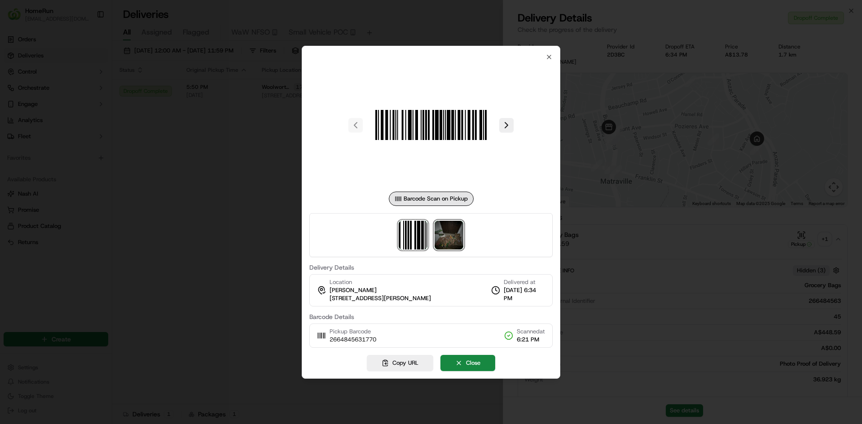
click at [452, 231] on img at bounding box center [448, 235] width 29 height 29
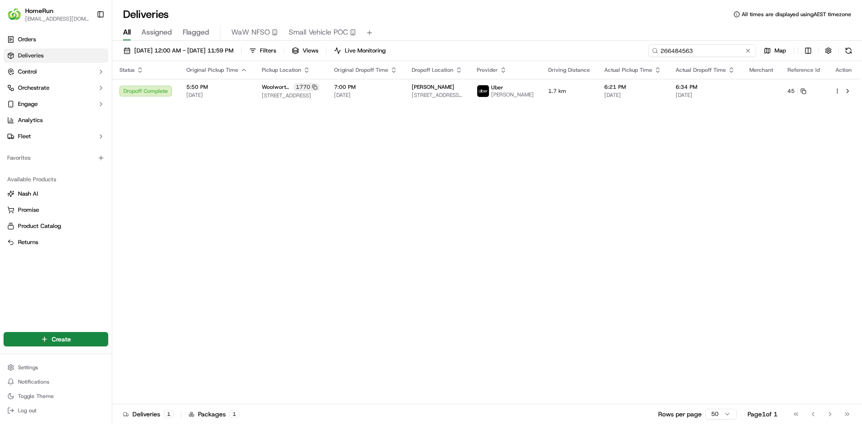
drag, startPoint x: 727, startPoint y: 52, endPoint x: 449, endPoint y: 47, distance: 278.3
click at [473, 50] on div "01/08/2025 12:00 AM - 31/08/2025 11:59 PM Filters Views Live Monitoring 2664845…" at bounding box center [486, 52] width 749 height 17
paste input "9850807"
type input "269850807"
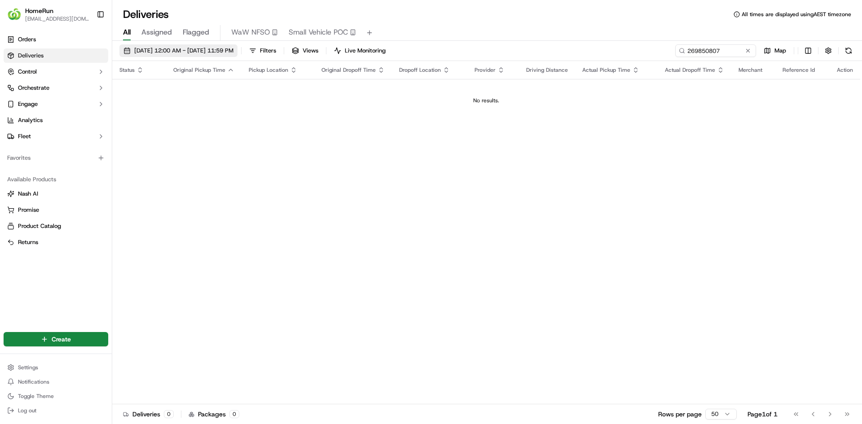
click at [175, 54] on button "01/08/2025 12:00 AM - 31/08/2025 11:59 PM" at bounding box center [178, 50] width 118 height 13
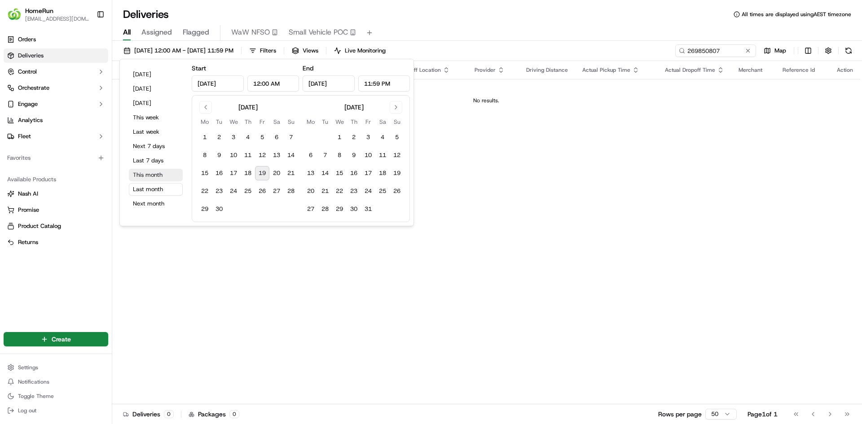
click at [148, 171] on button "This month" at bounding box center [156, 175] width 54 height 13
type input "Sep 1, 2025"
type input "Sep 30, 2025"
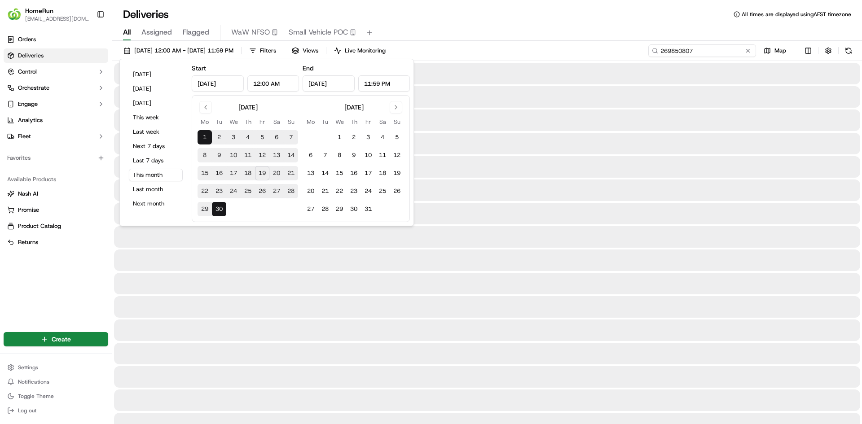
click at [727, 55] on input "269850807" at bounding box center [702, 50] width 108 height 13
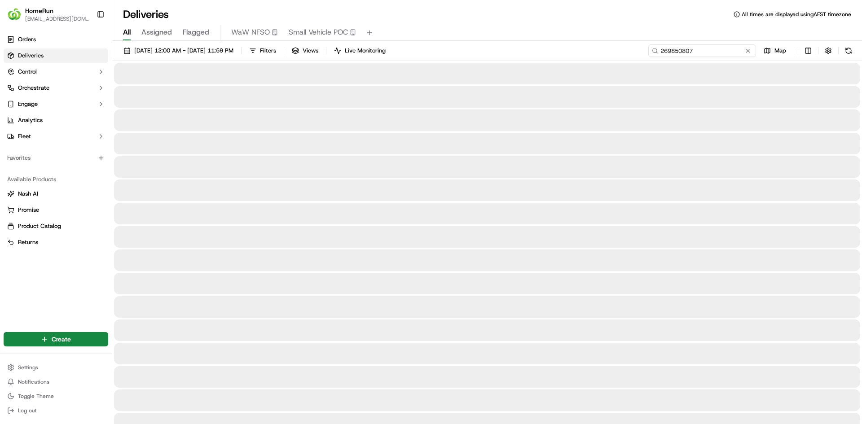
click at [689, 51] on input "269850807" at bounding box center [702, 50] width 108 height 13
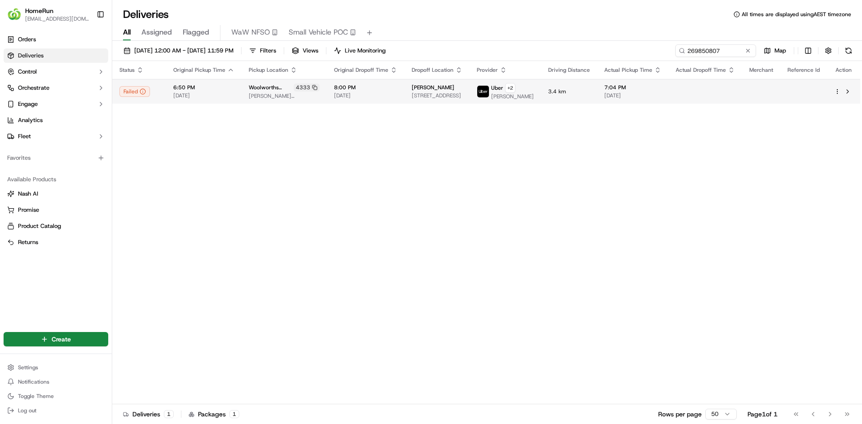
click at [462, 92] on span "42 Monk St, Kensington, WA 6151, AU" at bounding box center [436, 95] width 51 height 7
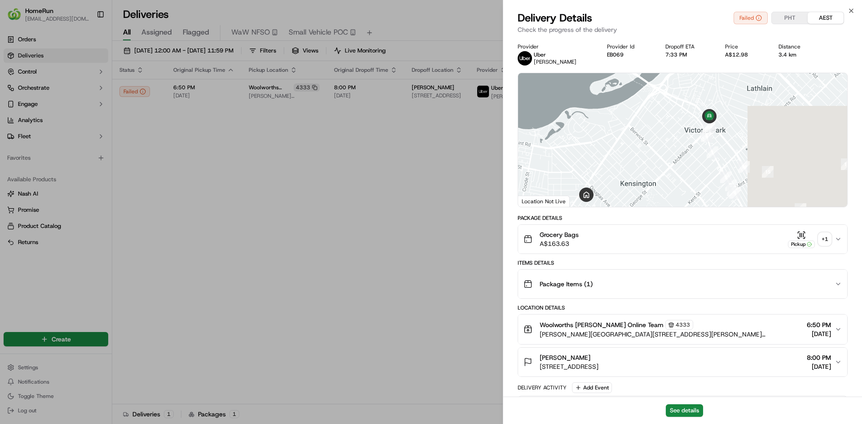
drag, startPoint x: 731, startPoint y: 151, endPoint x: 696, endPoint y: 177, distance: 43.7
click at [696, 177] on div at bounding box center [682, 140] width 329 height 134
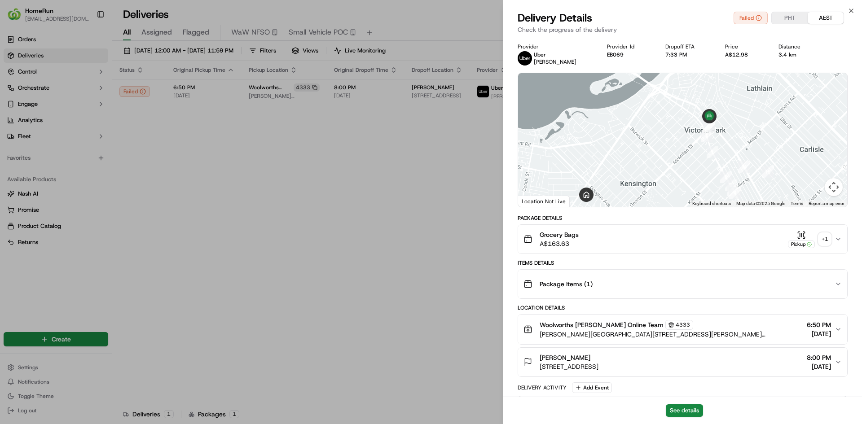
click at [831, 240] on div "Grocery Bags A$163.63 Pickup + 1" at bounding box center [678, 239] width 311 height 18
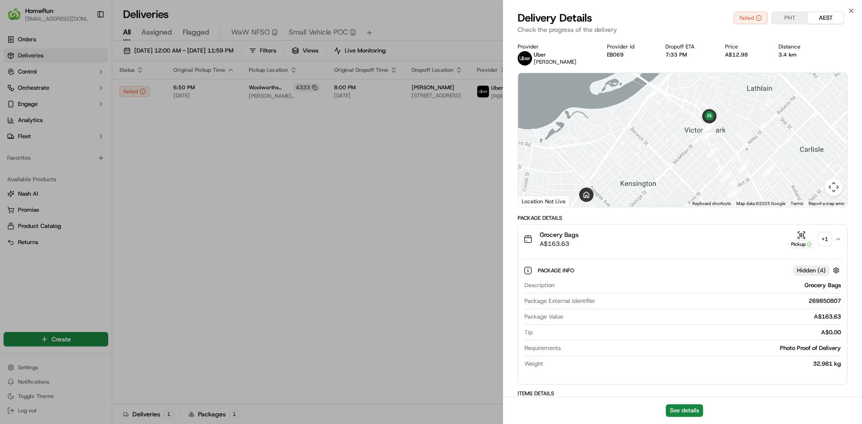
click at [819, 238] on div "+ 1" at bounding box center [824, 239] width 13 height 13
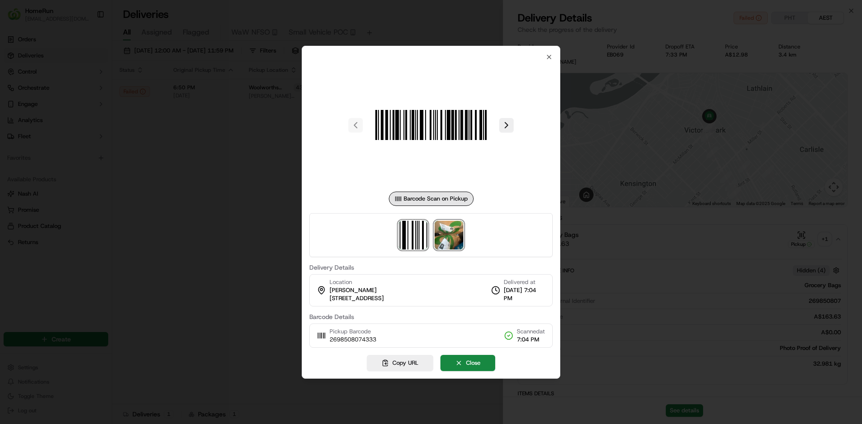
click at [454, 241] on img at bounding box center [448, 235] width 29 height 29
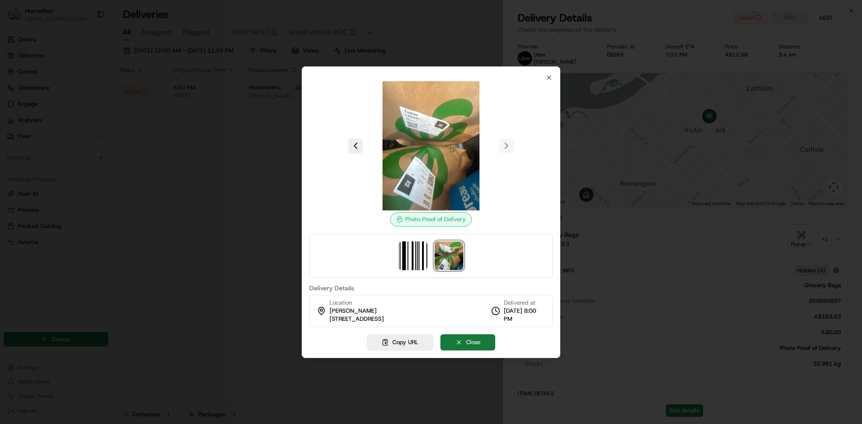
click at [477, 343] on button "Close" at bounding box center [467, 342] width 55 height 16
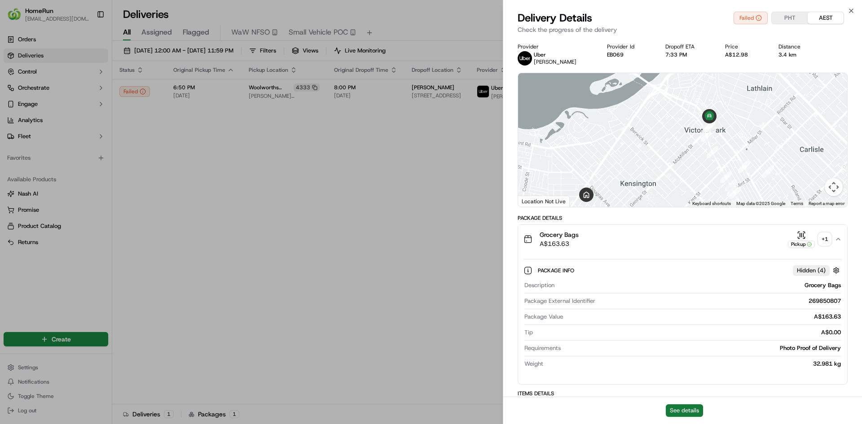
click at [690, 413] on button "See details" at bounding box center [683, 410] width 37 height 13
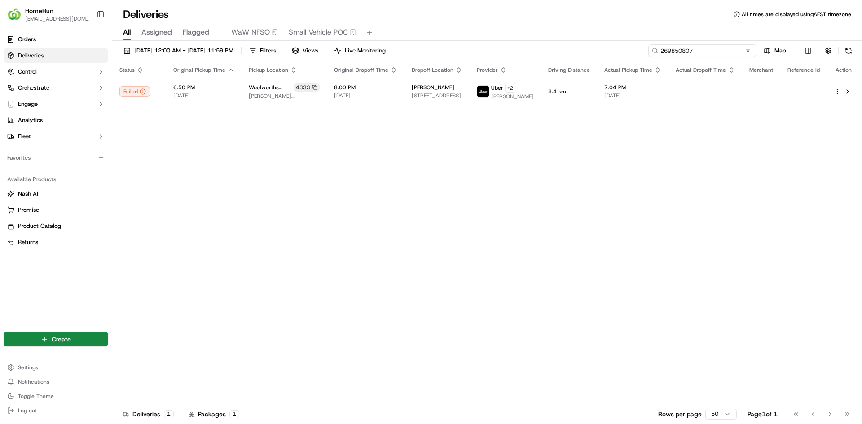
drag, startPoint x: 728, startPoint y: 51, endPoint x: 490, endPoint y: 62, distance: 237.6
click at [558, 57] on div "01/09/2025 12:00 AM - 30/09/2025 11:59 PM Filters Views Live Monitoring 2698508…" at bounding box center [486, 52] width 749 height 17
paste input "999411"
type input "269999411"
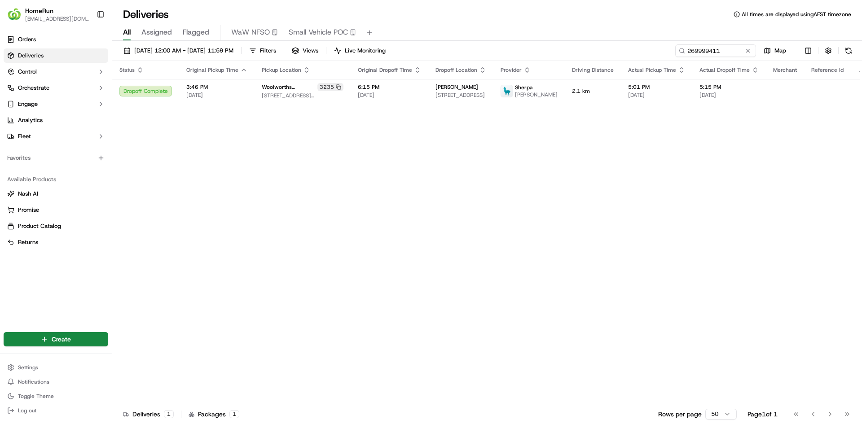
click at [528, 267] on div "Status Original Pickup Time Pickup Location Original Dropoff Time Dropoff Locat…" at bounding box center [497, 232] width 771 height 343
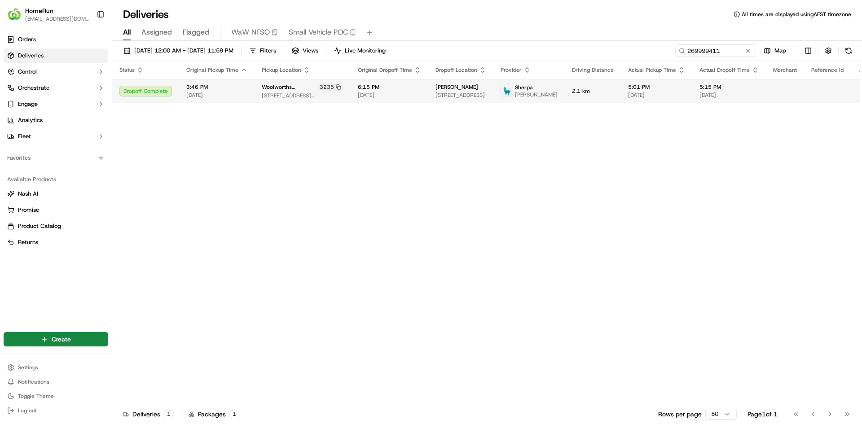
click at [628, 95] on span "[DATE]" at bounding box center [656, 95] width 57 height 7
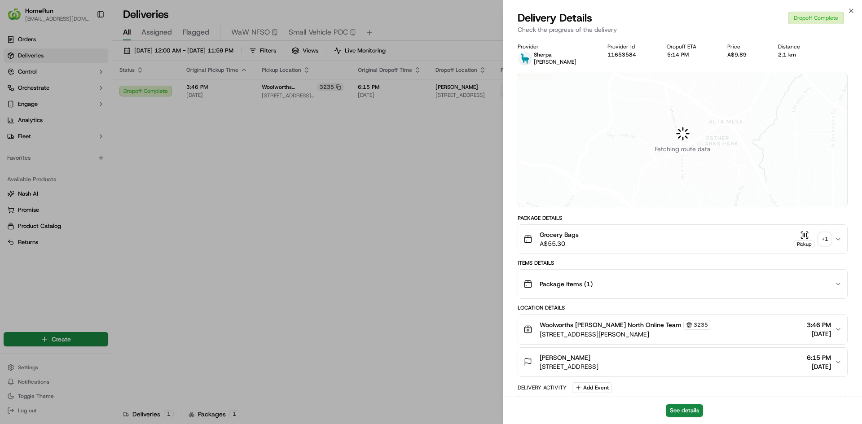
drag, startPoint x: 320, startPoint y: 219, endPoint x: 348, endPoint y: 204, distance: 31.6
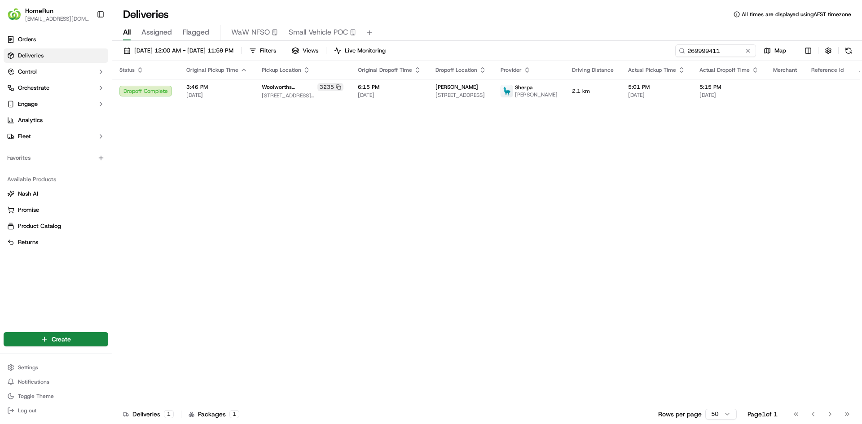
click at [677, 186] on div "Status Original Pickup Time Pickup Location Original Dropoff Time Dropoff Locat…" at bounding box center [497, 232] width 771 height 343
click at [303, 188] on div "Status Original Pickup Time Pickup Location Original Dropoff Time Dropoff Locat…" at bounding box center [497, 232] width 771 height 343
click at [747, 48] on button at bounding box center [747, 50] width 9 height 9
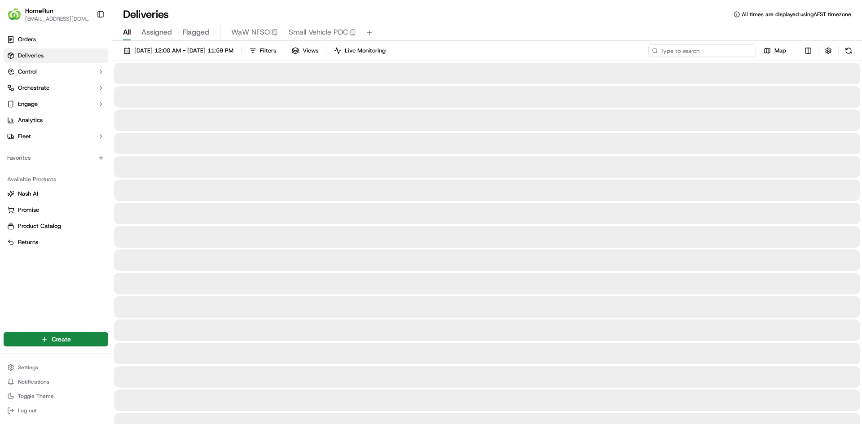
click at [735, 50] on input at bounding box center [702, 50] width 108 height 13
paste input "269963049"
type input "269963049"
click at [727, 48] on input "269963049" at bounding box center [702, 50] width 108 height 13
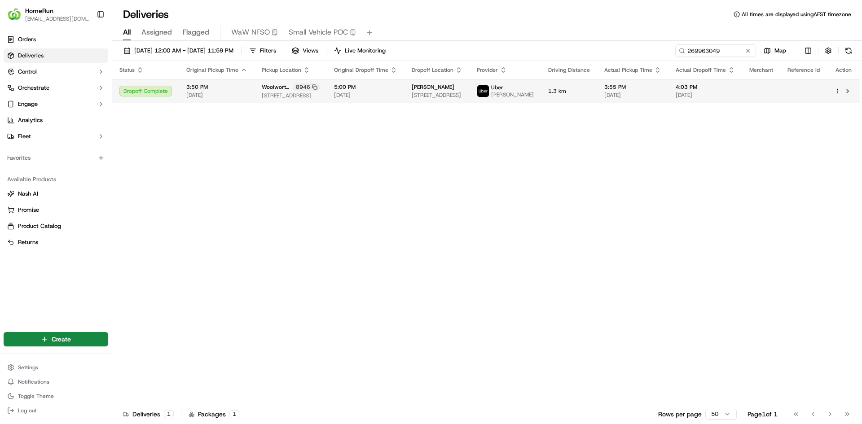
click at [267, 97] on span "[STREET_ADDRESS]" at bounding box center [291, 95] width 58 height 7
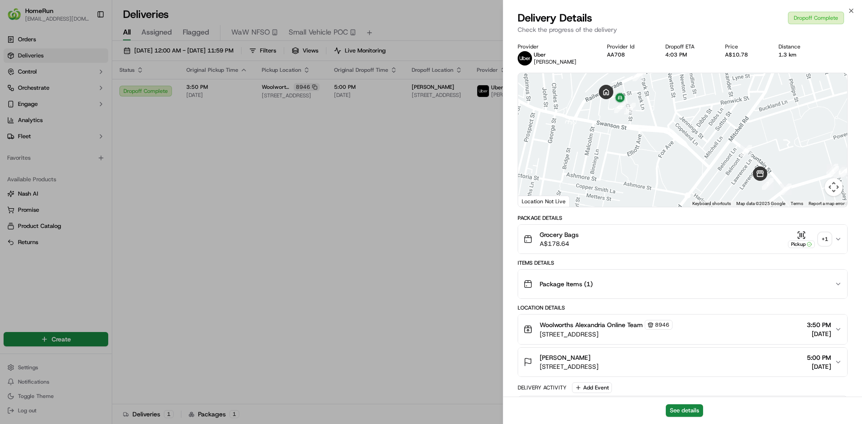
click at [819, 239] on div "+ 1" at bounding box center [824, 239] width 13 height 13
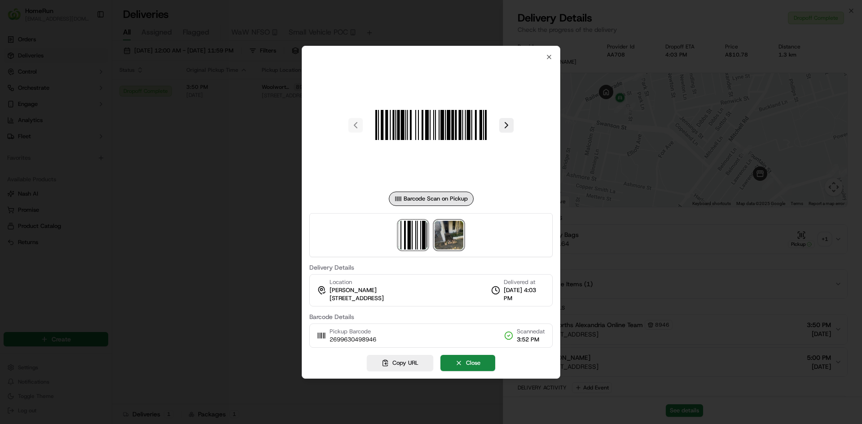
click at [445, 232] on img at bounding box center [448, 235] width 29 height 29
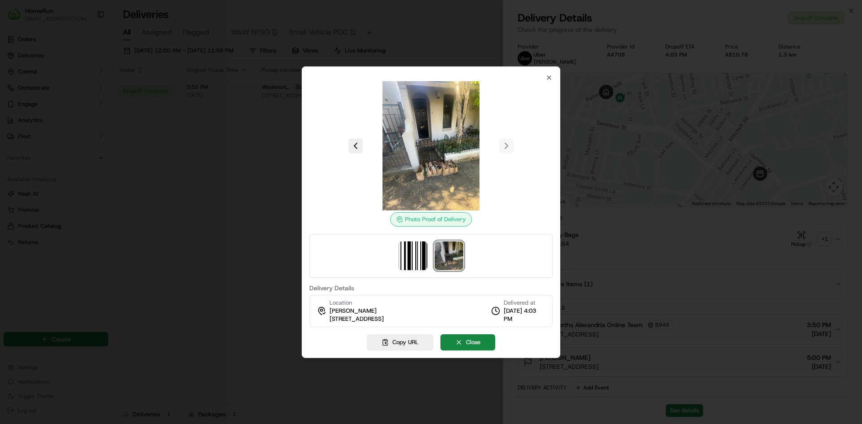
click at [450, 255] on img at bounding box center [448, 255] width 29 height 29
click at [547, 78] on icon "button" at bounding box center [548, 77] width 7 height 7
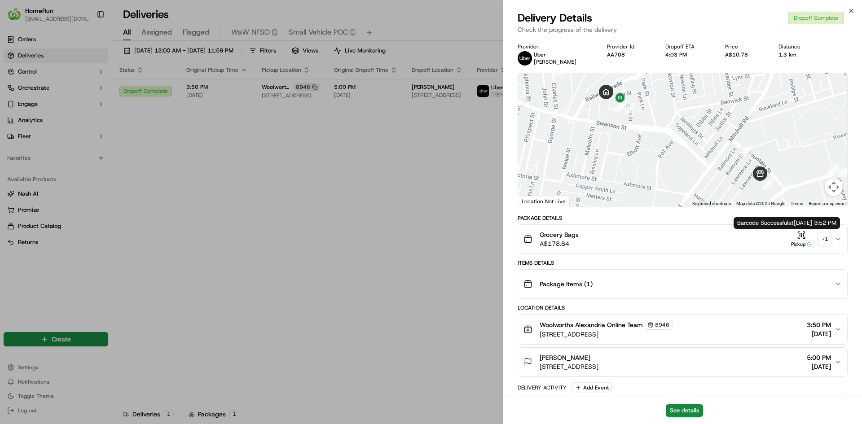
click at [821, 237] on div "+ 1" at bounding box center [824, 239] width 13 height 13
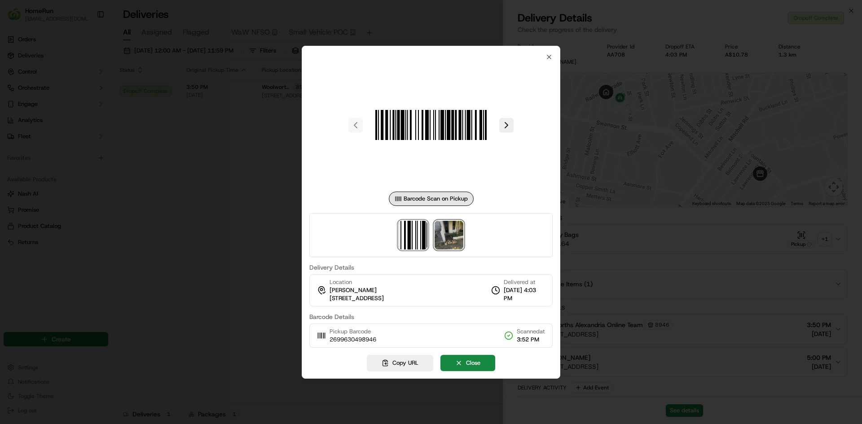
click at [458, 238] on img at bounding box center [448, 235] width 29 height 29
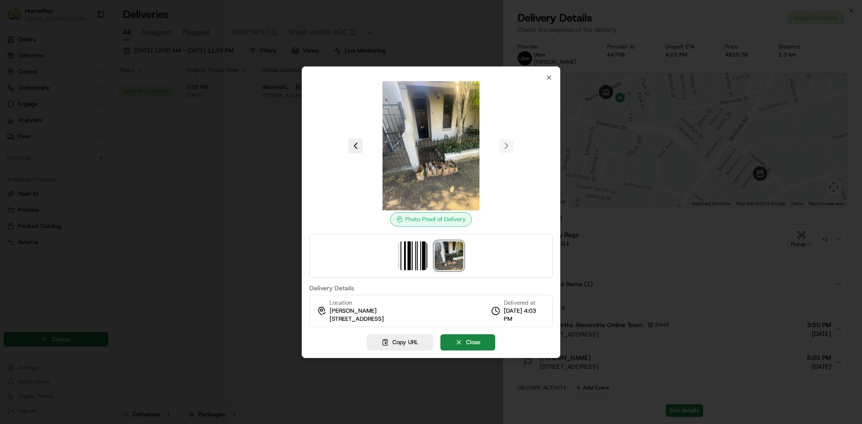
click at [198, 251] on div at bounding box center [431, 212] width 862 height 424
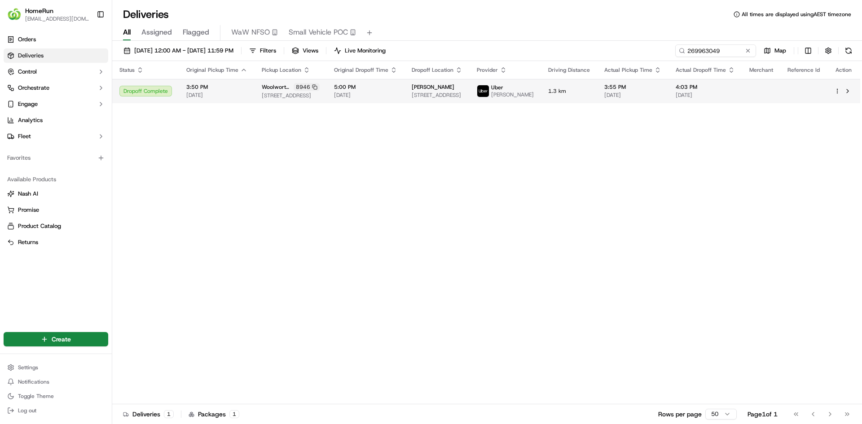
click at [434, 98] on span "[STREET_ADDRESS]" at bounding box center [436, 95] width 51 height 7
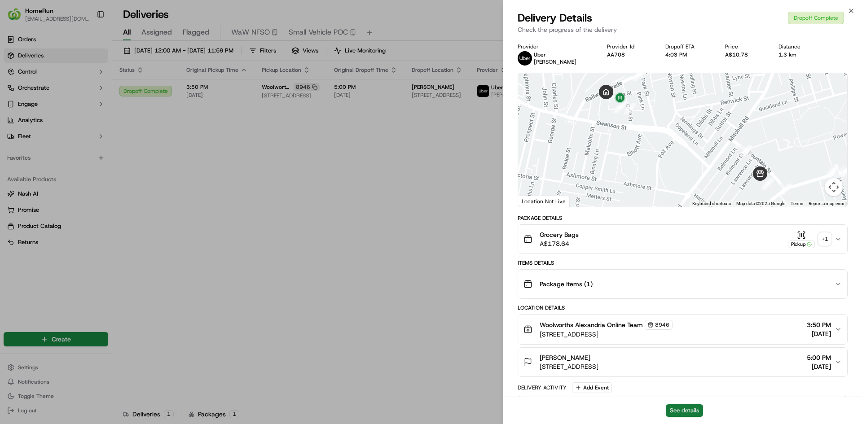
click at [691, 412] on button "See details" at bounding box center [683, 410] width 37 height 13
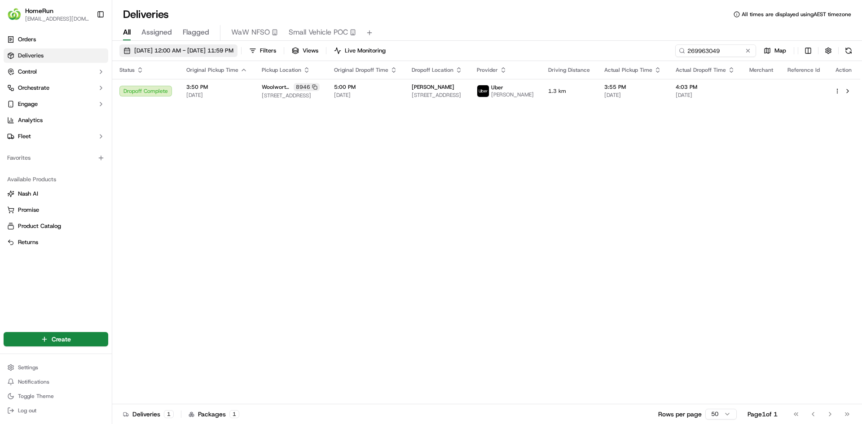
drag, startPoint x: 181, startPoint y: 48, endPoint x: 181, endPoint y: 54, distance: 5.8
click at [181, 49] on span "01/09/2025 12:00 AM - 30/09/2025 11:59 PM" at bounding box center [183, 51] width 99 height 8
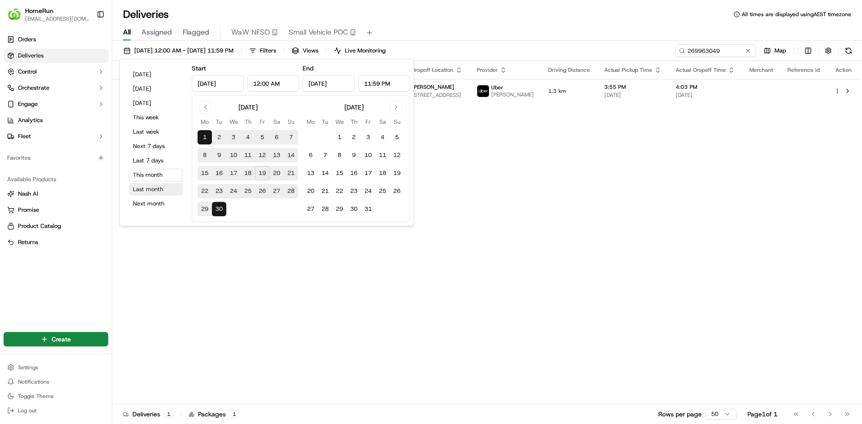
click at [154, 189] on button "Last month" at bounding box center [156, 189] width 54 height 13
type input "Aug 1, 2025"
type input "Aug 31, 2025"
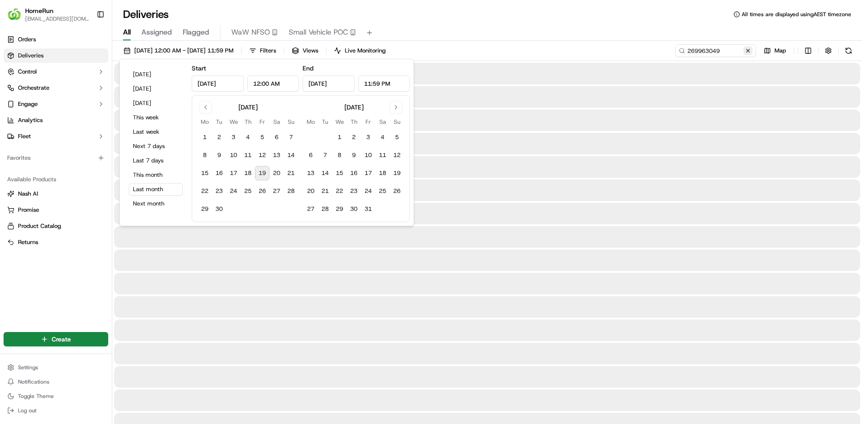
click at [749, 51] on button at bounding box center [747, 50] width 9 height 9
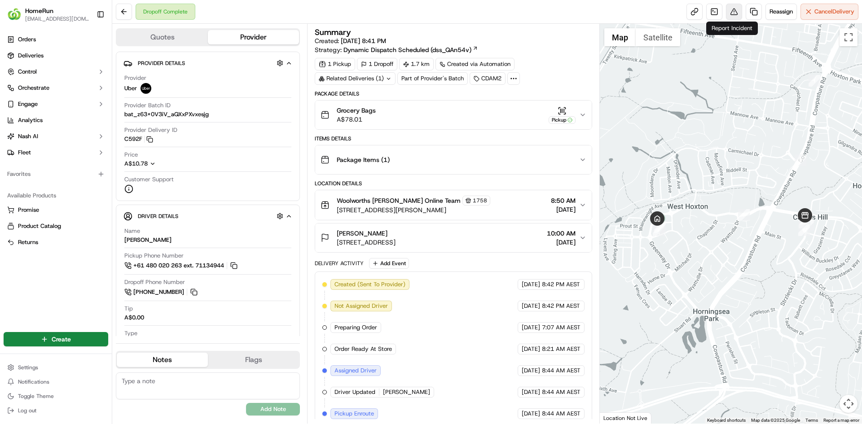
click at [733, 17] on button at bounding box center [734, 12] width 16 height 16
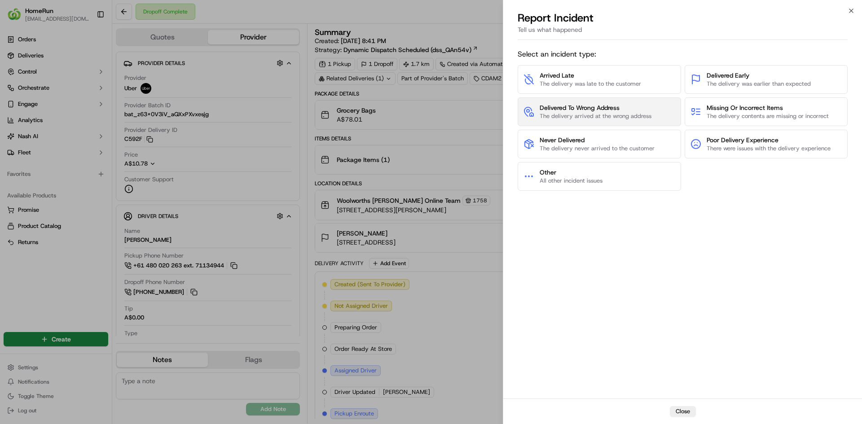
click at [618, 106] on span "Delivered To Wrong Address" at bounding box center [595, 107] width 112 height 9
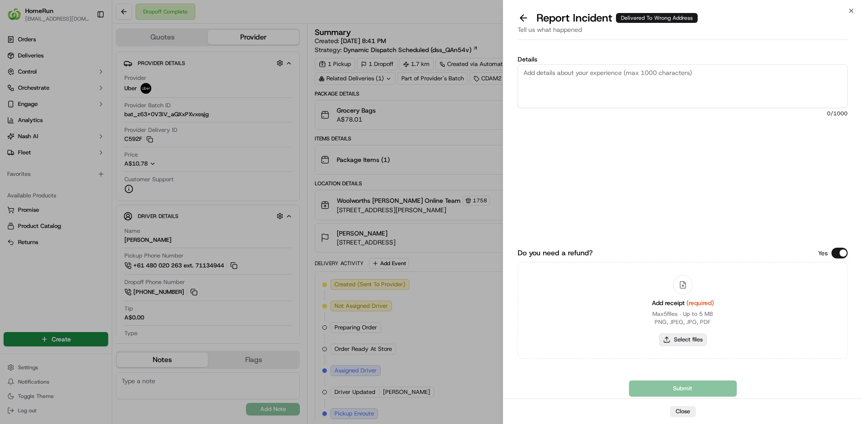
click at [685, 339] on button "Select files" at bounding box center [683, 339] width 48 height 13
type input "C:\fakepath\inv-269895963.pdf"
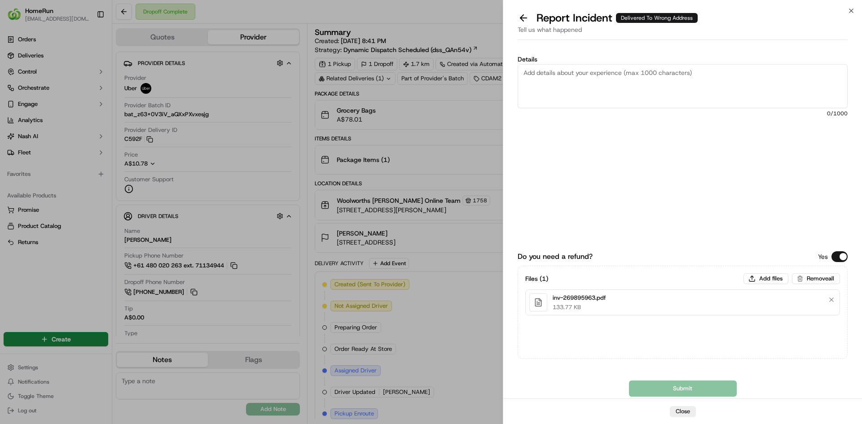
click at [628, 86] on textarea "Details" at bounding box center [682, 86] width 330 height 44
paste textarea "Delivered to incorrect address No POD provided"
type textarea "Delivered to incorrect address No POD provided"
click at [651, 381] on button "Submit" at bounding box center [683, 389] width 108 height 16
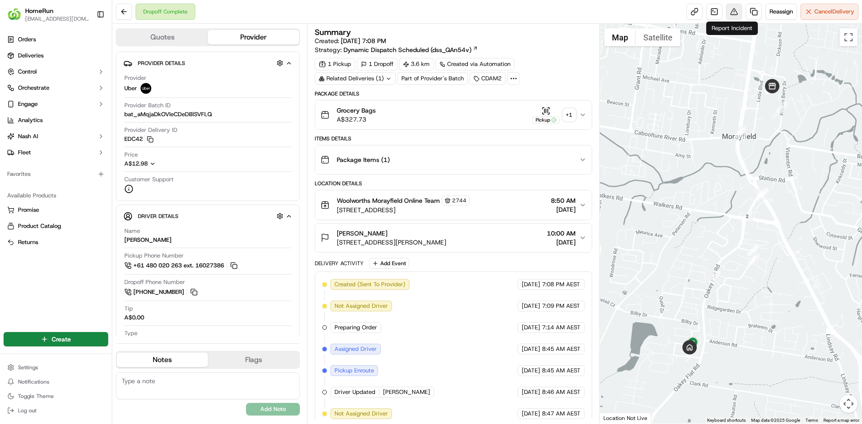
click at [730, 16] on button at bounding box center [734, 12] width 16 height 16
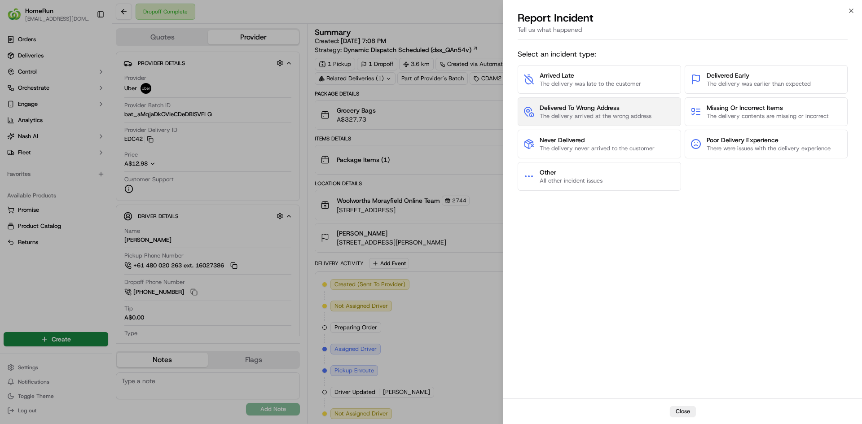
click at [641, 114] on span "The delivery arrived at the wrong address" at bounding box center [595, 116] width 112 height 8
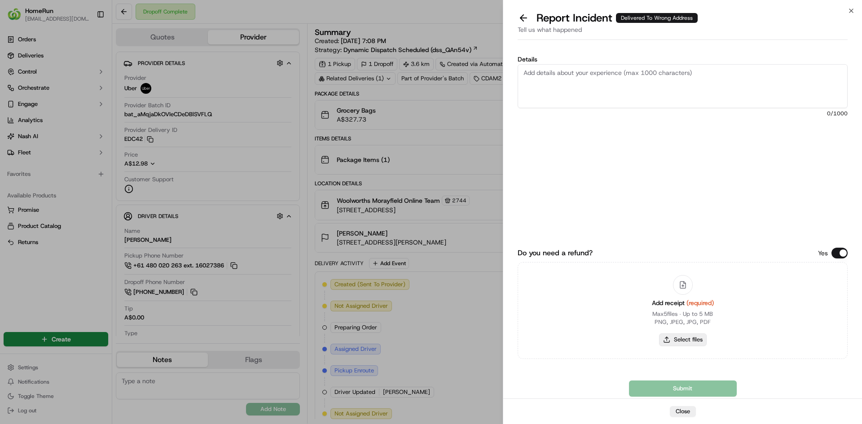
click at [662, 340] on button "Select files" at bounding box center [683, 339] width 48 height 13
type input "C:\fakepath\inv-269885761.pdf"
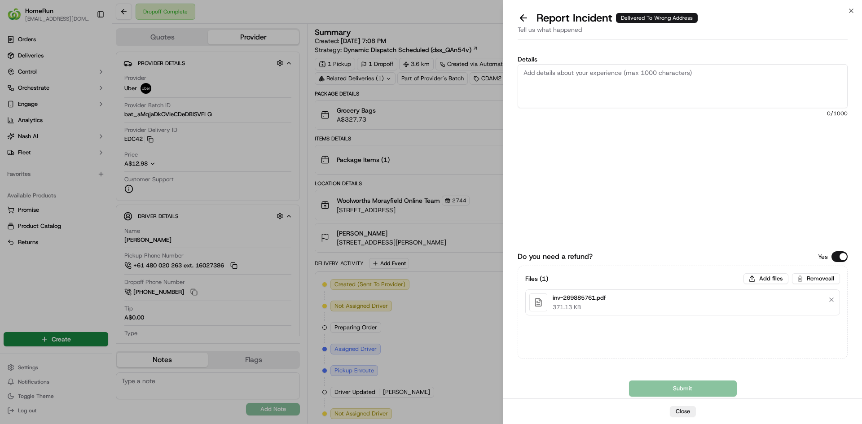
click at [611, 107] on textarea "Details" at bounding box center [682, 86] width 330 height 44
paste textarea "Delivered to incorrect address POD does not match previous ones."
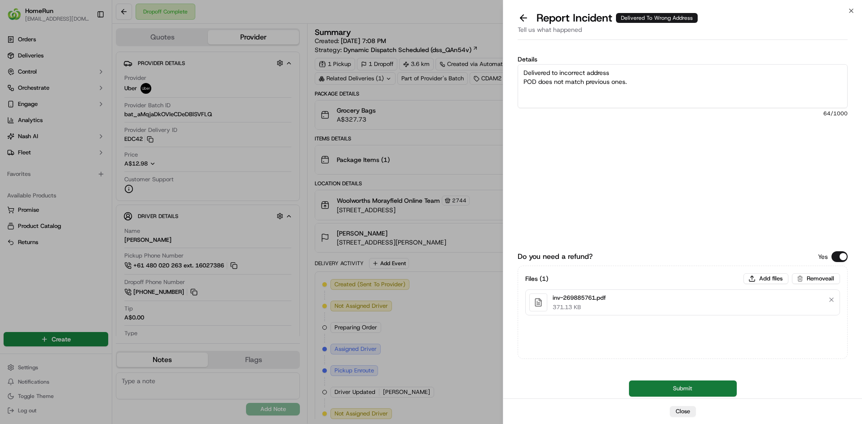
type textarea "Delivered to incorrect address POD does not match previous ones."
drag, startPoint x: 643, startPoint y: 385, endPoint x: 648, endPoint y: 385, distance: 4.9
click at [645, 389] on button "Submit" at bounding box center [683, 389] width 108 height 16
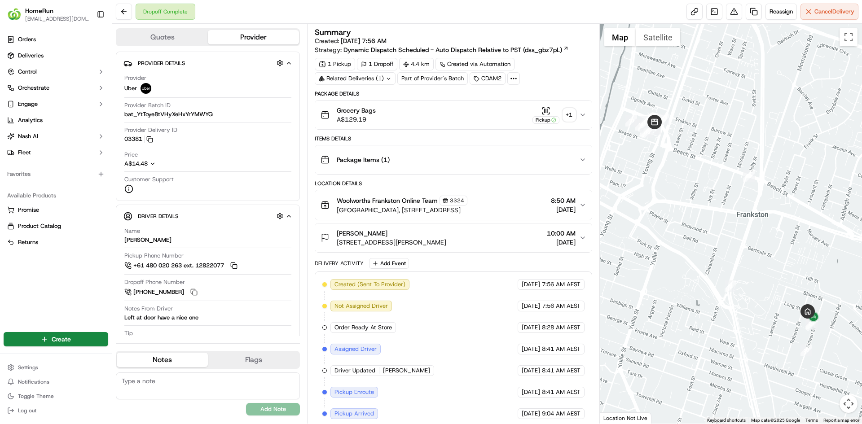
click at [366, 80] on div "Related Deliveries (1)" at bounding box center [355, 78] width 81 height 13
click at [549, 3] on div "Dropoff Complete Reassign Cancel Delivery" at bounding box center [486, 12] width 749 height 24
click at [568, 116] on div "+ 1" at bounding box center [569, 115] width 13 height 13
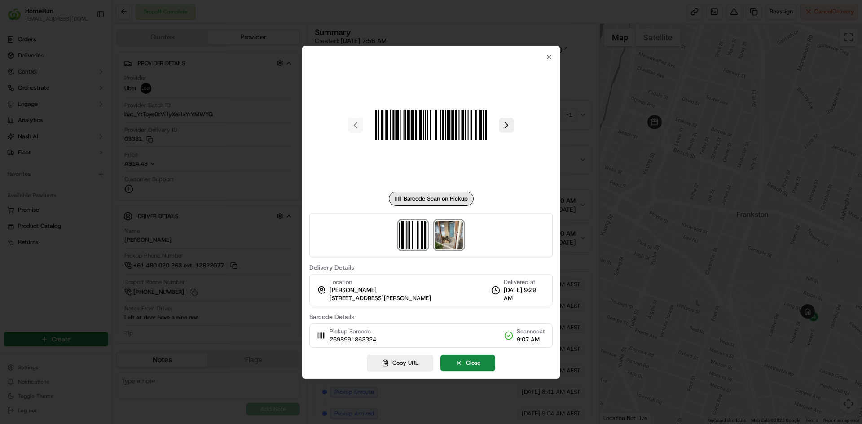
click at [450, 241] on img at bounding box center [448, 235] width 29 height 29
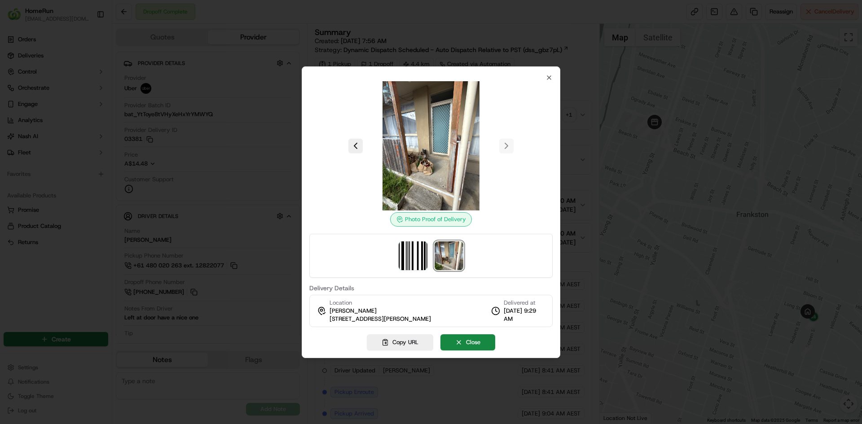
click at [559, 26] on div at bounding box center [431, 212] width 862 height 424
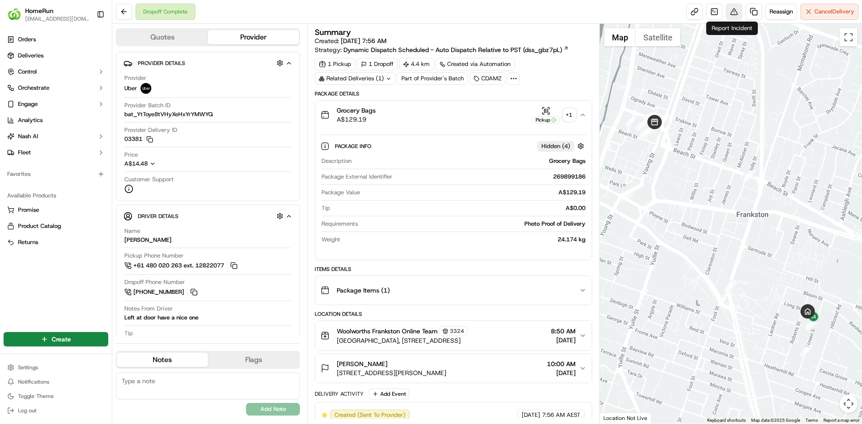
click at [733, 12] on button at bounding box center [734, 12] width 16 height 16
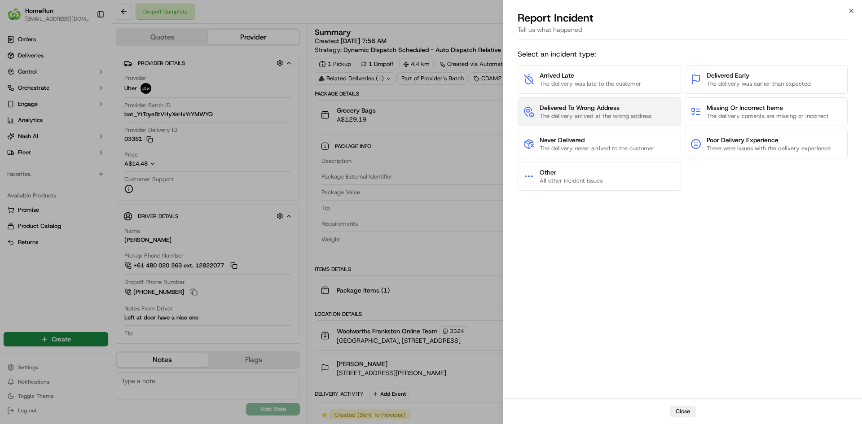
click at [602, 111] on span "Delivered To Wrong Address" at bounding box center [595, 107] width 112 height 9
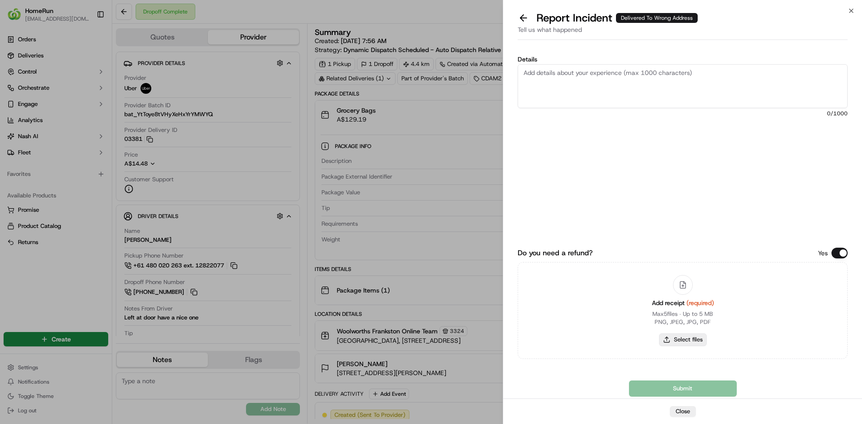
click at [683, 337] on button "Select files" at bounding box center [683, 339] width 48 height 13
type input "C:\fakepath\inv-269899186.pdf"
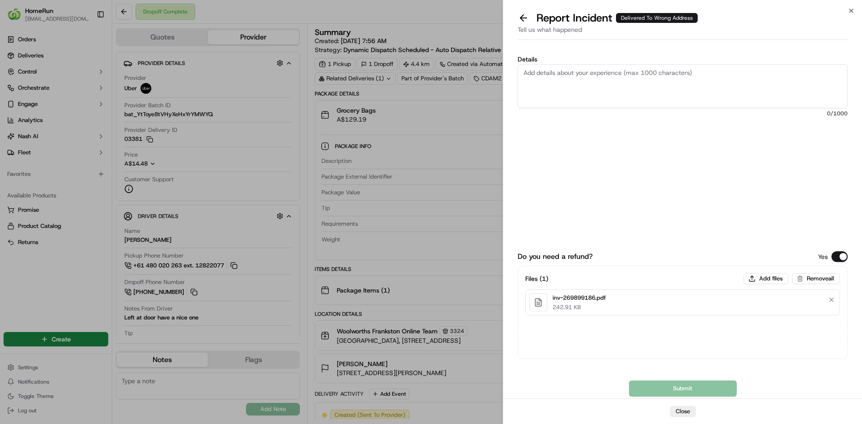
click at [594, 171] on div "Details 0 /1000" at bounding box center [682, 124] width 330 height 136
click at [655, 68] on textarea "Details" at bounding box center [682, 86] width 330 height 44
paste textarea "Delivered to incorrect address POD does not match previous ones."
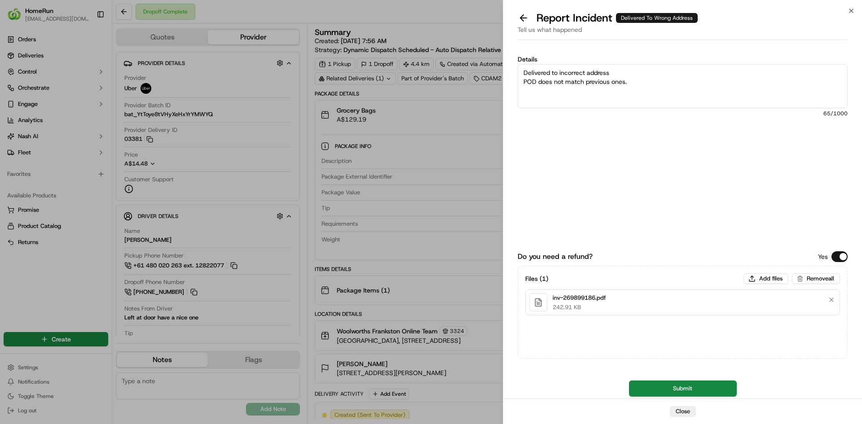
drag, startPoint x: 663, startPoint y: 84, endPoint x: 395, endPoint y: 78, distance: 267.5
click at [395, 78] on body "HomeRun plenati@woolworths.com.au Toggle Sidebar Orders Deliveries Control Orch…" at bounding box center [431, 212] width 862 height 424
click at [578, 79] on textarea "Delivered to incorrect address POD does not match previous ones." at bounding box center [682, 86] width 330 height 44
drag, startPoint x: 660, startPoint y: 92, endPoint x: 364, endPoint y: 39, distance: 300.9
click at [364, 39] on body "HomeRun plenati@woolworths.com.au Toggle Sidebar Orders Deliveries Control Orch…" at bounding box center [431, 212] width 862 height 424
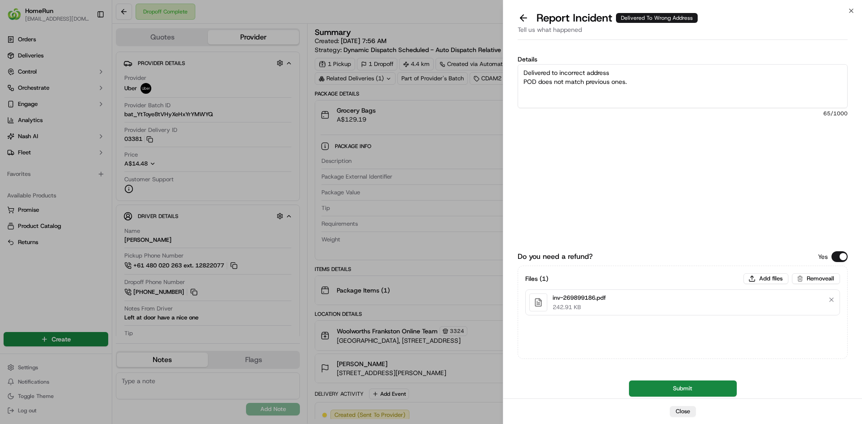
paste textarea "is not helpful."
type textarea "Delivered to incorrect address POD is not helpful."
drag, startPoint x: 669, startPoint y: 389, endPoint x: 681, endPoint y: 393, distance: 12.6
click at [670, 389] on button "Submit" at bounding box center [683, 389] width 108 height 16
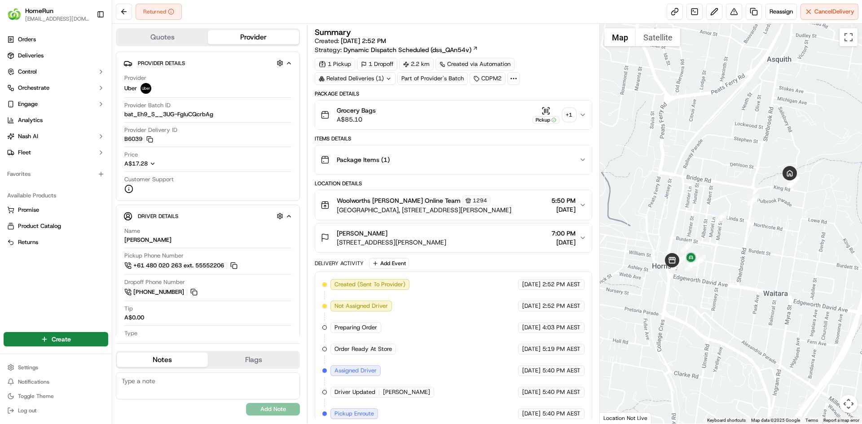
click at [567, 118] on div "+ 1" at bounding box center [569, 115] width 13 height 13
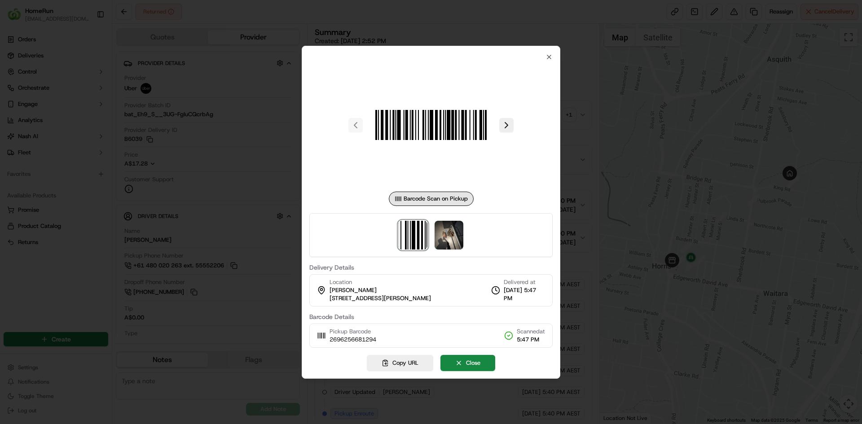
click at [444, 254] on div at bounding box center [430, 235] width 243 height 44
click at [449, 236] on img at bounding box center [448, 235] width 29 height 29
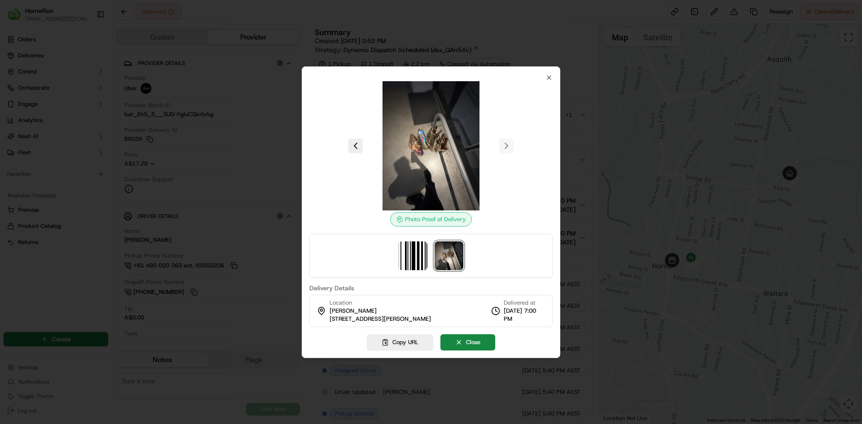
click at [595, 34] on div at bounding box center [431, 212] width 862 height 424
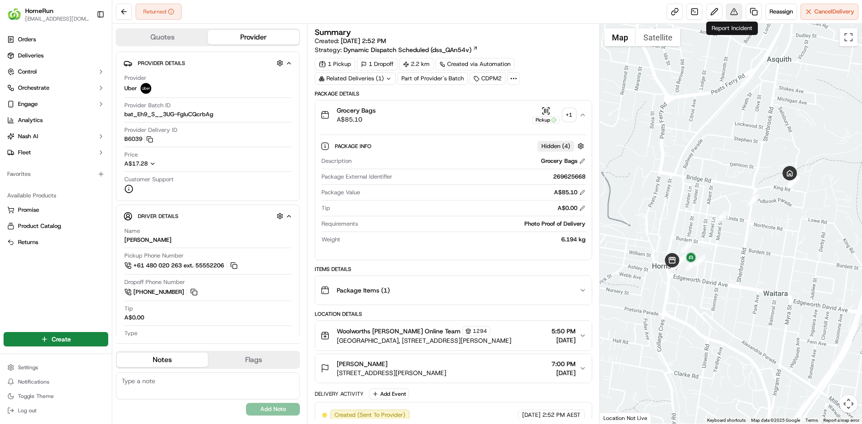
click at [736, 9] on button at bounding box center [734, 12] width 16 height 16
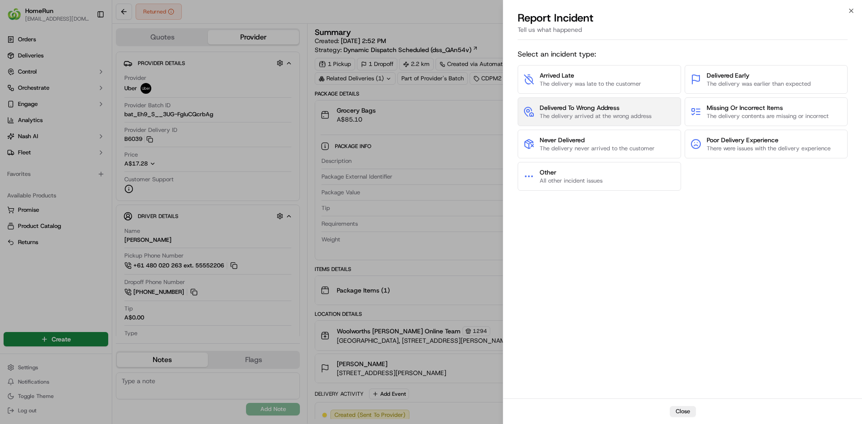
click at [621, 114] on span "The delivery arrived at the wrong address" at bounding box center [595, 116] width 112 height 8
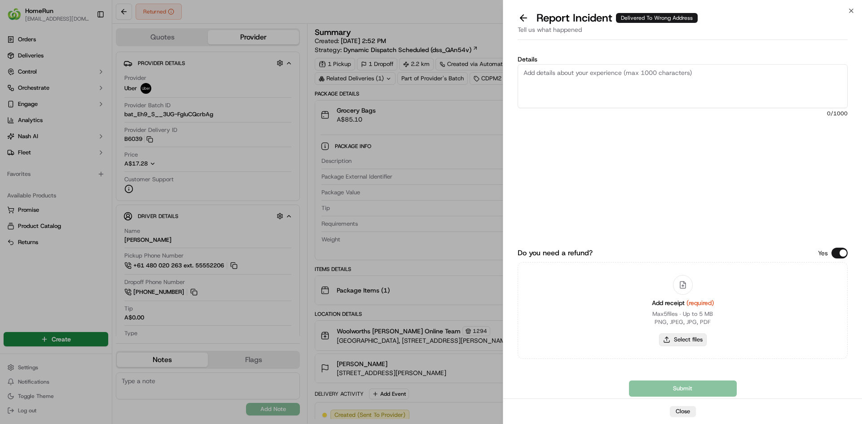
click at [698, 337] on button "Select files" at bounding box center [683, 339] width 48 height 13
click at [516, 22] on button at bounding box center [523, 18] width 19 height 13
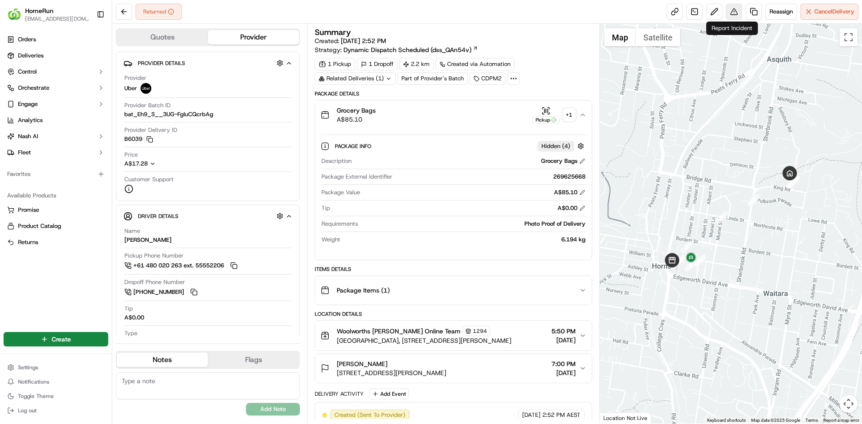
click at [732, 14] on button at bounding box center [734, 12] width 16 height 16
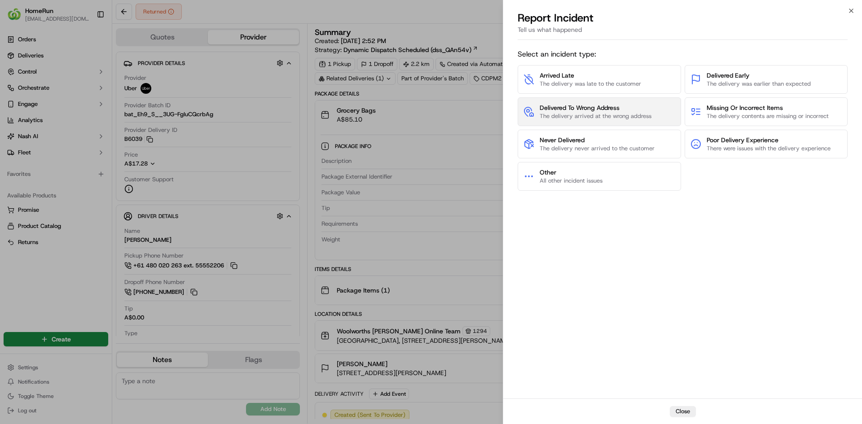
click at [594, 112] on span "Delivered To Wrong Address" at bounding box center [595, 107] width 112 height 9
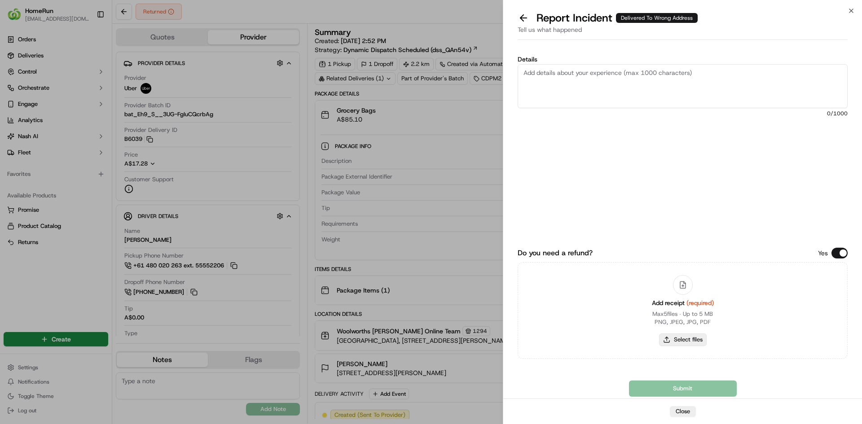
click at [683, 339] on button "Select files" at bounding box center [683, 339] width 48 height 13
type input "C:\fakepath\inv-269625668.pdf"
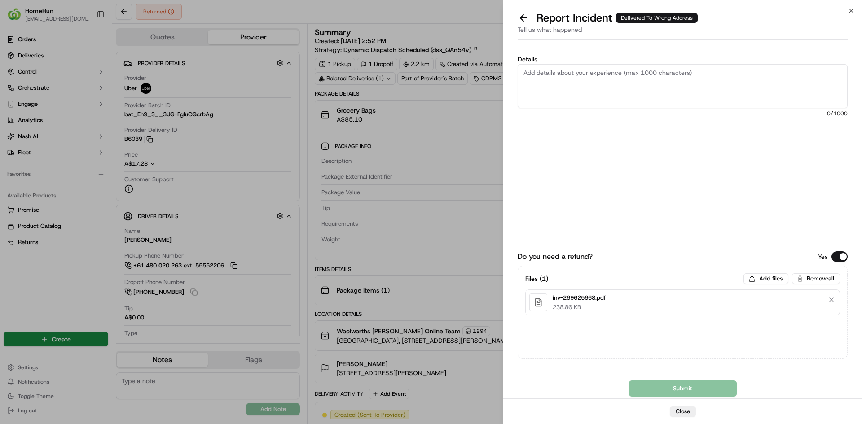
click at [604, 82] on textarea "Details" at bounding box center [682, 86] width 330 height 44
paste textarea "Delivered to incorrect address POD is not helpful."
click at [523, 72] on textarea "Delivered to incorrect address POD is not helpful." at bounding box center [682, 86] width 330 height 44
type textarea "Order not returned. Delivered to incorrect address POD is not helpful."
click at [659, 387] on button "Submit" at bounding box center [683, 389] width 108 height 16
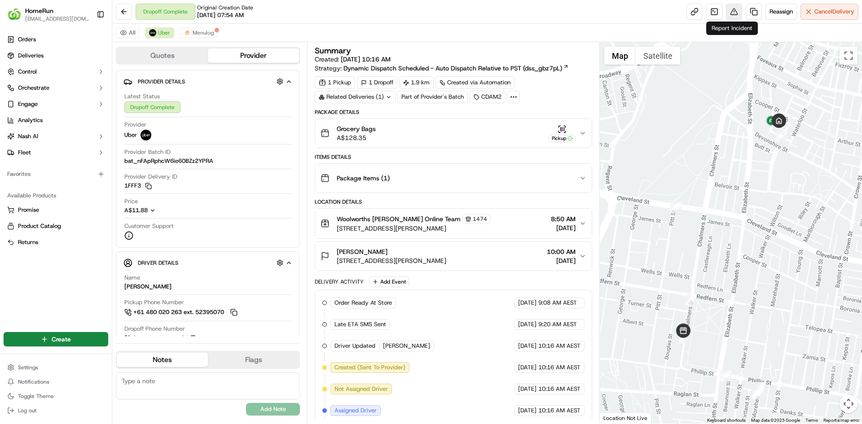
click at [731, 11] on button at bounding box center [734, 12] width 16 height 16
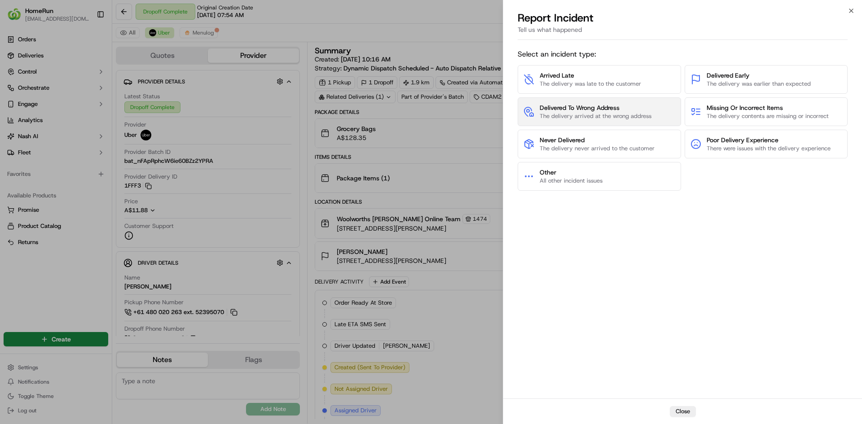
click at [591, 108] on span "Delivered To Wrong Address" at bounding box center [595, 107] width 112 height 9
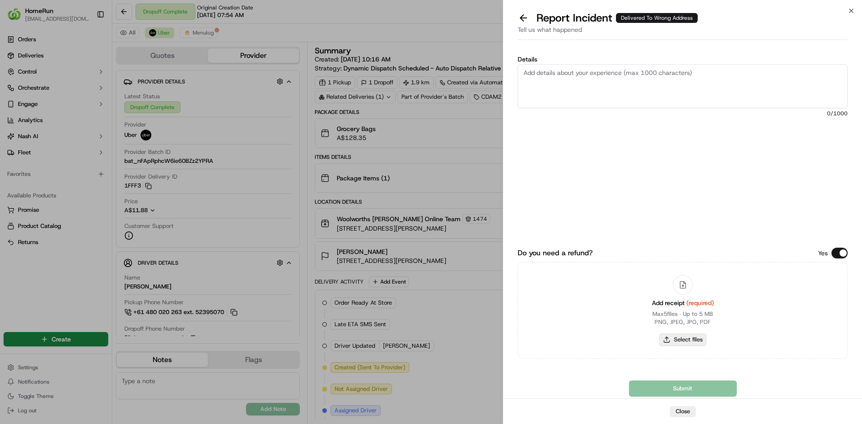
click at [689, 342] on button "Select files" at bounding box center [683, 339] width 48 height 13
type input "C:\fakepath\inv-269835739.pdf"
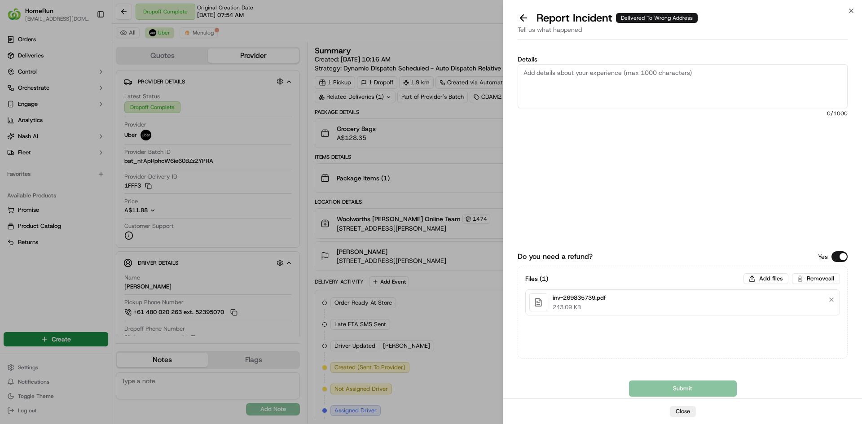
click at [663, 96] on textarea "Details" at bounding box center [682, 86] width 330 height 44
paste textarea "Delivered to incorrect address No POD provided"
type textarea "Delivered to incorrect address No POD provided"
click at [643, 393] on button "Submit" at bounding box center [683, 389] width 108 height 16
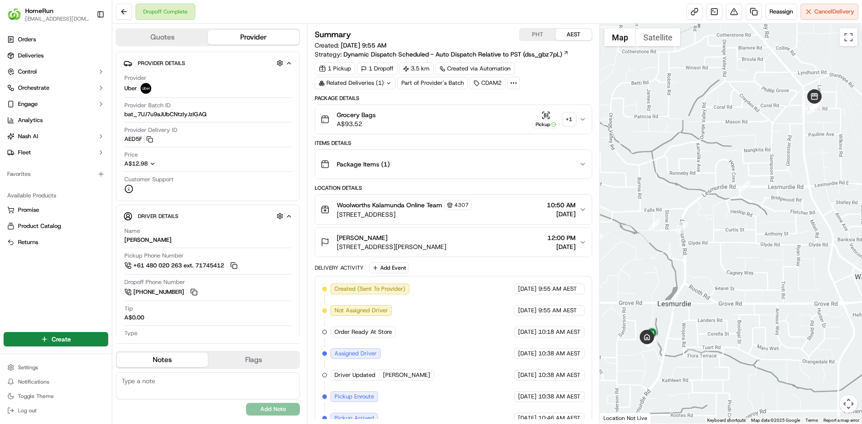
click at [565, 125] on div "+ 1" at bounding box center [569, 119] width 13 height 13
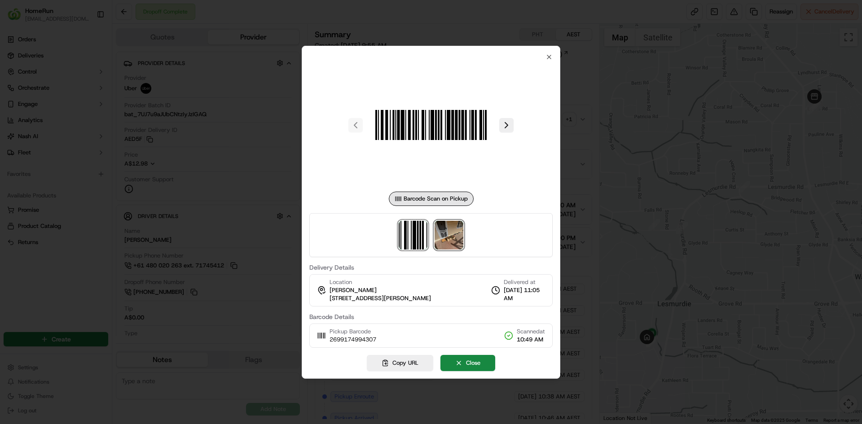
click at [455, 235] on img at bounding box center [448, 235] width 29 height 29
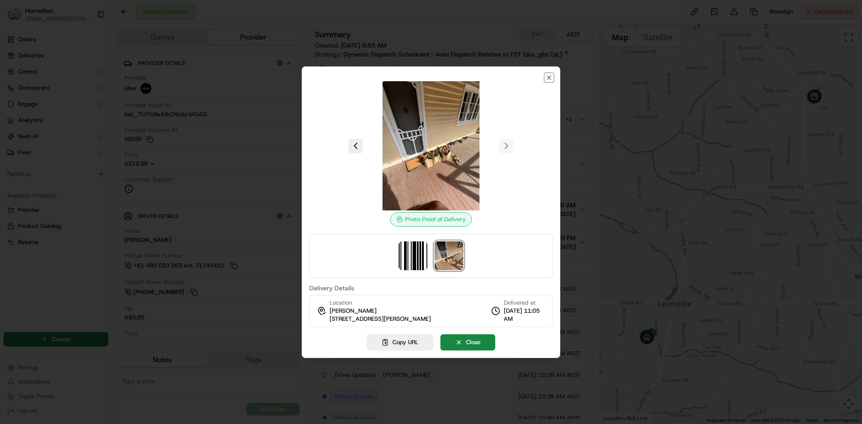
drag, startPoint x: 547, startPoint y: 80, endPoint x: 551, endPoint y: 79, distance: 4.7
click at [548, 79] on icon "button" at bounding box center [548, 77] width 7 height 7
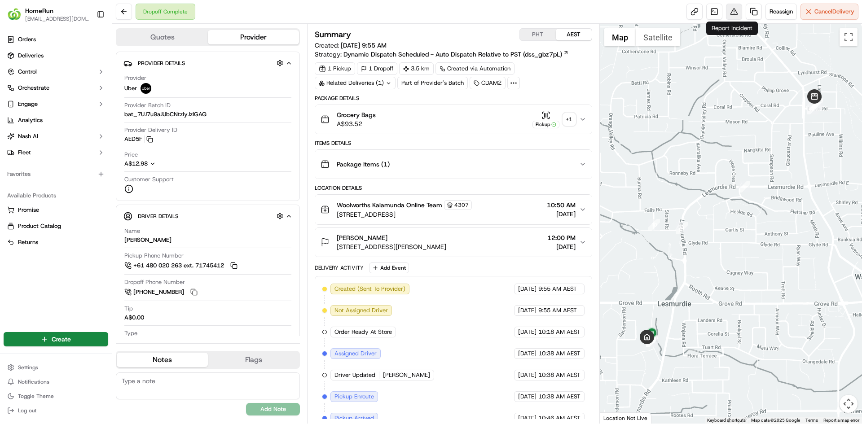
click at [731, 12] on button at bounding box center [734, 12] width 16 height 16
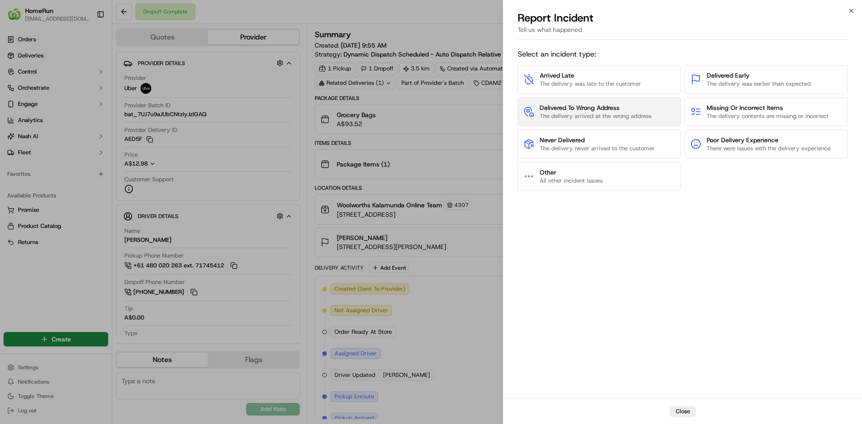
click at [582, 108] on span "Delivered To Wrong Address" at bounding box center [595, 107] width 112 height 9
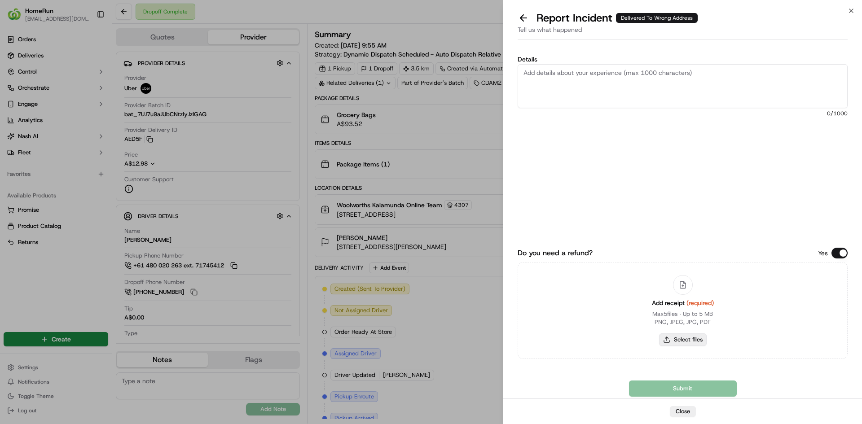
click at [691, 340] on button "Select files" at bounding box center [683, 339] width 48 height 13
type input "C:\fakepath\inv-269917499.pdf"
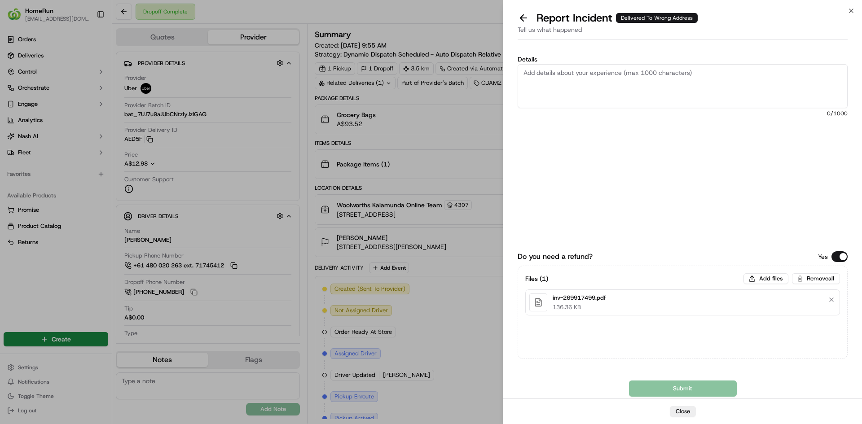
click at [635, 102] on textarea "Details" at bounding box center [682, 86] width 330 height 44
paste textarea "Delivered to incorrect address POD does not match previous ones."
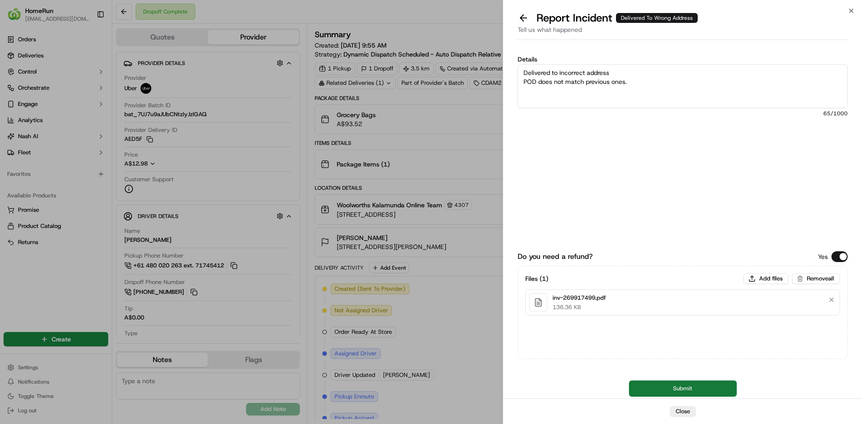
type textarea "Delivered to incorrect address POD does not match previous ones."
click at [648, 391] on button "Submit" at bounding box center [683, 389] width 108 height 16
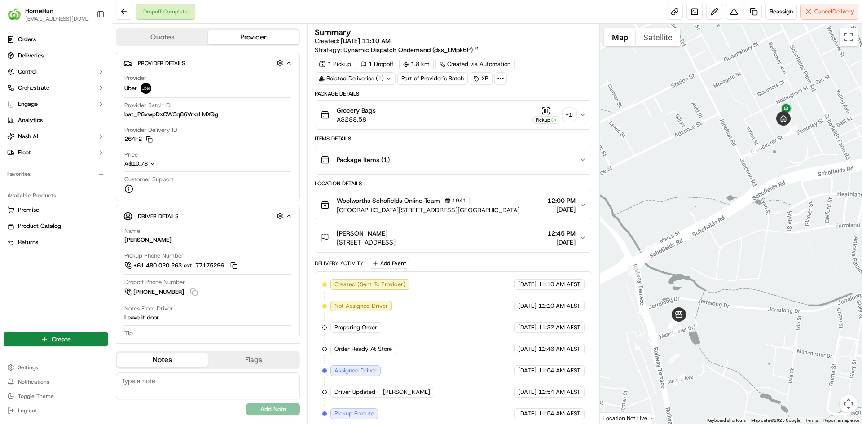
click at [569, 115] on div "+ 1" at bounding box center [569, 115] width 13 height 13
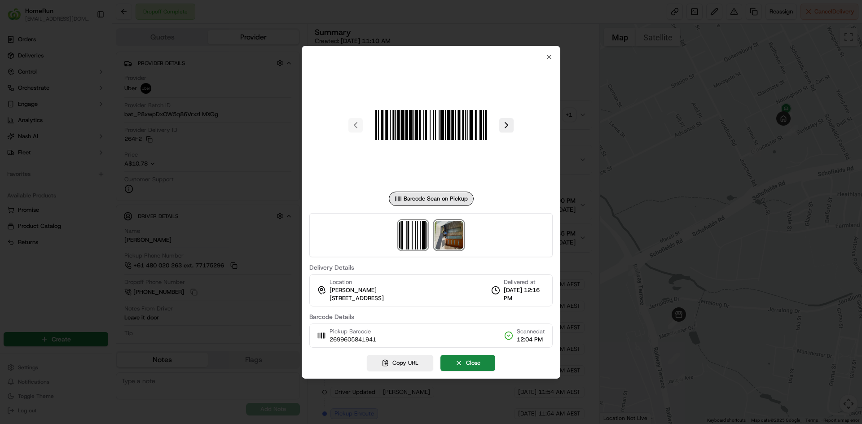
click at [455, 230] on img at bounding box center [448, 235] width 29 height 29
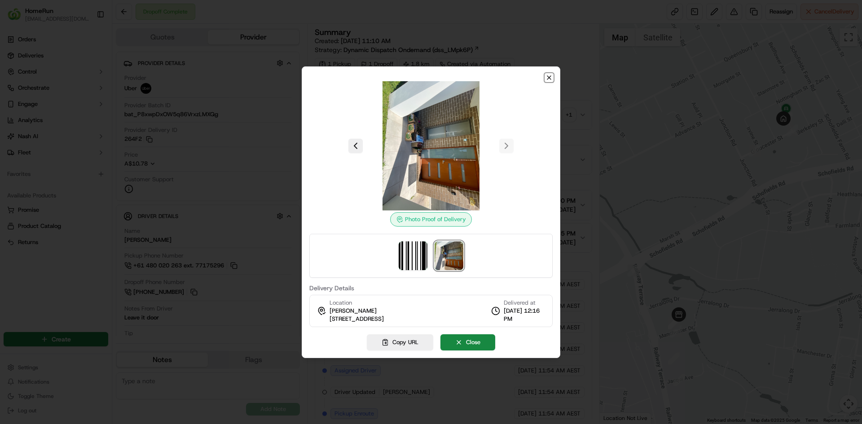
click at [550, 78] on icon "button" at bounding box center [548, 77] width 7 height 7
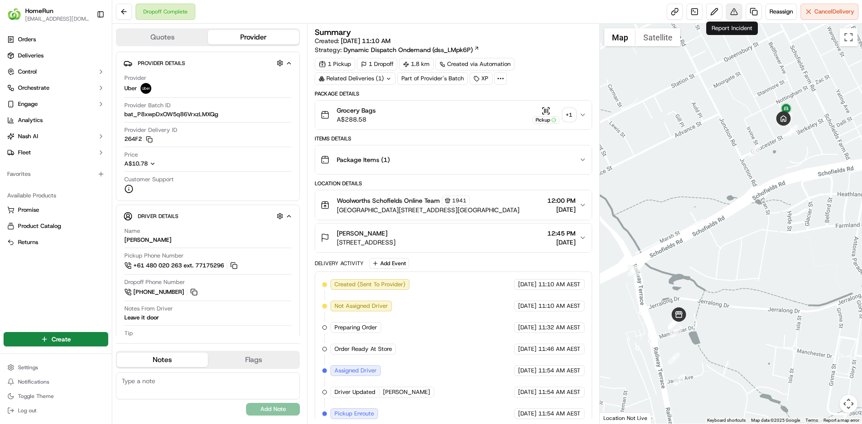
click at [735, 7] on button at bounding box center [734, 12] width 16 height 16
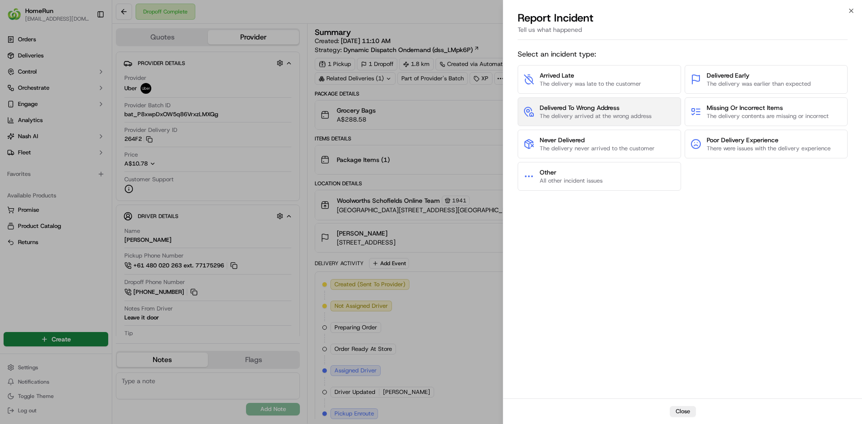
click at [569, 115] on span "The delivery arrived at the wrong address" at bounding box center [595, 116] width 112 height 8
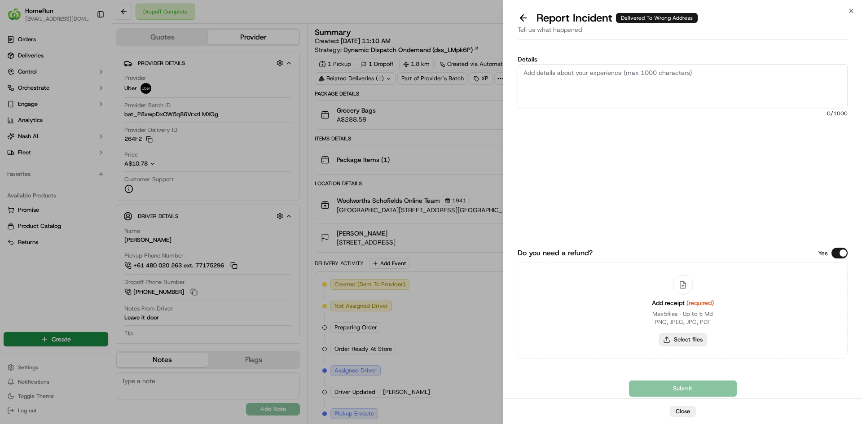
click at [691, 340] on button "Select files" at bounding box center [683, 339] width 48 height 13
type input "C:\fakepath\inv-269960584.pdf"
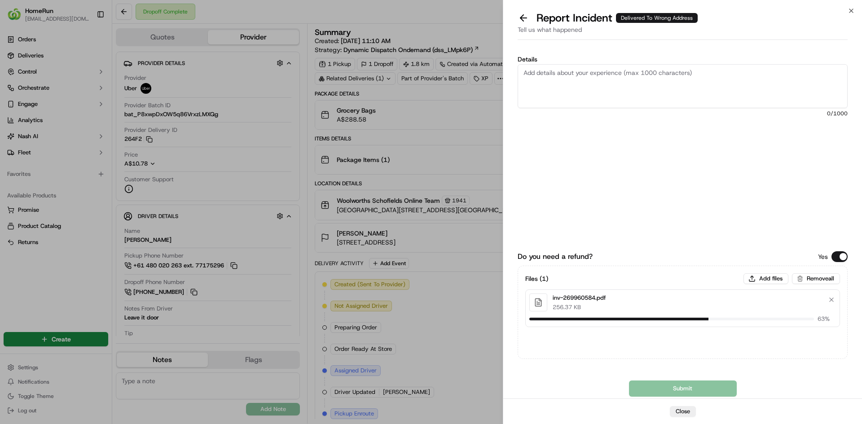
click at [729, 78] on textarea "Details" at bounding box center [682, 86] width 330 height 44
paste textarea "Delivered to incorrect address POD does not match previous ones."
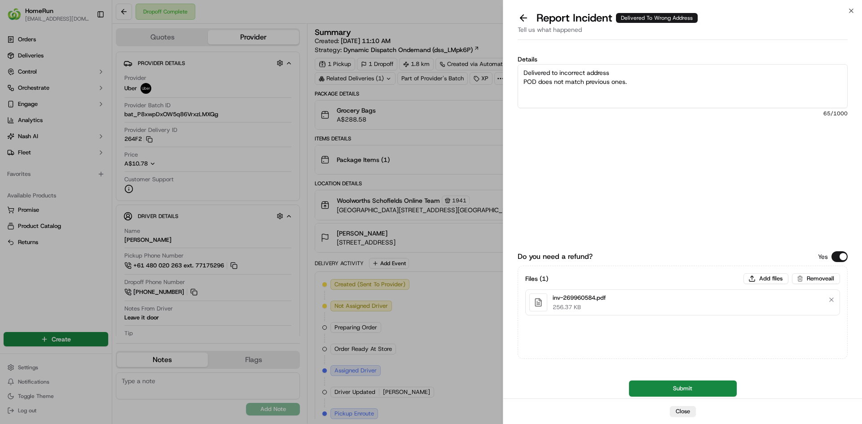
type textarea "Delivered to incorrect address POD does not match previous ones."
click at [687, 388] on button "Submit" at bounding box center [683, 389] width 108 height 16
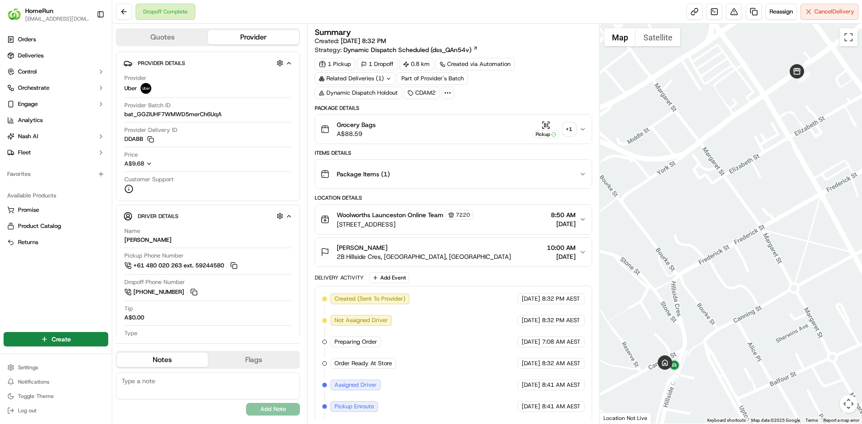
click at [565, 128] on div "+ 1" at bounding box center [569, 129] width 13 height 13
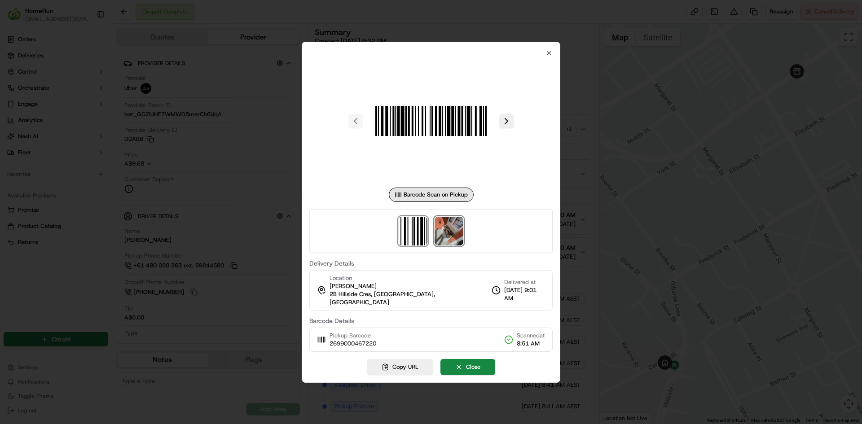
click at [438, 233] on img at bounding box center [448, 231] width 29 height 29
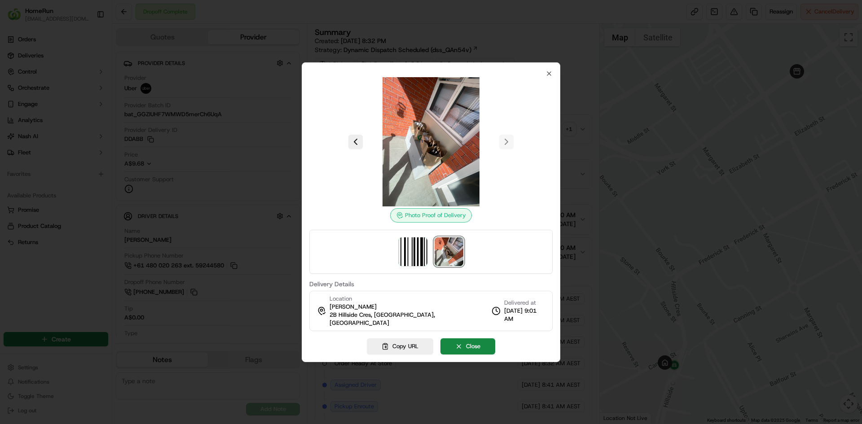
click at [546, 34] on div at bounding box center [431, 212] width 862 height 424
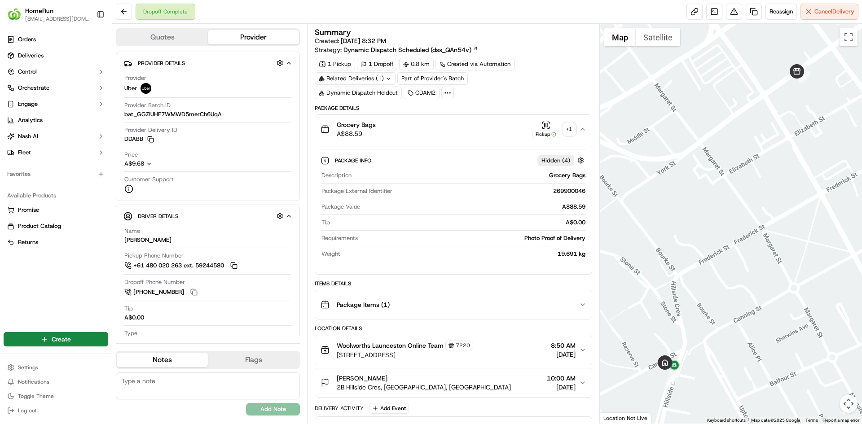
click at [568, 135] on button "Pickup + 1" at bounding box center [553, 130] width 43 height 18
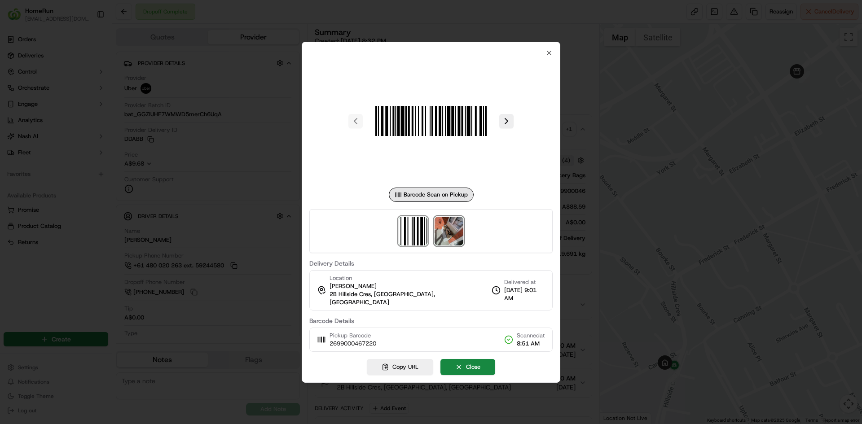
click at [451, 226] on img at bounding box center [448, 231] width 29 height 29
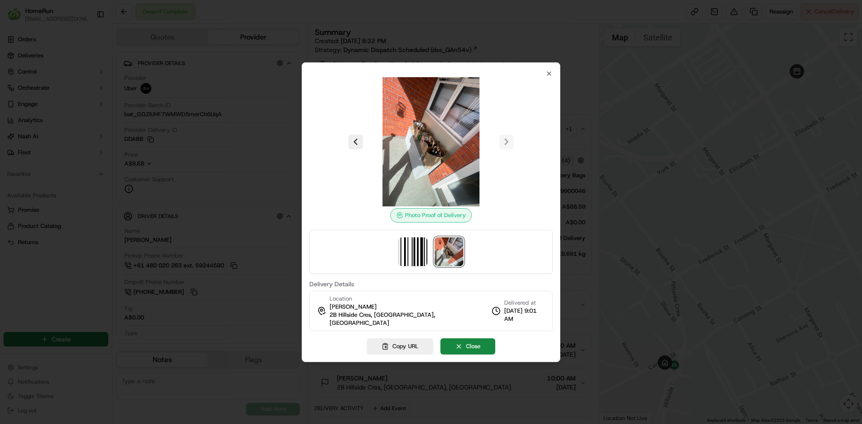
click at [453, 12] on div at bounding box center [431, 212] width 862 height 424
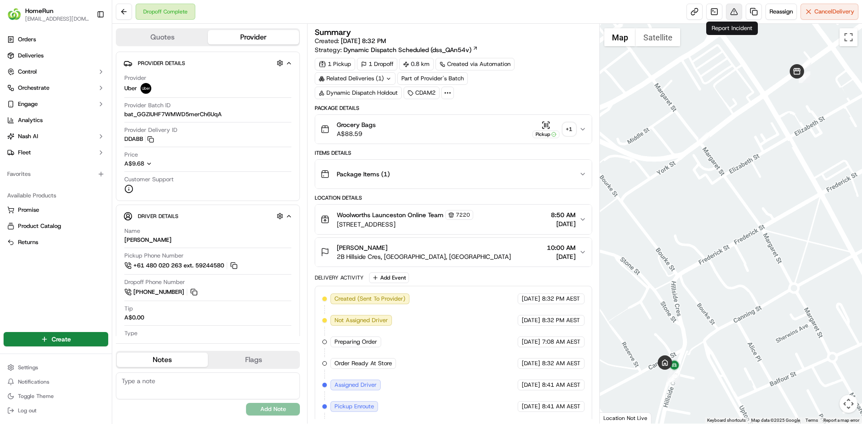
click at [734, 12] on button at bounding box center [734, 12] width 16 height 16
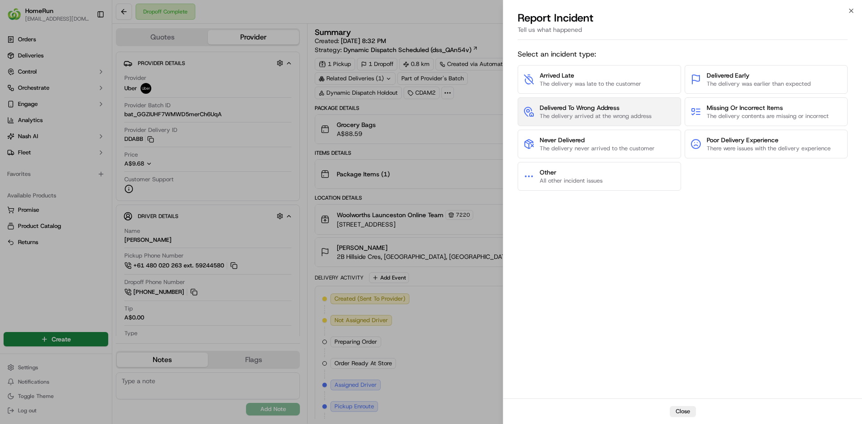
click at [585, 105] on span "Delivered To Wrong Address" at bounding box center [595, 107] width 112 height 9
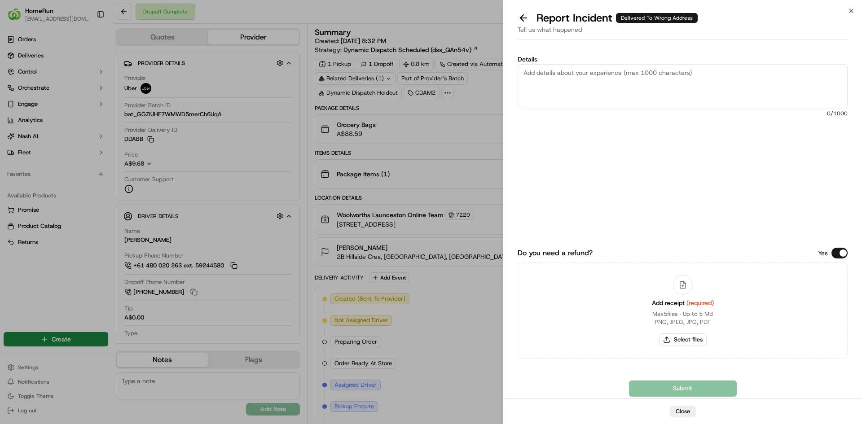
click at [694, 333] on div "Add receipt (required) Max 5 files ∙ Up to 5 MB PNG, JPEG, JPG, PDF Select files" at bounding box center [682, 311] width 76 height 82
click at [691, 341] on button "Select files" at bounding box center [683, 339] width 48 height 13
type input "C:\fakepath\inv-269900046.pdf"
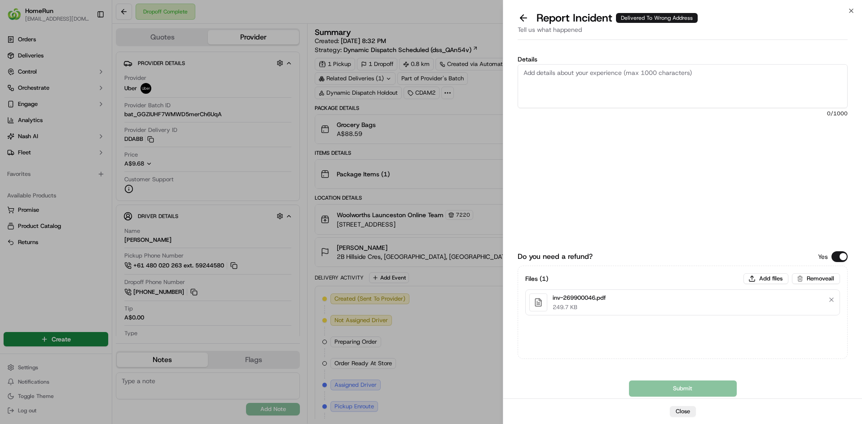
click at [602, 88] on textarea "Details" at bounding box center [682, 86] width 330 height 44
paste textarea "Delivered to incorrect address POD does not match previous ones."
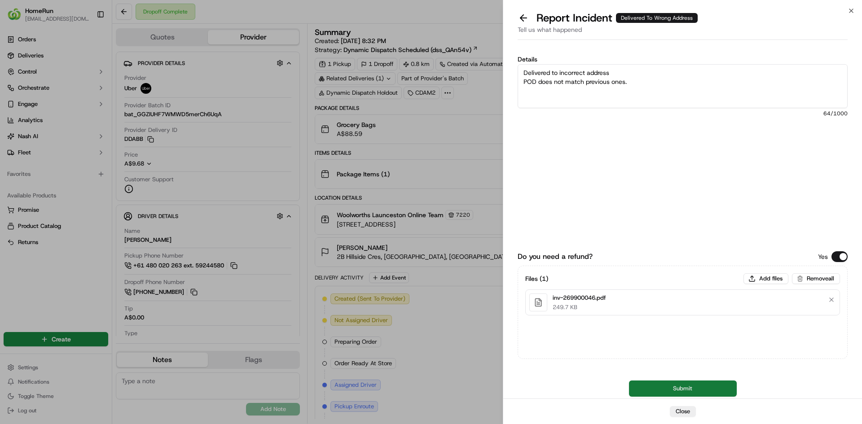
type textarea "Delivered to incorrect address POD does not match previous ones."
click at [678, 391] on button "Submit" at bounding box center [683, 389] width 108 height 16
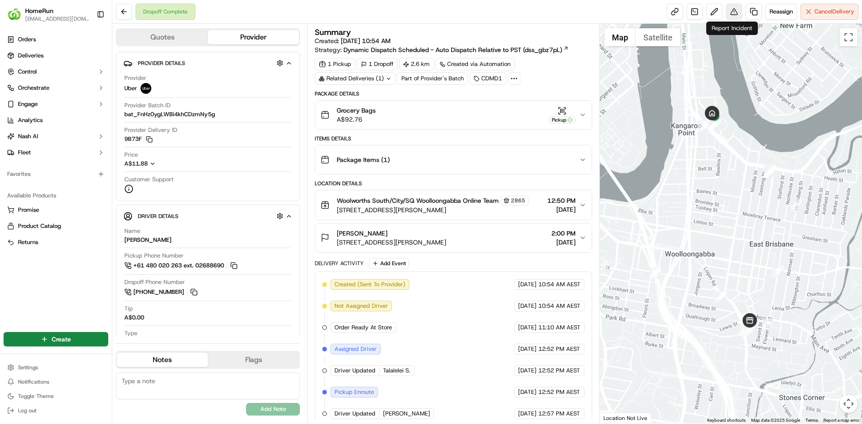
click at [726, 11] on button at bounding box center [734, 12] width 16 height 16
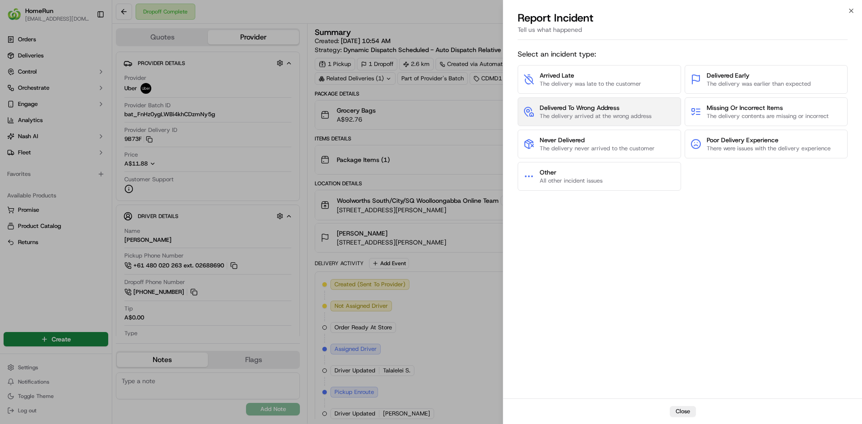
click at [578, 112] on span "The delivery arrived at the wrong address" at bounding box center [595, 116] width 112 height 8
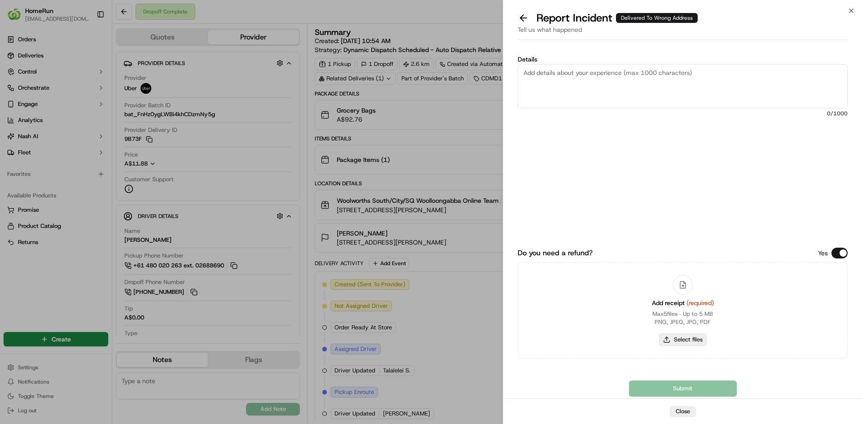
click at [684, 336] on button "Select files" at bounding box center [683, 339] width 48 height 13
type input "C:\fakepath\inv-269926958.pdf"
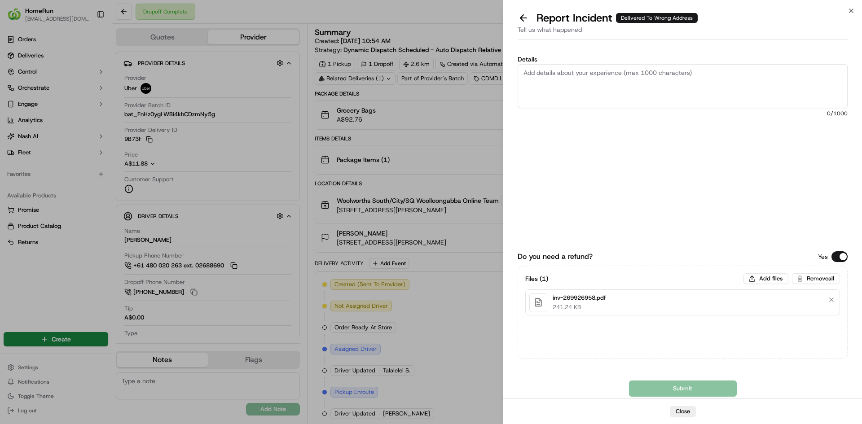
click at [590, 83] on textarea "Details" at bounding box center [682, 86] width 330 height 44
paste textarea "Delivered to incorrect address No POD provided"
type textarea "Delivered to incorrect address No POD provided"
click at [646, 386] on button "Submit" at bounding box center [683, 389] width 108 height 16
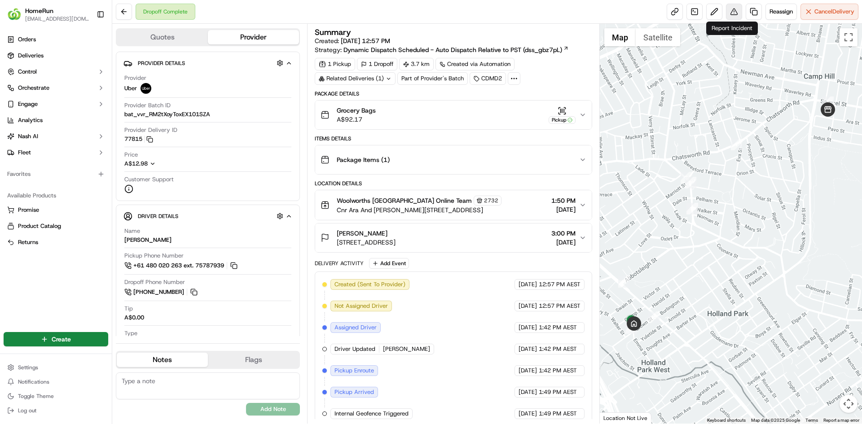
click at [732, 17] on button at bounding box center [734, 12] width 16 height 16
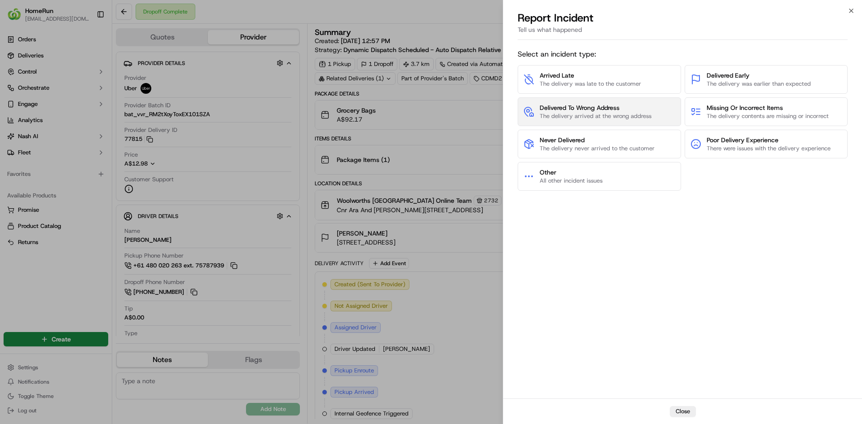
click at [603, 113] on span "The delivery arrived at the wrong address" at bounding box center [595, 116] width 112 height 8
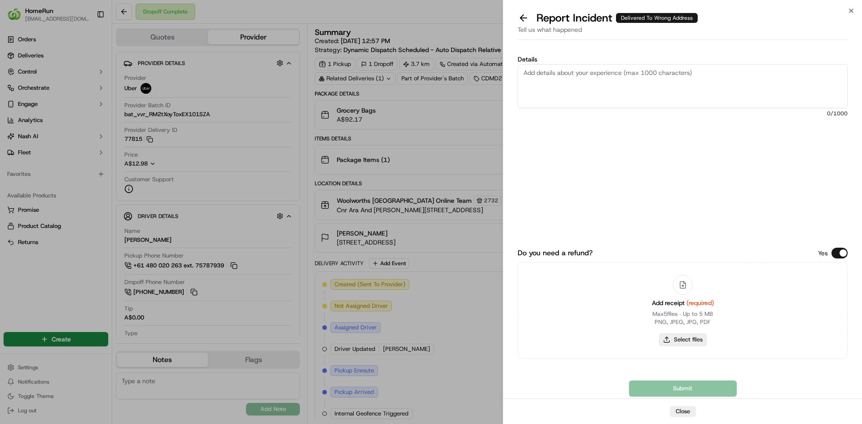
click at [678, 334] on button "Select files" at bounding box center [683, 339] width 48 height 13
type input "C:\fakepath\inv-269834815.pdf"
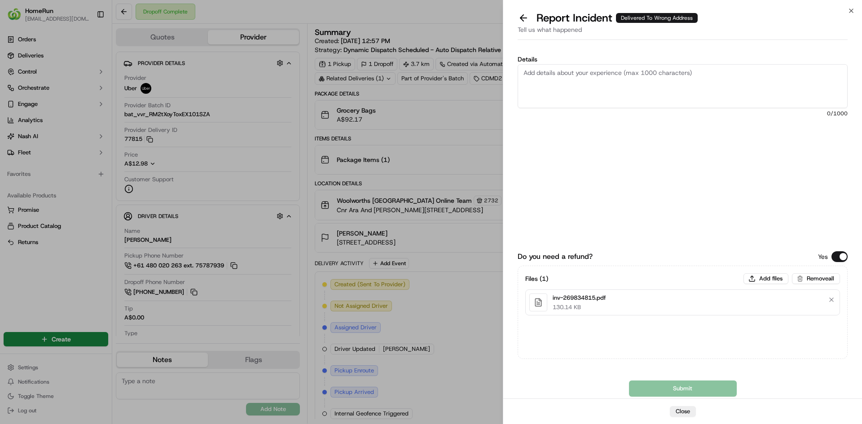
click at [662, 63] on div "Details 0 /1000" at bounding box center [682, 124] width 330 height 136
click at [661, 85] on textarea "Details" at bounding box center [682, 86] width 330 height 44
paste textarea "Delivered to incorrect address No POD provided"
type textarea "Delivered to incorrect address No POD provided"
click at [649, 390] on button "Submit" at bounding box center [683, 389] width 108 height 16
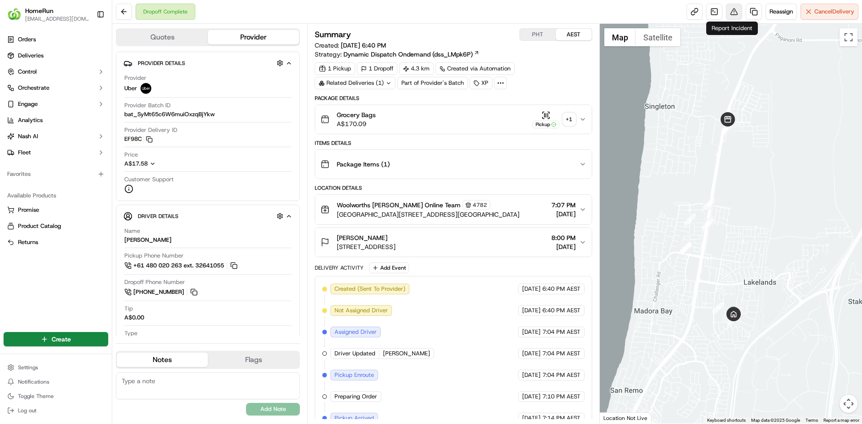
click at [731, 13] on button at bounding box center [734, 12] width 16 height 16
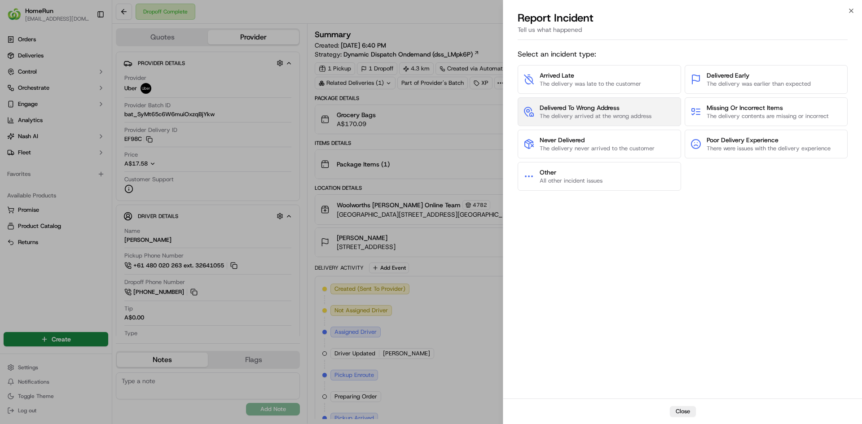
click at [592, 111] on span "Delivered To Wrong Address" at bounding box center [595, 107] width 112 height 9
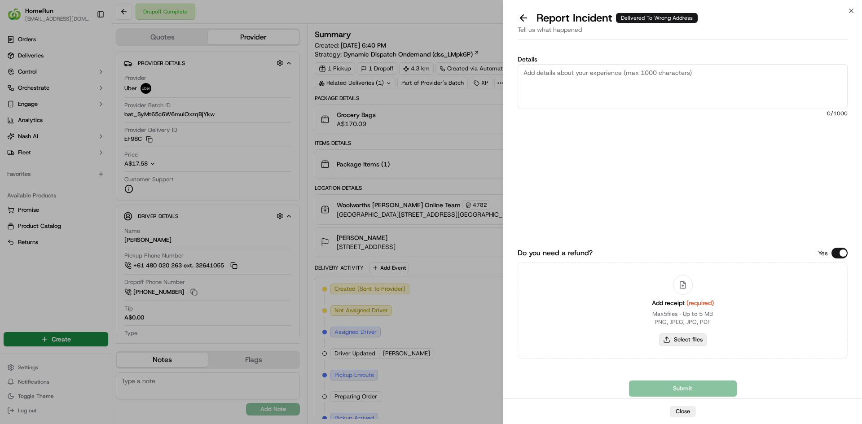
click at [693, 341] on button "Select files" at bounding box center [683, 339] width 48 height 13
type input "C:\fakepath\inv-269879537.pdf"
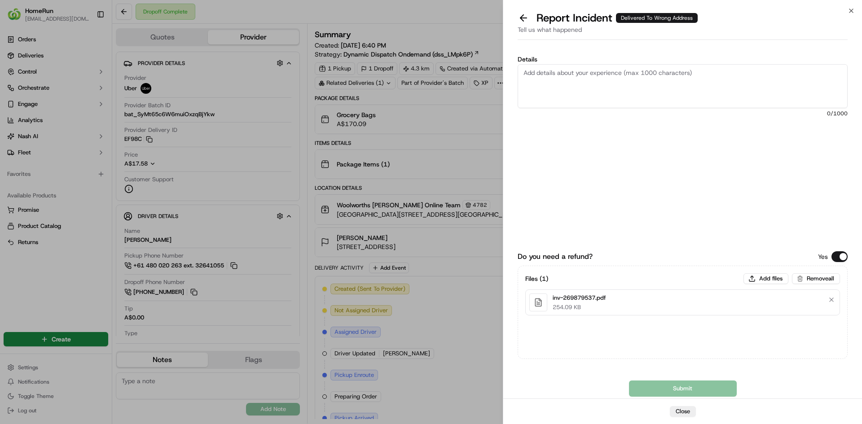
click at [569, 88] on textarea "Details" at bounding box center [682, 86] width 330 height 44
paste textarea "Delivered to incorrect address POD is not helpful."
type textarea "Delivered to incorrect address POD is not helpful."
drag, startPoint x: 656, startPoint y: 385, endPoint x: 611, endPoint y: 350, distance: 56.6
click at [656, 386] on button "Submit" at bounding box center [683, 389] width 108 height 16
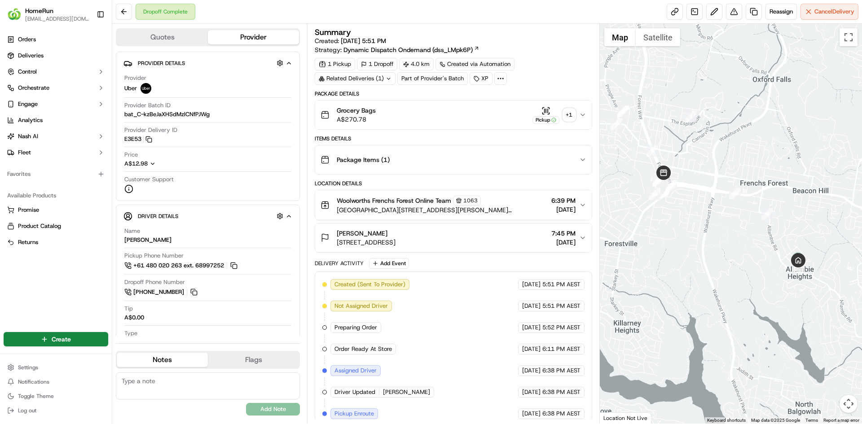
click at [572, 116] on div "+ 1" at bounding box center [569, 115] width 13 height 13
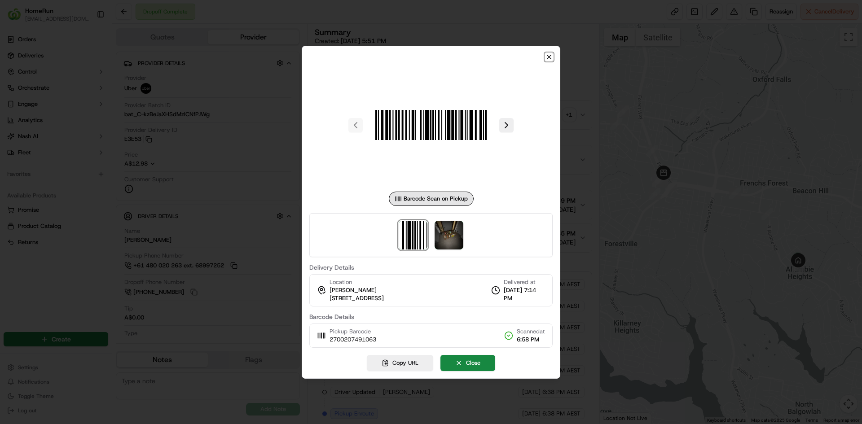
click at [548, 56] on icon "button" at bounding box center [549, 57] width 4 height 4
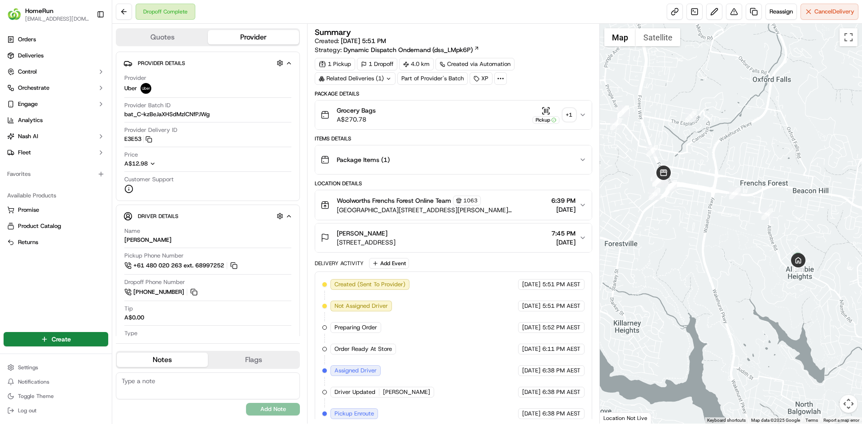
click at [568, 117] on div "+ 1" at bounding box center [569, 115] width 13 height 13
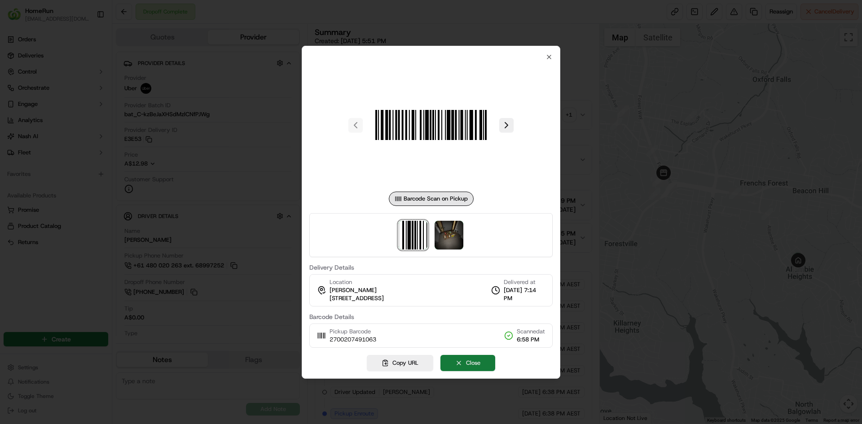
drag, startPoint x: 478, startPoint y: 357, endPoint x: 676, endPoint y: 289, distance: 208.9
click at [480, 357] on button "Close" at bounding box center [467, 363] width 55 height 16
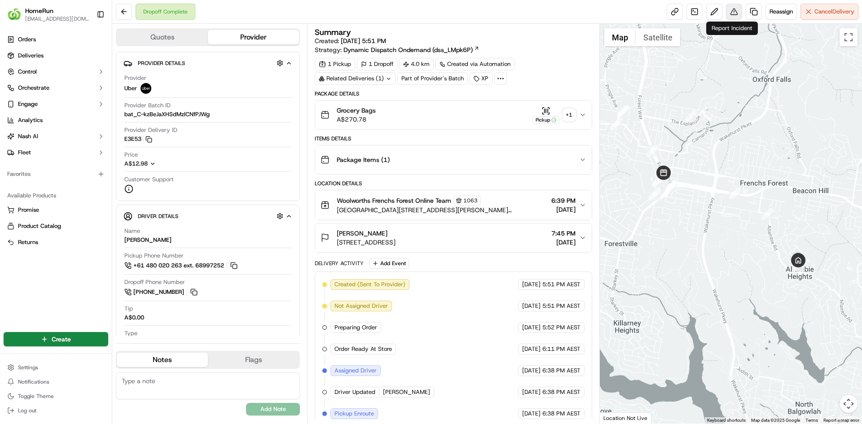
click at [728, 13] on button at bounding box center [734, 12] width 16 height 16
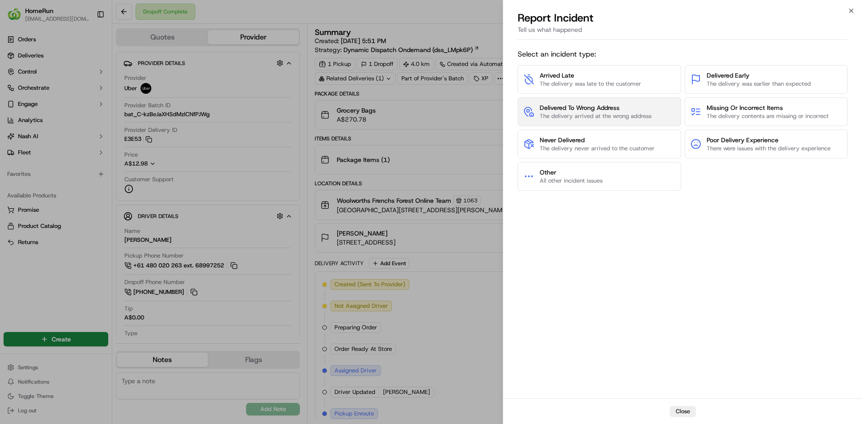
click at [638, 116] on span "The delivery arrived at the wrong address" at bounding box center [595, 116] width 112 height 8
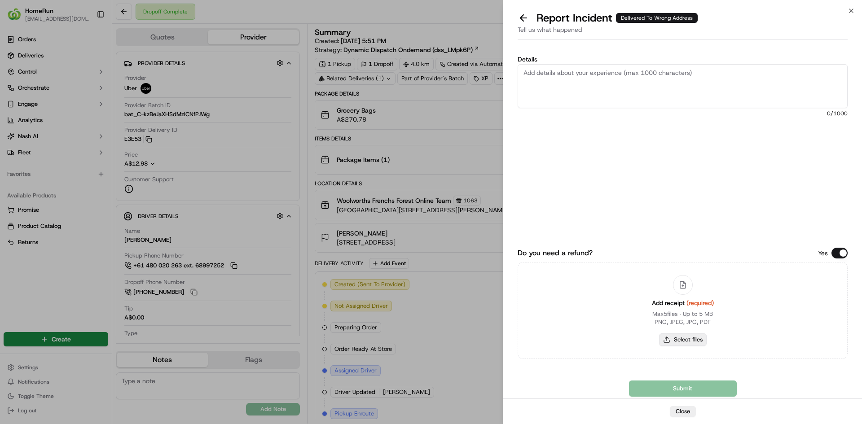
click at [680, 340] on button "Select files" at bounding box center [683, 339] width 48 height 13
type input "C:\fakepath\inv-270020749.pdf"
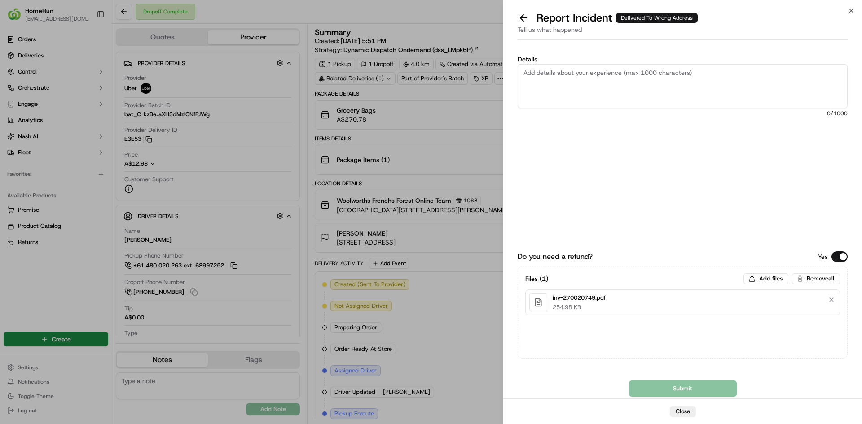
click at [616, 79] on textarea "Details" at bounding box center [682, 86] width 330 height 44
paste textarea "Delivered to incorrect address POD does not match previous ones."
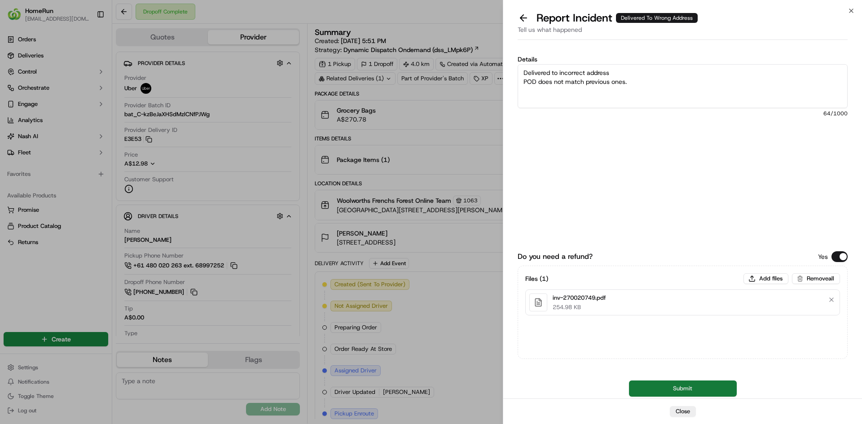
type textarea "Delivered to incorrect address POD does not match previous ones."
drag, startPoint x: 659, startPoint y: 390, endPoint x: 678, endPoint y: 382, distance: 20.9
click at [660, 390] on button "Submit" at bounding box center [683, 389] width 108 height 16
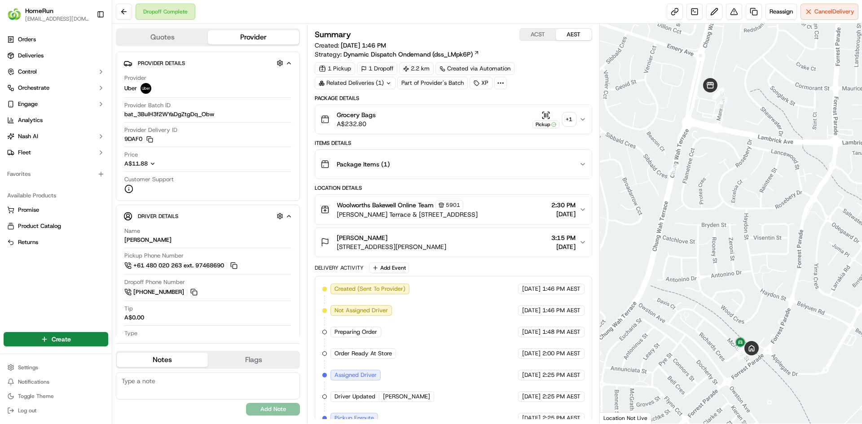
click at [572, 123] on div "+ 1" at bounding box center [569, 119] width 13 height 13
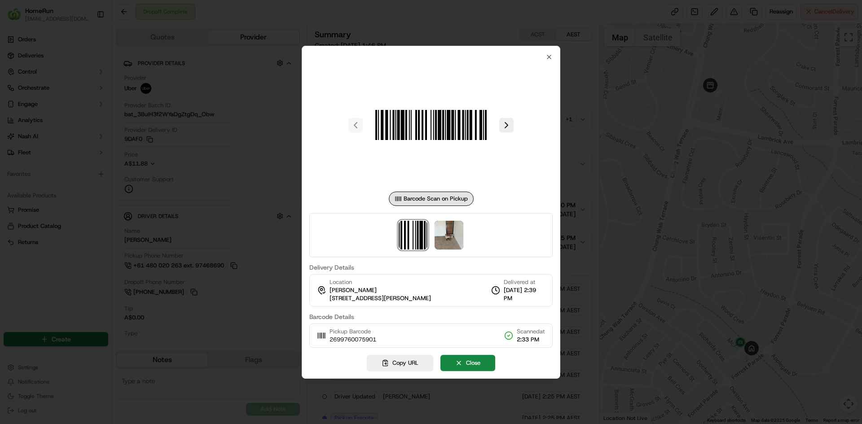
click at [544, 58] on div "Barcode Scan on Pickup Delivery Details Location Daniel Jakobson 47 Mcaulay St,…" at bounding box center [430, 200] width 243 height 294
click at [548, 57] on icon "button" at bounding box center [548, 56] width 7 height 7
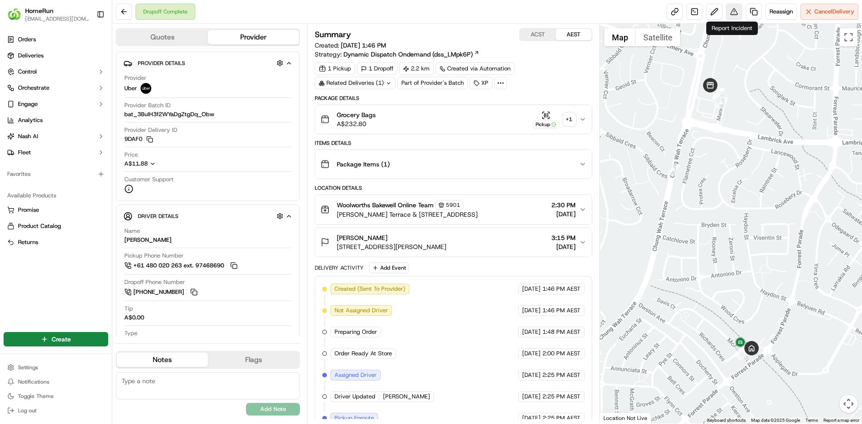
click at [731, 14] on button at bounding box center [734, 12] width 16 height 16
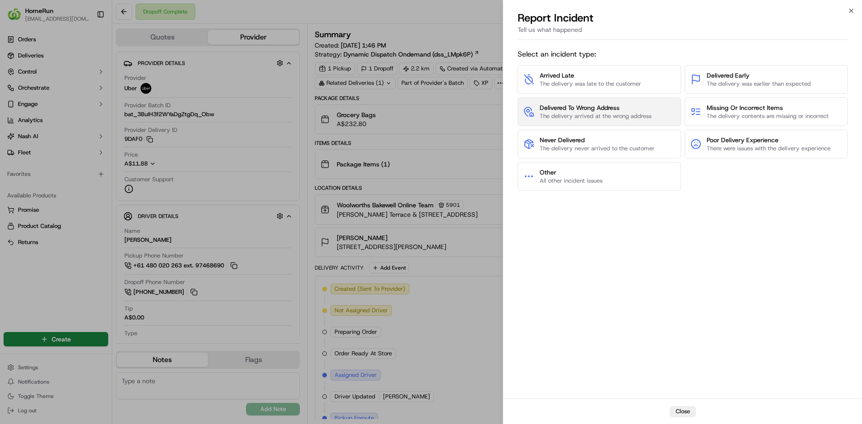
click at [612, 114] on span "The delivery arrived at the wrong address" at bounding box center [595, 116] width 112 height 8
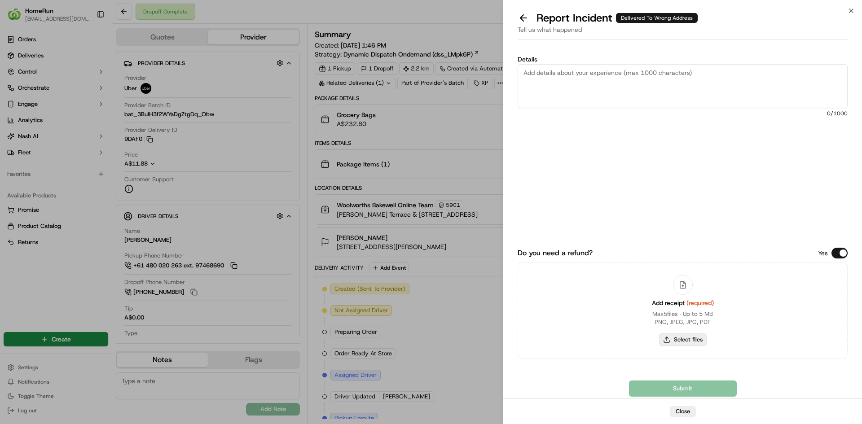
click at [671, 339] on button "Select files" at bounding box center [683, 339] width 48 height 13
type input "C:\fakepath\inv-269976007.pdf"
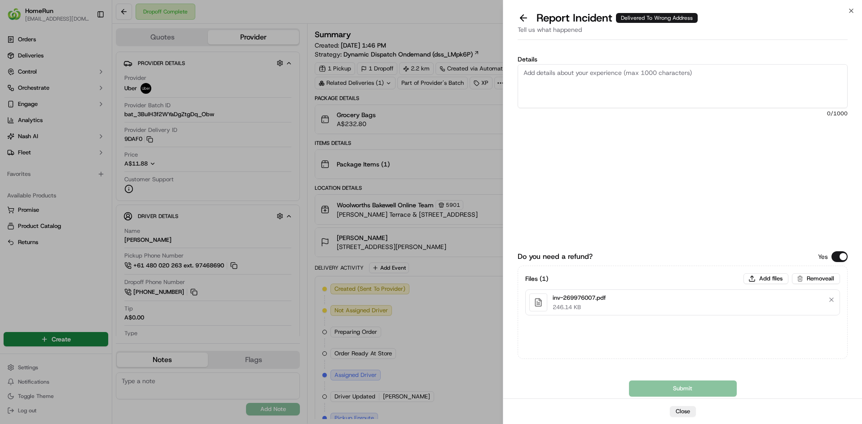
click at [588, 81] on textarea "Details" at bounding box center [682, 86] width 330 height 44
paste textarea "Delivered to incorrect address POD does not match previous ones."
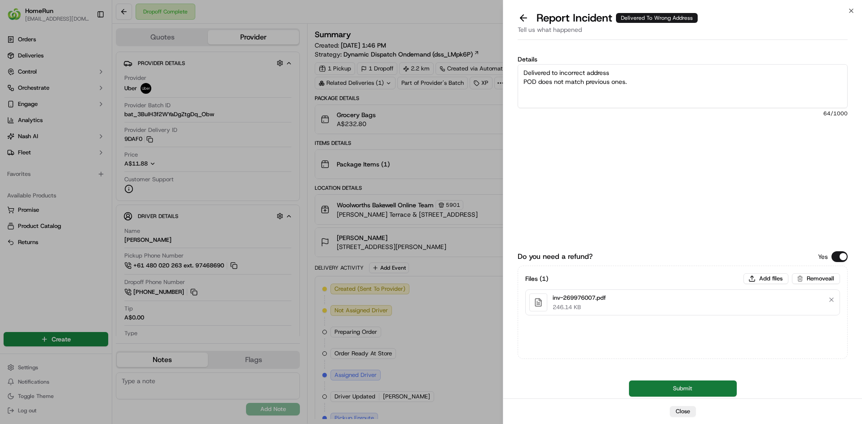
type textarea "Delivered to incorrect address POD does not match previous ones."
click at [670, 390] on button "Submit" at bounding box center [683, 389] width 108 height 16
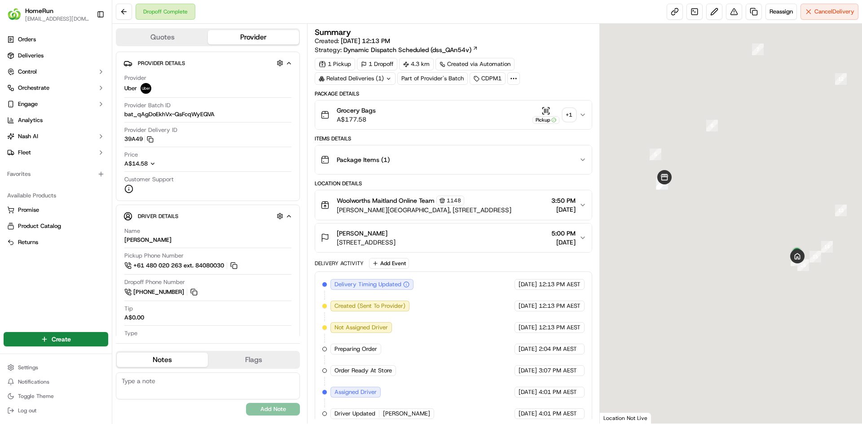
click at [569, 114] on div "+ 1" at bounding box center [569, 115] width 13 height 13
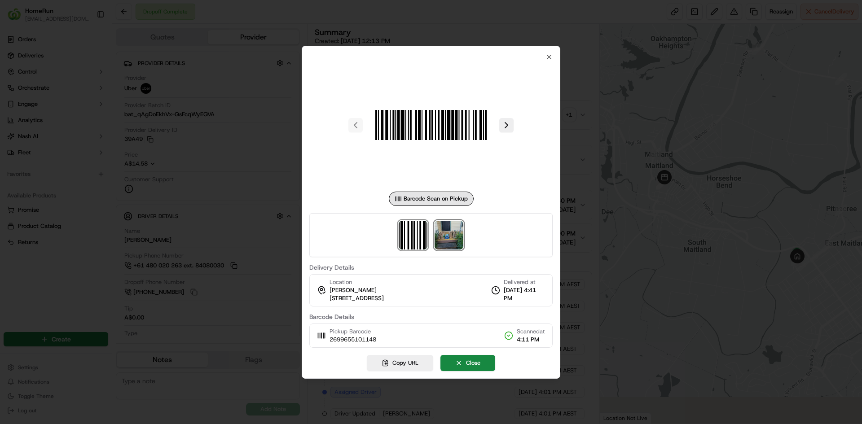
click at [448, 234] on img at bounding box center [448, 235] width 29 height 29
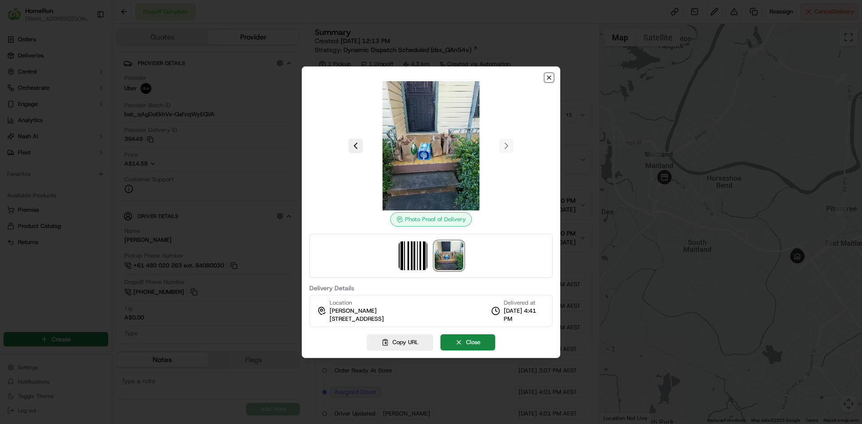
click at [550, 74] on icon "button" at bounding box center [548, 77] width 7 height 7
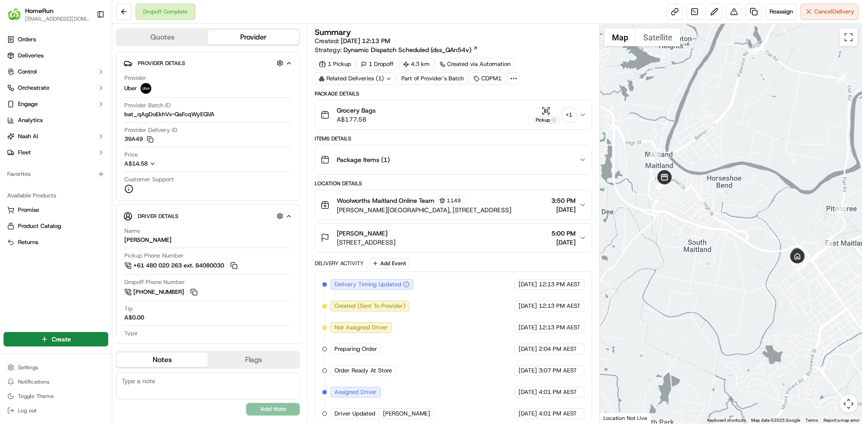
drag, startPoint x: 355, startPoint y: 75, endPoint x: 362, endPoint y: 83, distance: 10.2
click at [356, 77] on div "Related Deliveries (1)" at bounding box center [355, 78] width 81 height 13
click at [477, 22] on div "Dropoff Complete Reassign Cancel Delivery" at bounding box center [486, 12] width 749 height 24
click at [732, 14] on button at bounding box center [734, 12] width 16 height 16
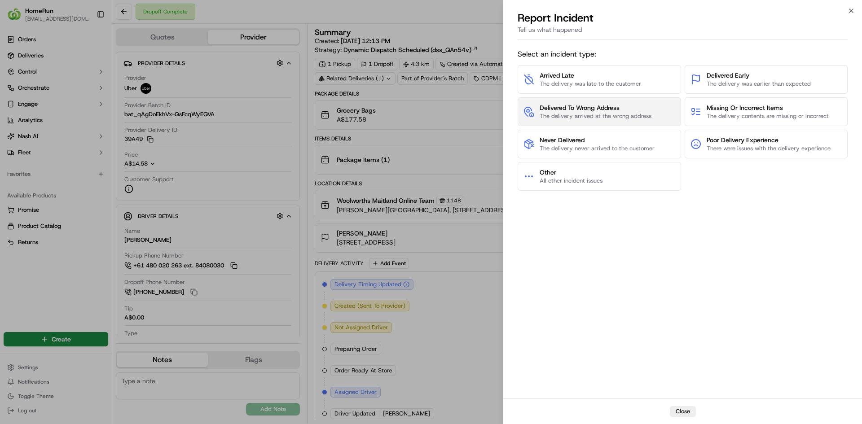
click at [587, 115] on span "The delivery arrived at the wrong address" at bounding box center [595, 116] width 112 height 8
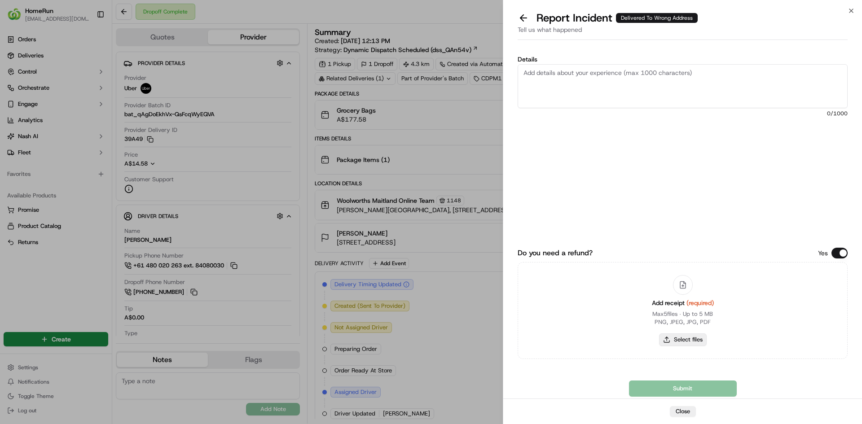
click at [686, 341] on button "Select files" at bounding box center [683, 339] width 48 height 13
type input "C:\fakepath\inv-269965510.pdf"
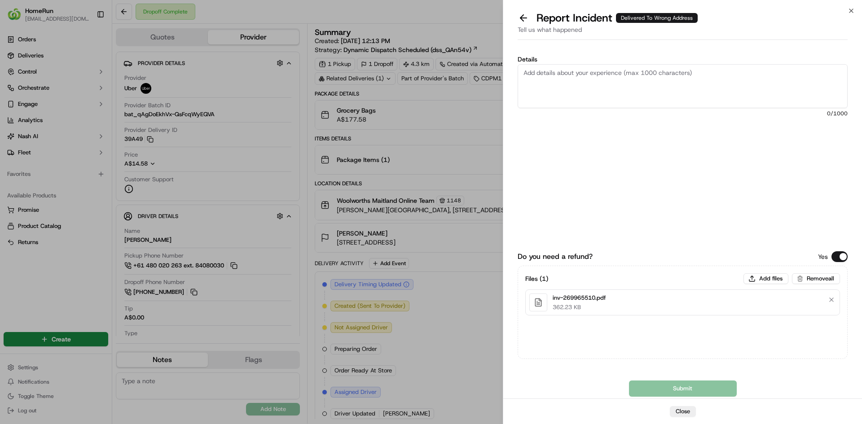
click at [556, 83] on textarea "Details" at bounding box center [682, 86] width 330 height 44
paste textarea "Delivered to incorrect address POD does not match previous ones."
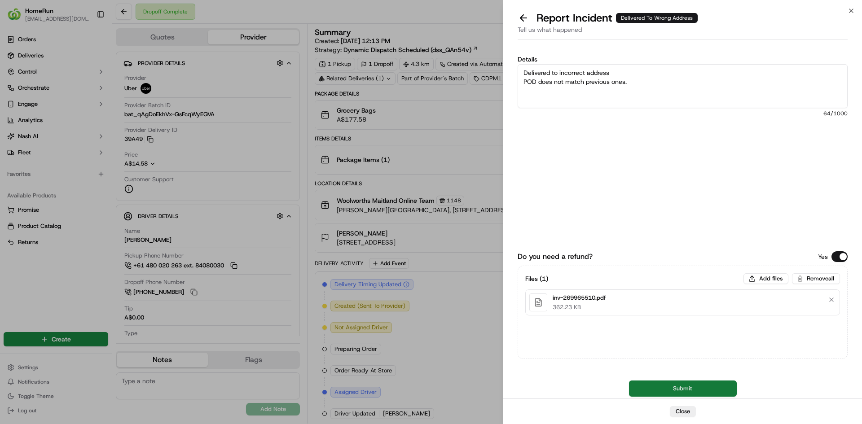
type textarea "Delivered to incorrect address POD does not match previous ones."
drag, startPoint x: 700, startPoint y: 384, endPoint x: 715, endPoint y: 385, distance: 14.4
click at [700, 384] on button "Submit" at bounding box center [683, 389] width 108 height 16
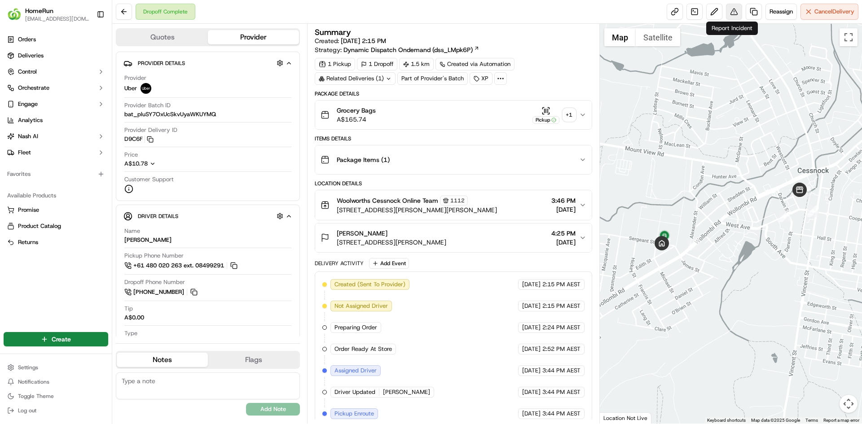
click at [732, 14] on button at bounding box center [734, 12] width 16 height 16
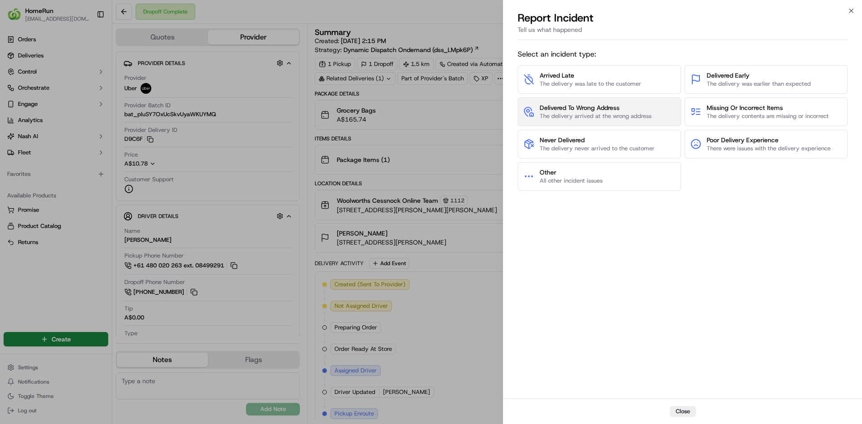
click at [547, 113] on span "The delivery arrived at the wrong address" at bounding box center [595, 116] width 112 height 8
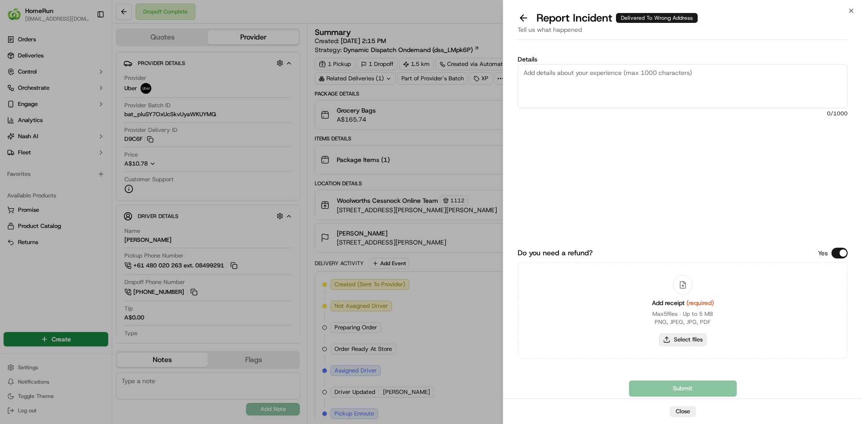
click at [700, 337] on button "Select files" at bounding box center [683, 339] width 48 height 13
type input "C:\fakepath\inv-269637453.pdf"
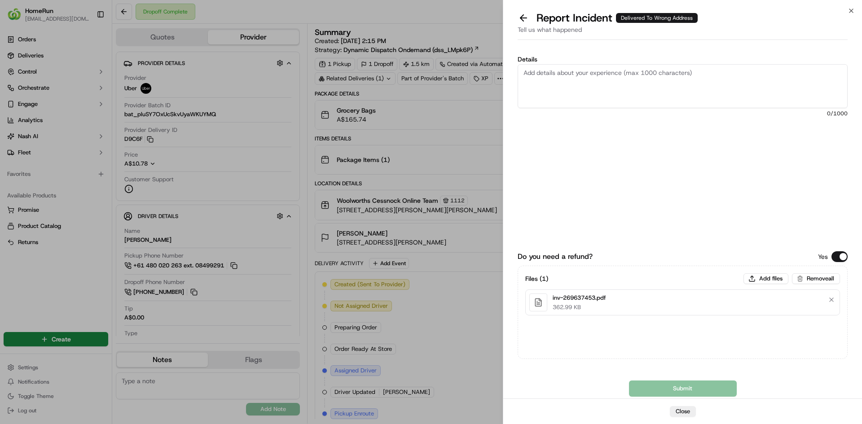
click at [602, 76] on textarea "Details" at bounding box center [682, 86] width 330 height 44
paste textarea "Delivered to incorrect address POD is not helpful."
type textarea "Delivered to incorrect address POD is not helpful."
drag, startPoint x: 654, startPoint y: 392, endPoint x: 659, endPoint y: 391, distance: 4.5
click at [654, 391] on button "Submit" at bounding box center [683, 389] width 108 height 16
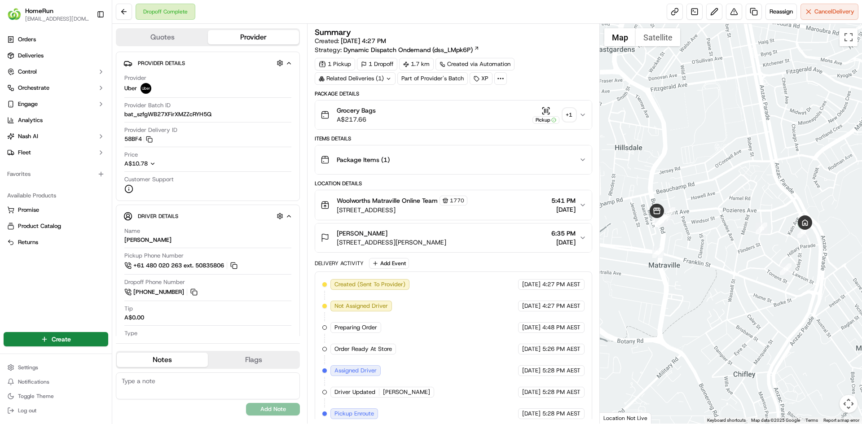
click at [570, 116] on div "+ 1" at bounding box center [569, 115] width 13 height 13
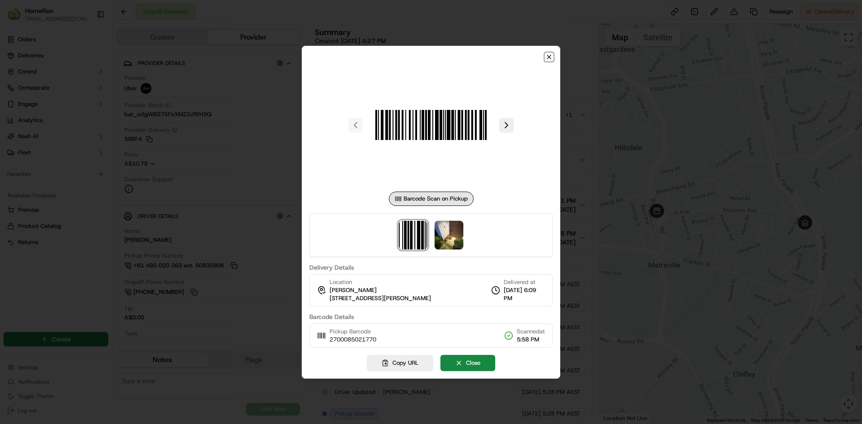
click at [552, 54] on icon "button" at bounding box center [548, 56] width 7 height 7
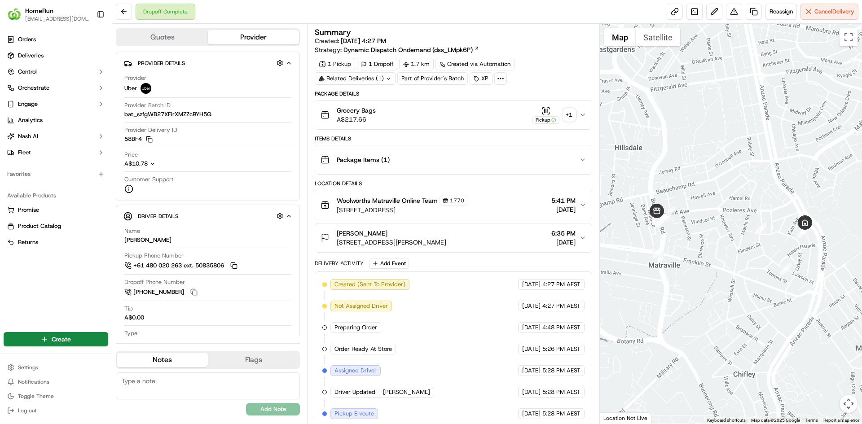
click at [572, 113] on div "+ 1" at bounding box center [569, 115] width 13 height 13
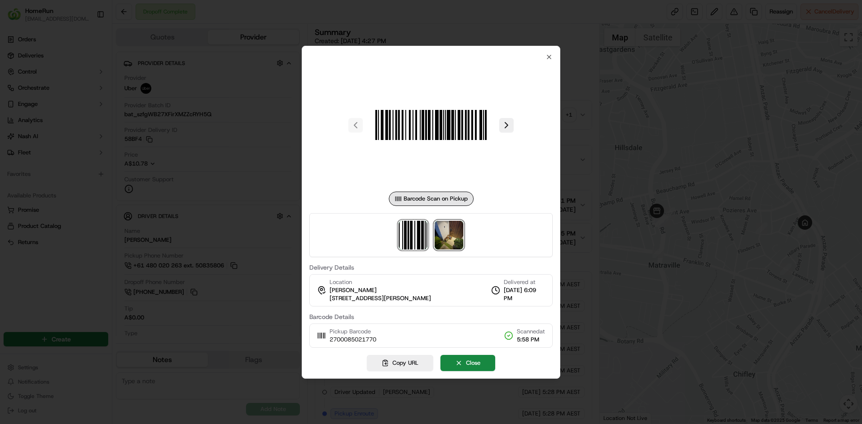
click at [460, 240] on img at bounding box center [448, 235] width 29 height 29
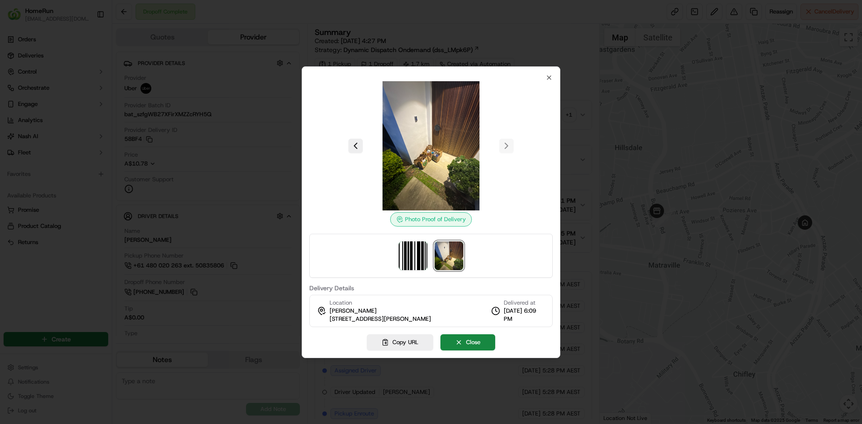
click at [554, 75] on div "Photo Proof of Delivery Delivery Details Location Nathalie GANACHAUD 9 Meehan S…" at bounding box center [431, 212] width 258 height 292
click at [551, 76] on icon "button" at bounding box center [549, 78] width 4 height 4
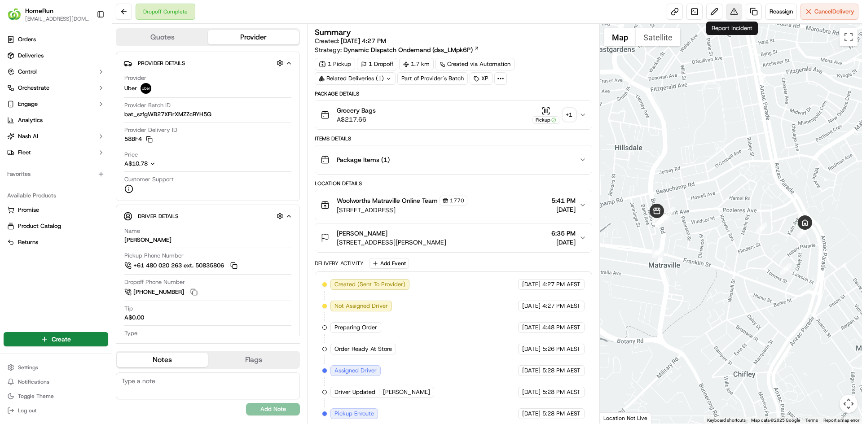
click at [734, 11] on button at bounding box center [734, 12] width 16 height 16
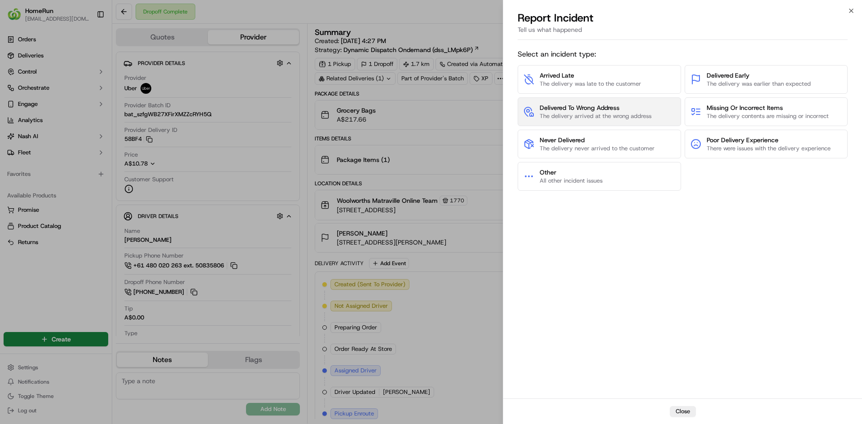
click at [567, 114] on span "The delivery arrived at the wrong address" at bounding box center [595, 116] width 112 height 8
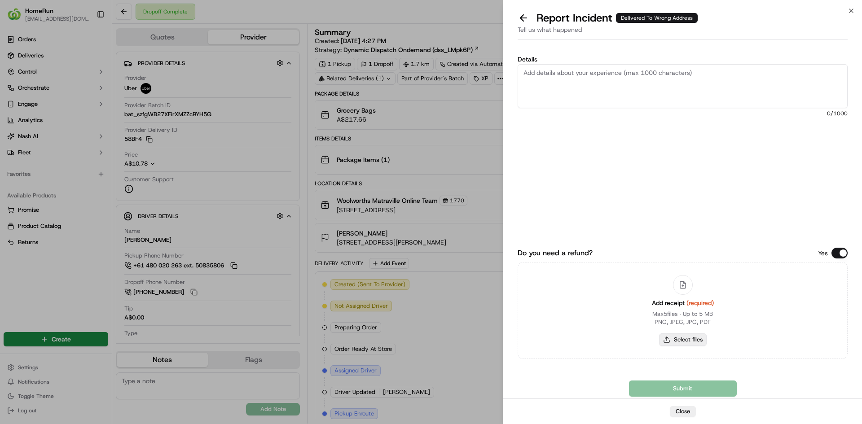
click at [679, 340] on button "Select files" at bounding box center [683, 339] width 48 height 13
type input "C:\fakepath\inv-270008502.pdf"
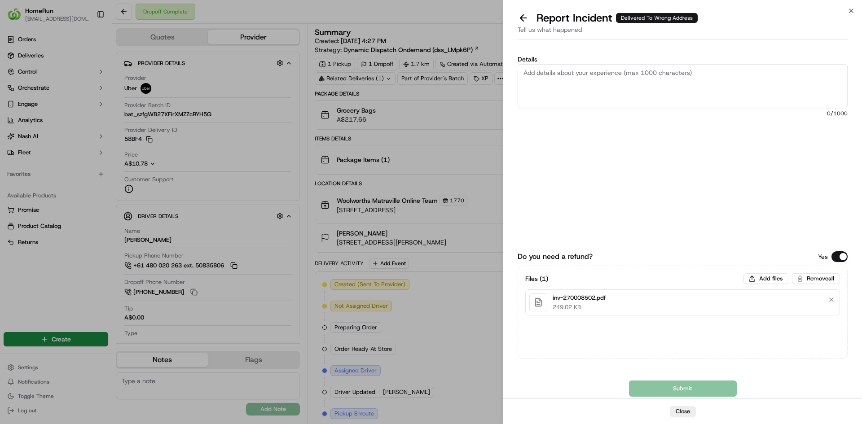
click at [573, 112] on span "0 /1000" at bounding box center [682, 113] width 330 height 7
click at [572, 100] on textarea "Details" at bounding box center [682, 86] width 330 height 44
paste textarea "Delivered to incorrect address POD does not match previous ones."
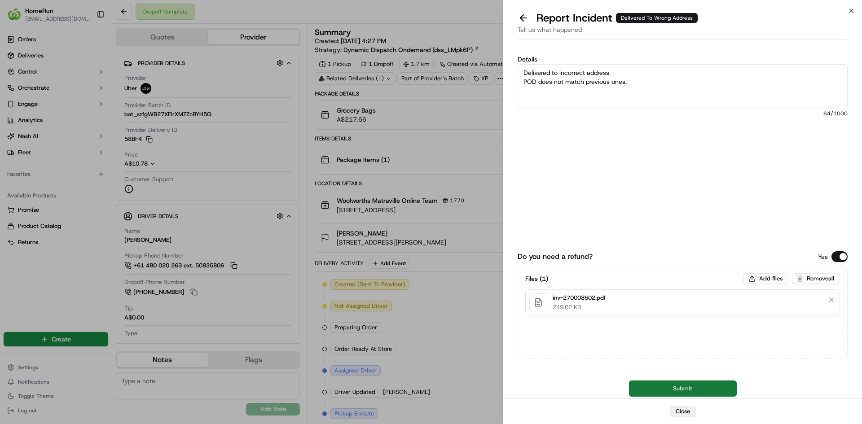
type textarea "Delivered to incorrect address POD does not match previous ones."
click at [643, 388] on button "Submit" at bounding box center [683, 389] width 108 height 16
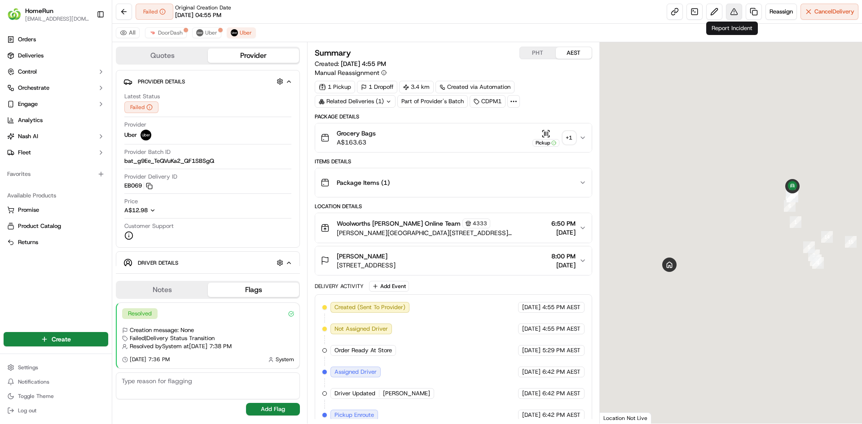
click at [732, 15] on button at bounding box center [734, 12] width 16 height 16
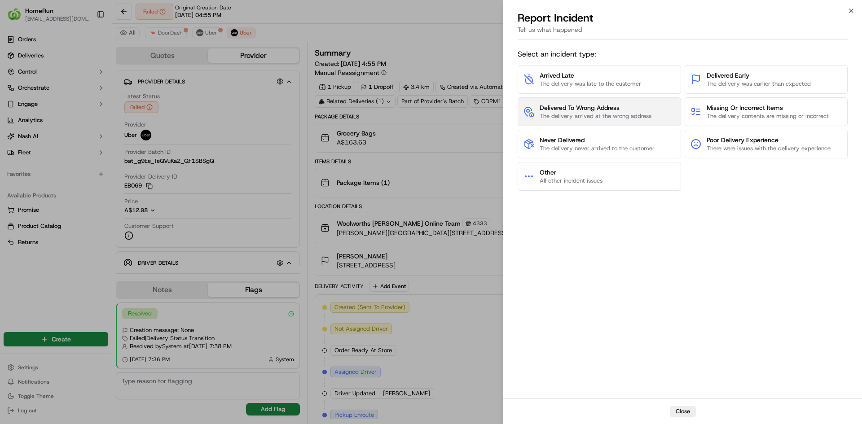
click at [623, 107] on span "Delivered To Wrong Address" at bounding box center [595, 107] width 112 height 9
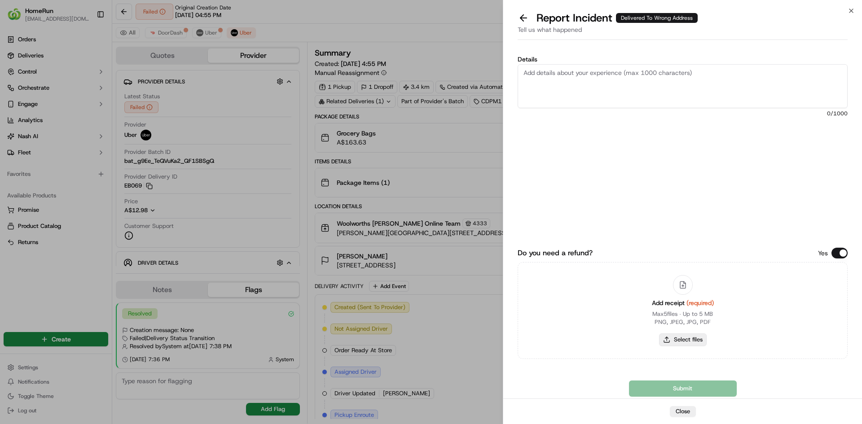
click at [686, 340] on button "Select files" at bounding box center [683, 339] width 48 height 13
type input "C:\fakepath\inv-269850807.pdf"
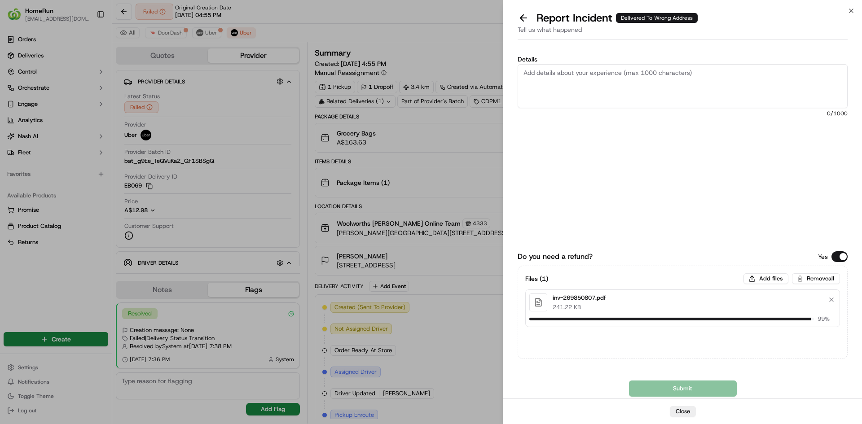
click at [620, 78] on textarea "Details" at bounding box center [682, 86] width 330 height 44
paste textarea "Delivered to incorrect address POD is not helpful."
type textarea "Delivered to incorrect address POD is not helpful."
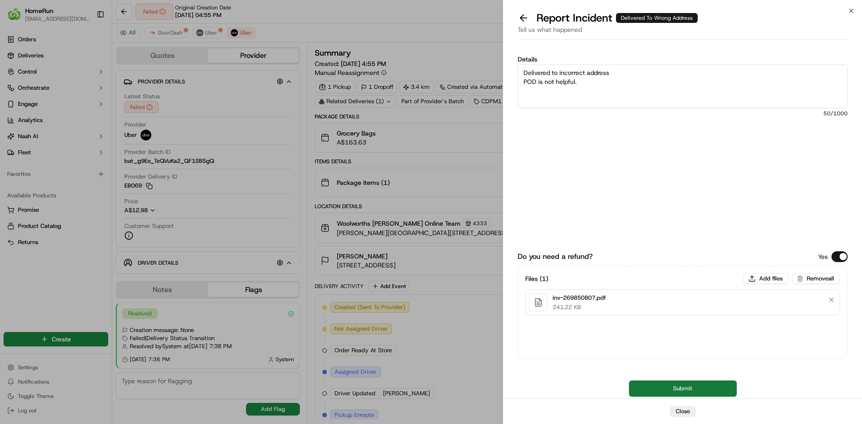
drag, startPoint x: 656, startPoint y: 389, endPoint x: 760, endPoint y: 358, distance: 107.9
click at [657, 389] on button "Submit" at bounding box center [683, 389] width 108 height 16
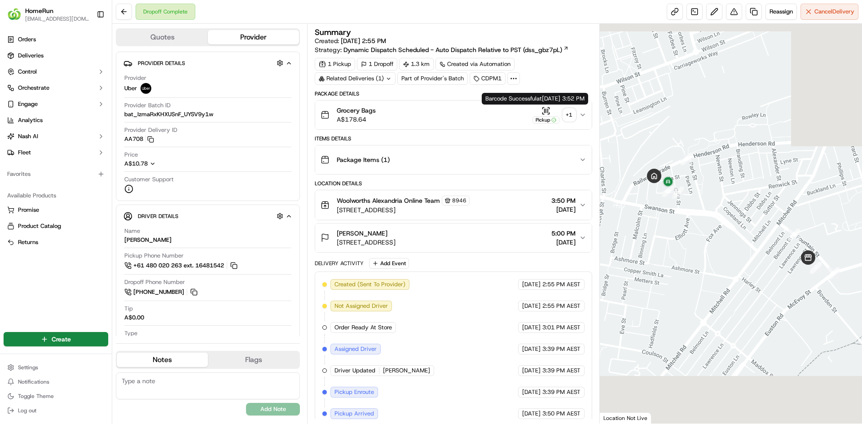
click at [570, 115] on div "+ 1" at bounding box center [569, 115] width 13 height 13
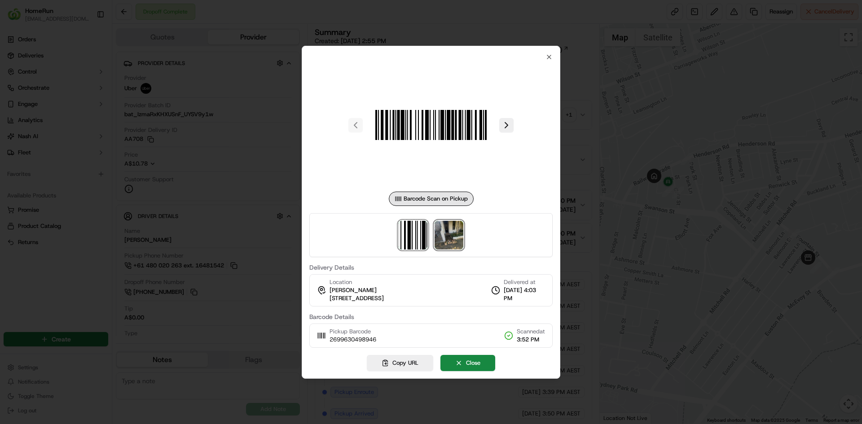
click at [451, 236] on img at bounding box center [448, 235] width 29 height 29
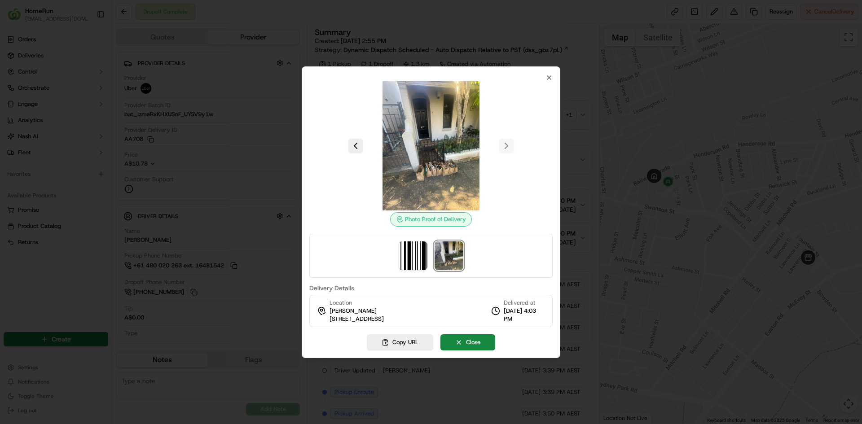
click at [551, 28] on div at bounding box center [431, 212] width 862 height 424
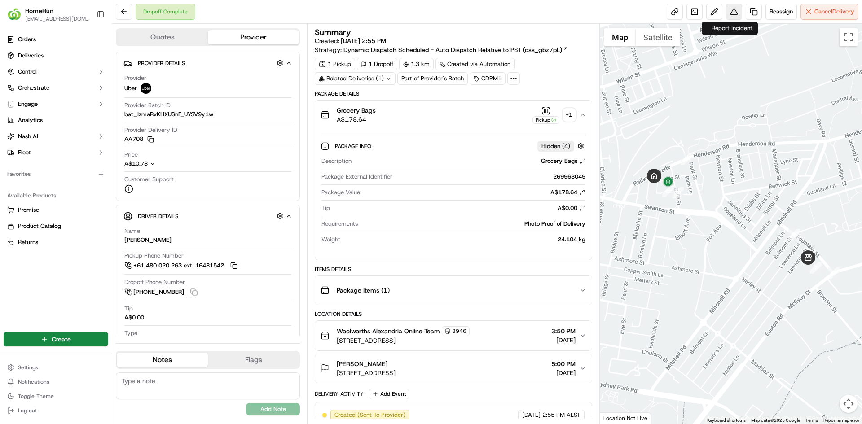
click at [733, 8] on button at bounding box center [734, 12] width 16 height 16
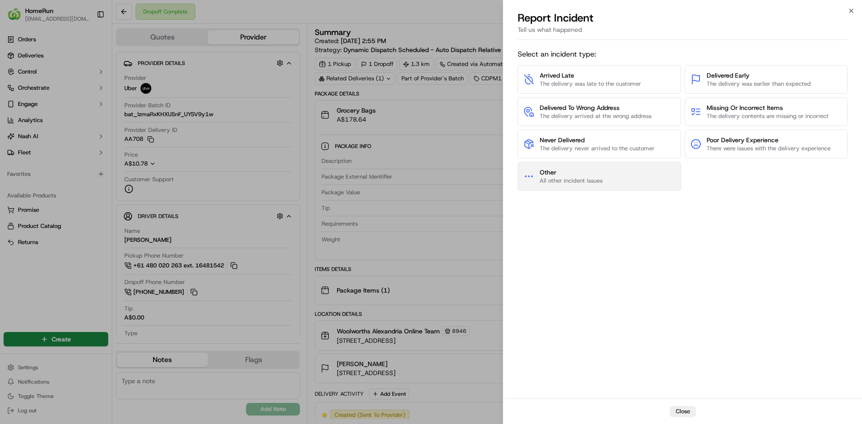
click at [600, 171] on span "Other" at bounding box center [570, 172] width 63 height 9
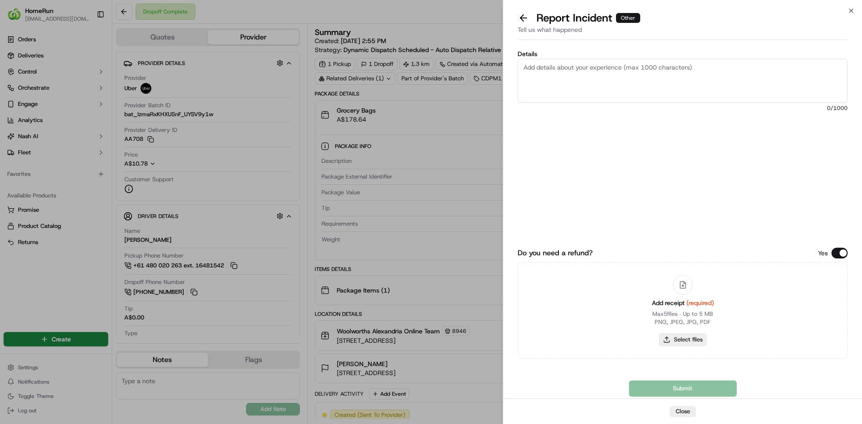
click at [695, 335] on button "Select files" at bounding box center [683, 339] width 48 height 13
type input "C:\fakepath\inv-269963049.pdf"
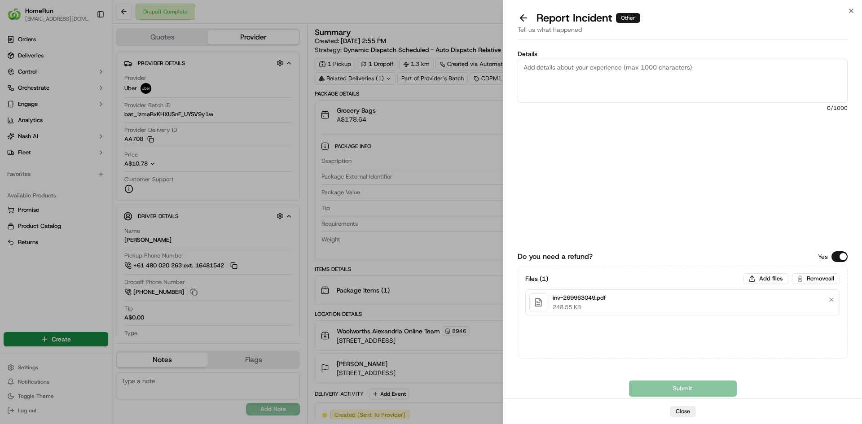
click at [595, 70] on textarea "Details" at bounding box center [682, 81] width 330 height 44
paste textarea "Driver didnt follow delivery instructions and left groceries on the footpath in…"
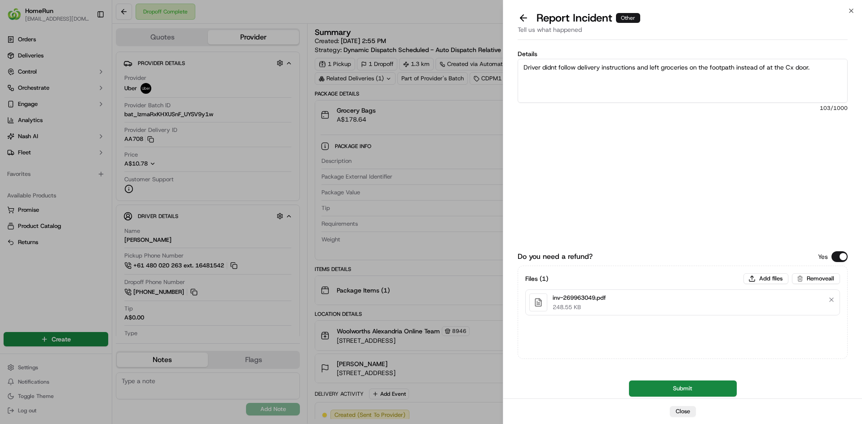
click at [794, 69] on textarea "Driver didnt follow delivery instructions and left groceries on the footpath in…" at bounding box center [682, 81] width 330 height 44
type textarea "Driver didnt follow delivery instructions and left groceries on the footpath in…"
click at [708, 386] on button "Submit" at bounding box center [683, 389] width 108 height 16
